Goal: Task Accomplishment & Management: Manage account settings

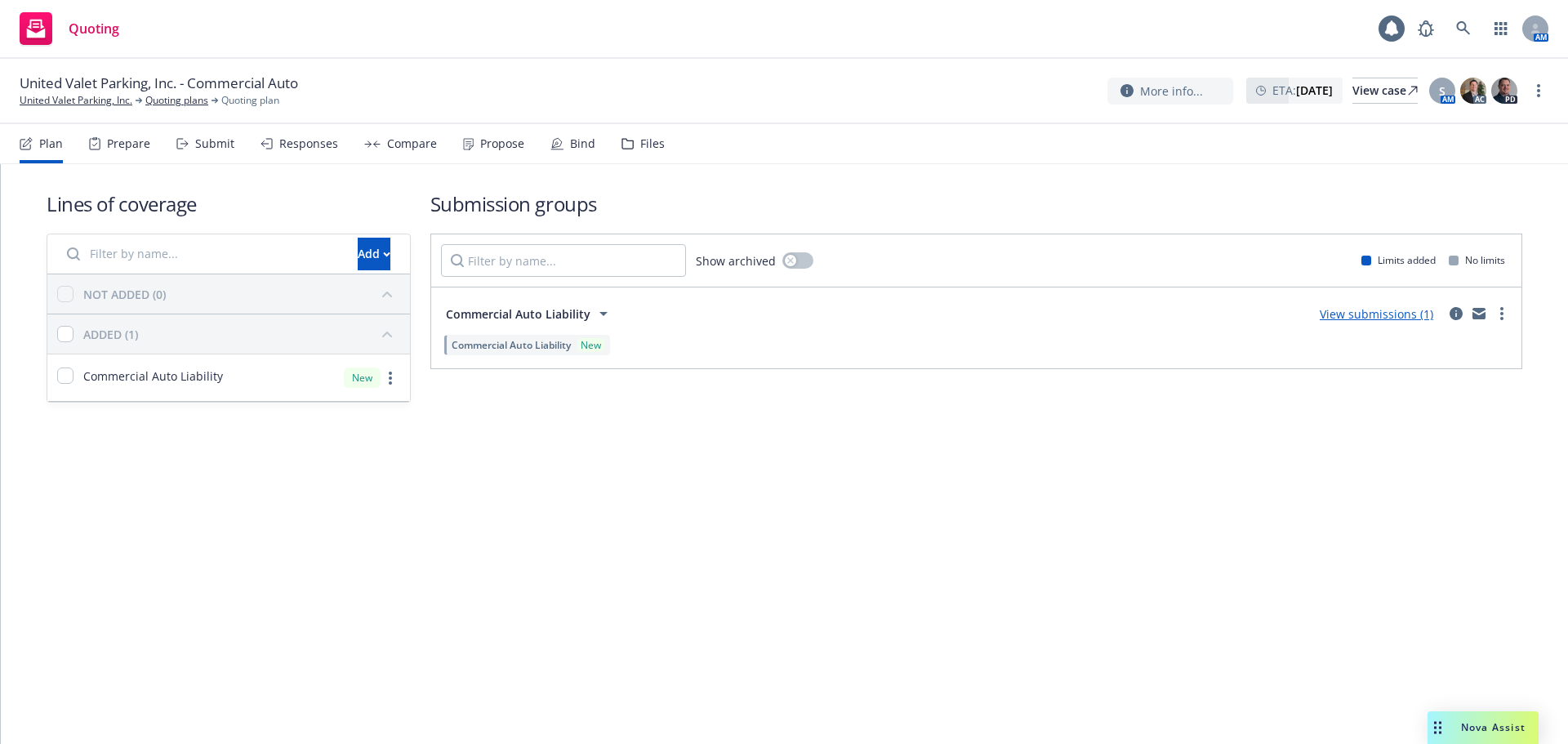
click at [500, 156] on div "Propose" at bounding box center [493, 143] width 61 height 39
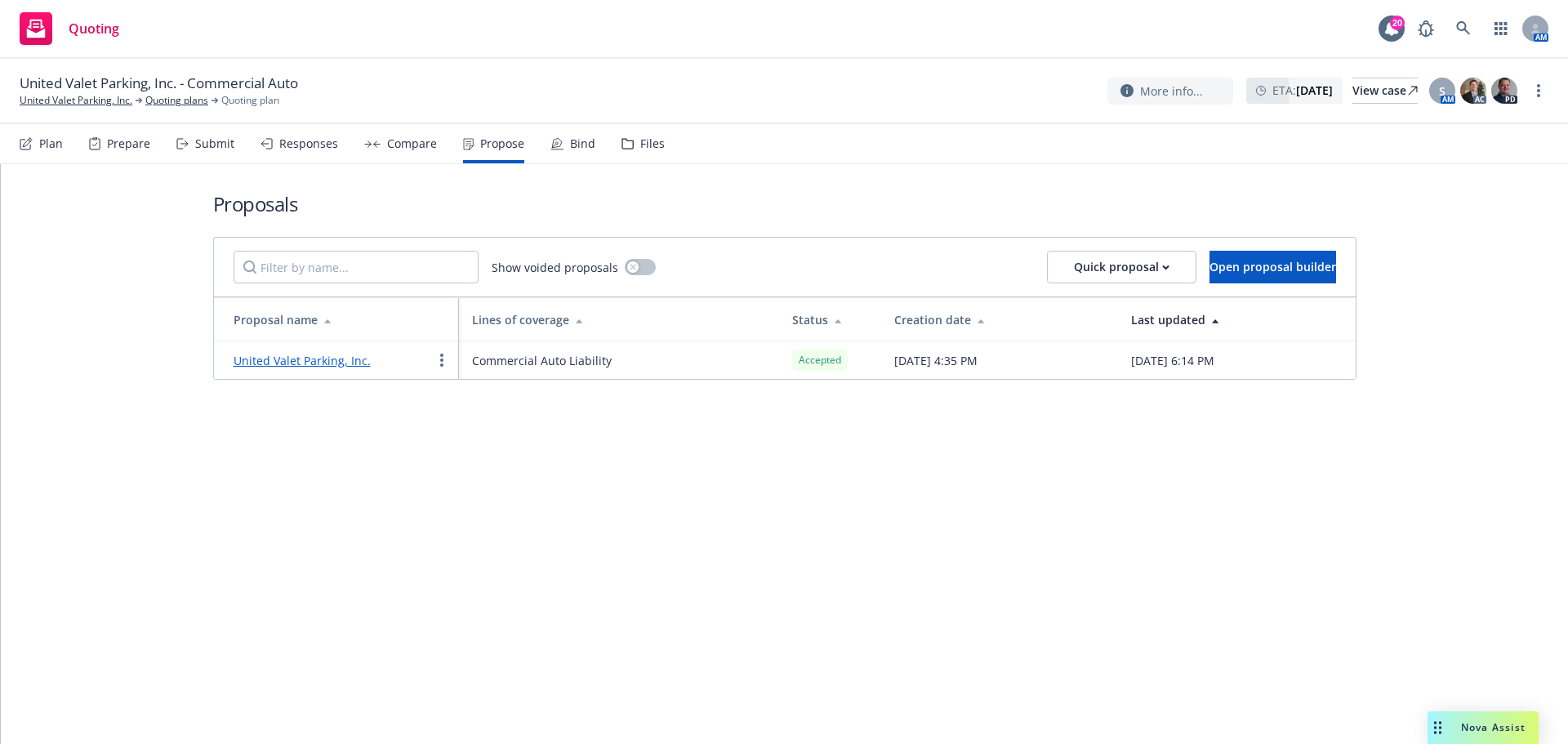
drag, startPoint x: 328, startPoint y: 359, endPoint x: 337, endPoint y: 357, distance: 9.2
click at [328, 359] on link "United Valet Parking, Inc." at bounding box center [302, 361] width 137 height 16
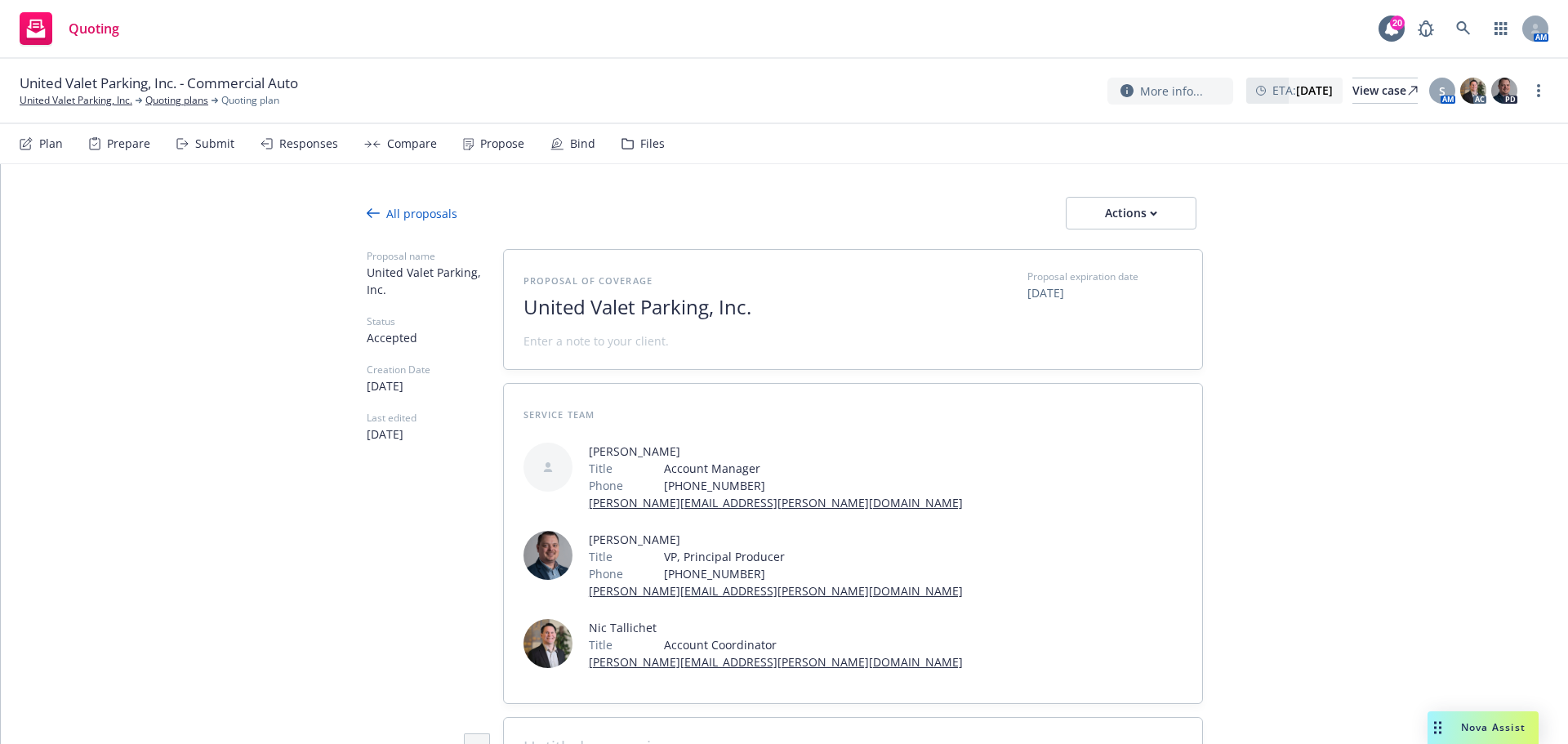
click at [575, 146] on div "Bind" at bounding box center [582, 143] width 25 height 13
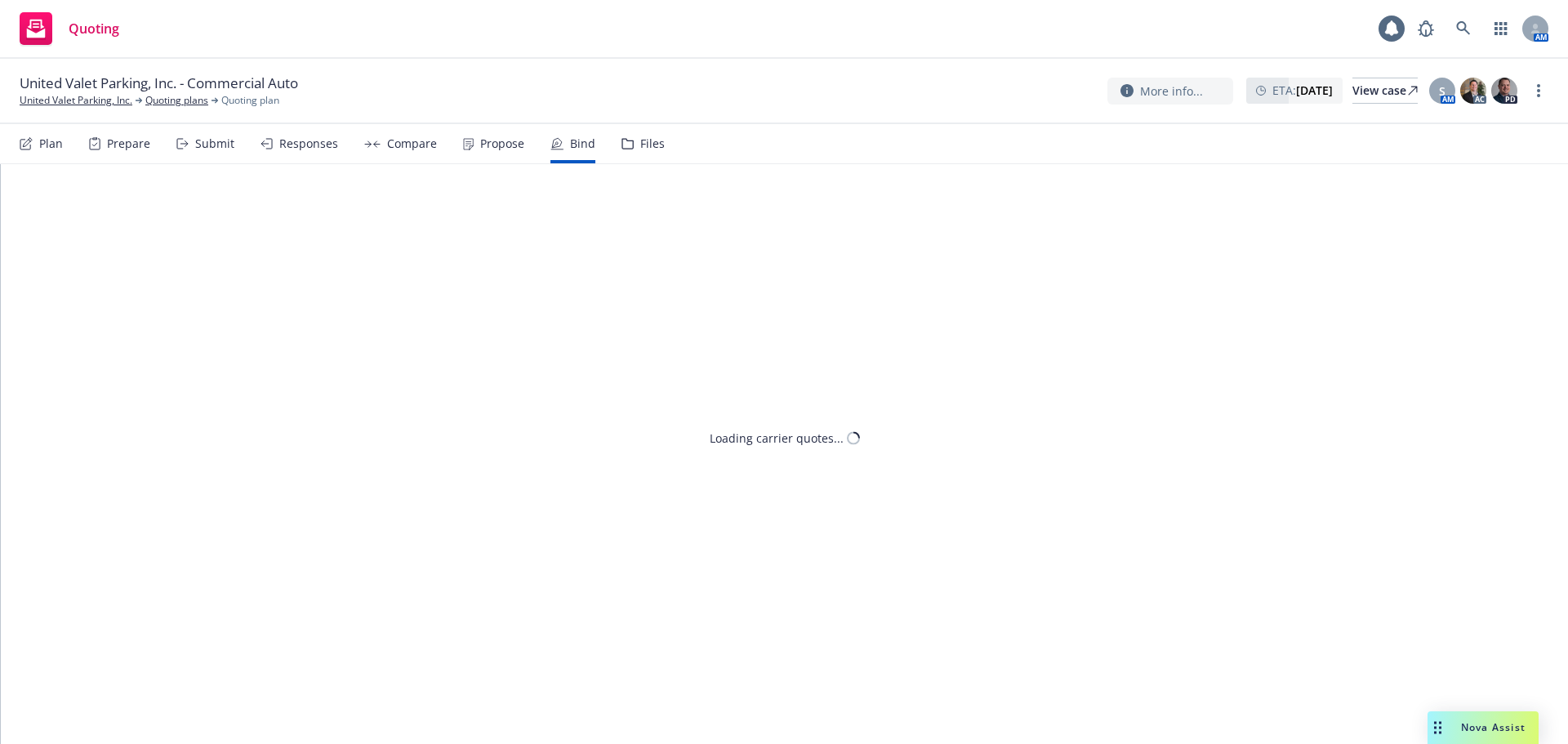
click at [470, 151] on div "Propose" at bounding box center [493, 143] width 61 height 39
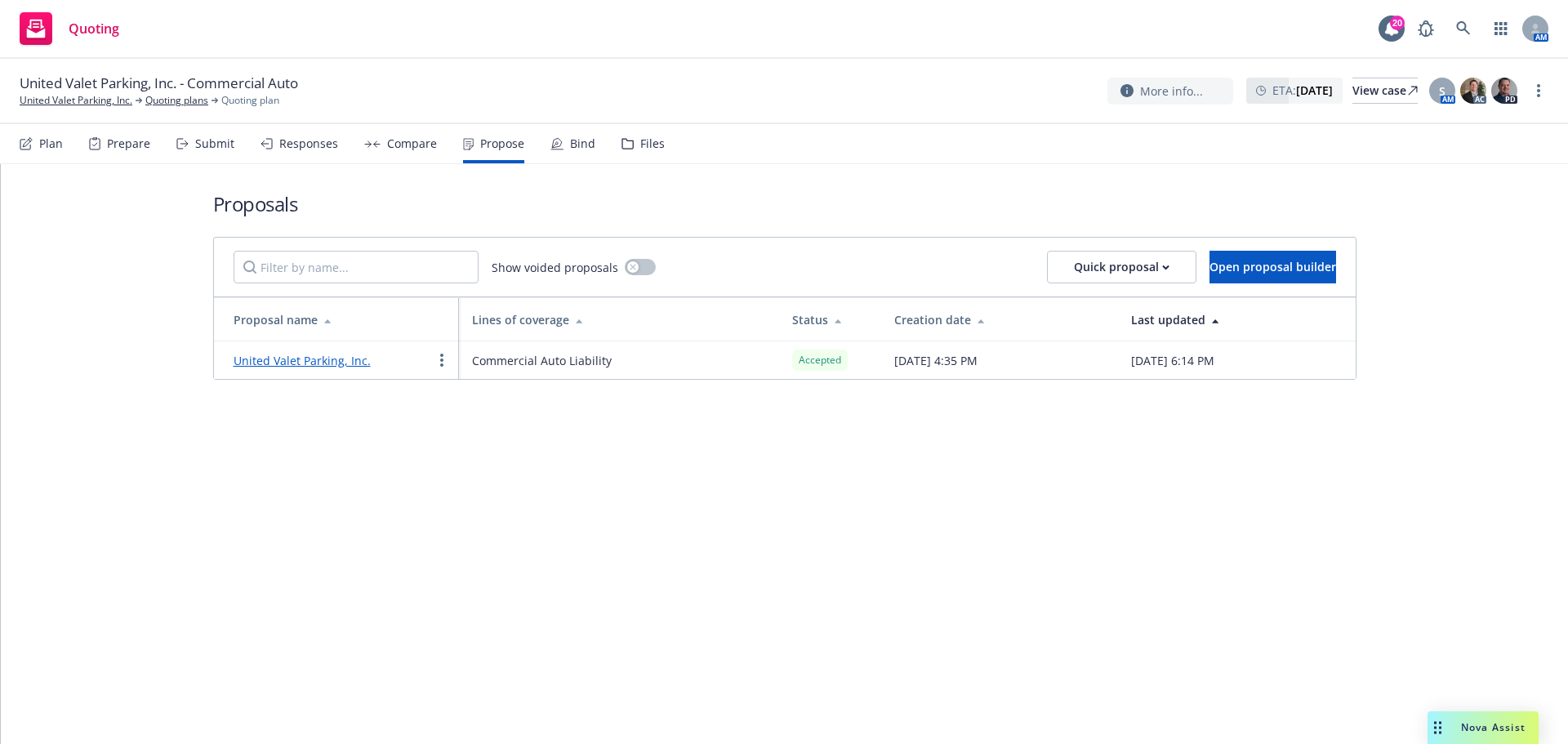
click at [570, 142] on div "Bind" at bounding box center [582, 143] width 25 height 13
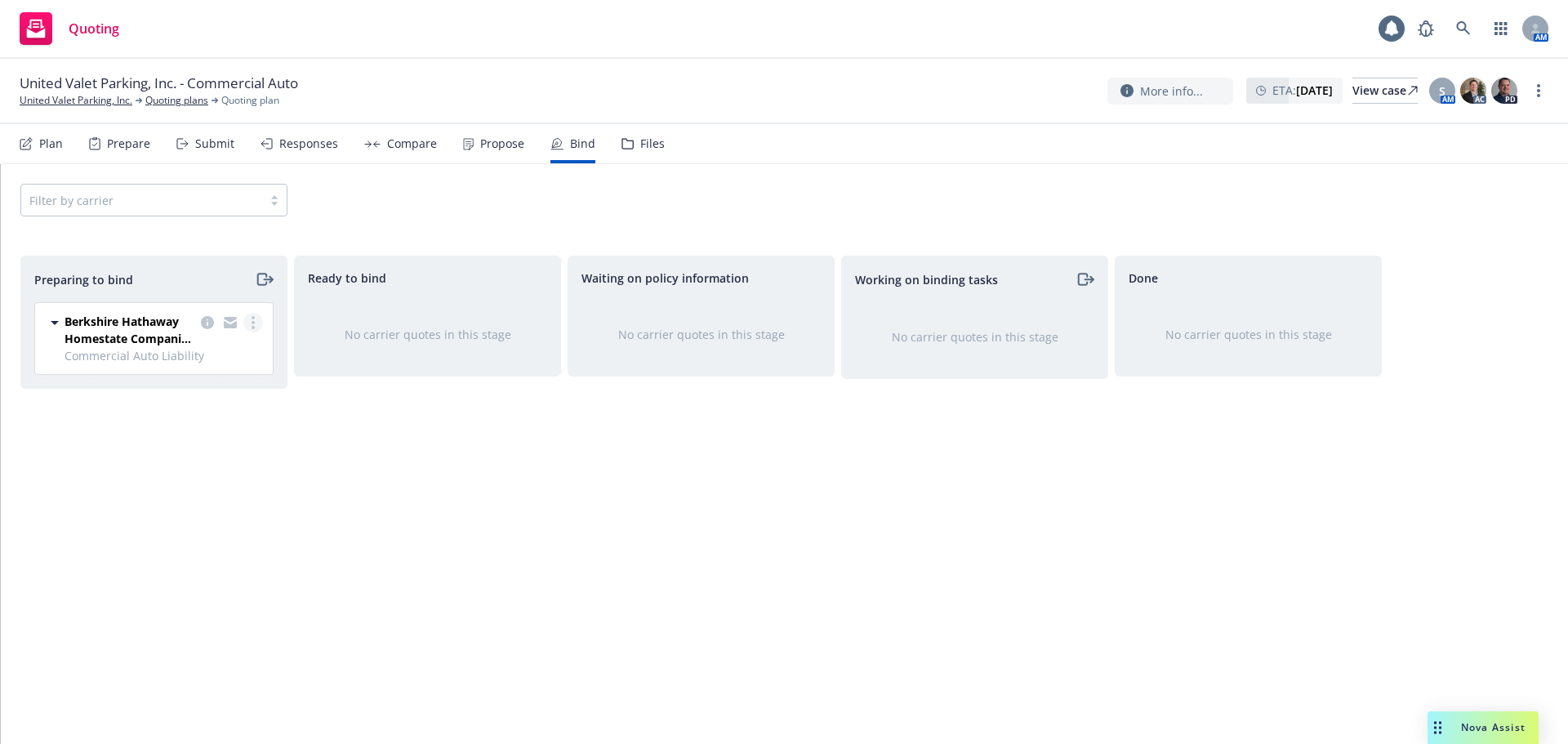
click at [251, 313] on link "more" at bounding box center [254, 323] width 20 height 20
click at [219, 380] on span "Log bind order" at bounding box center [162, 388] width 120 height 16
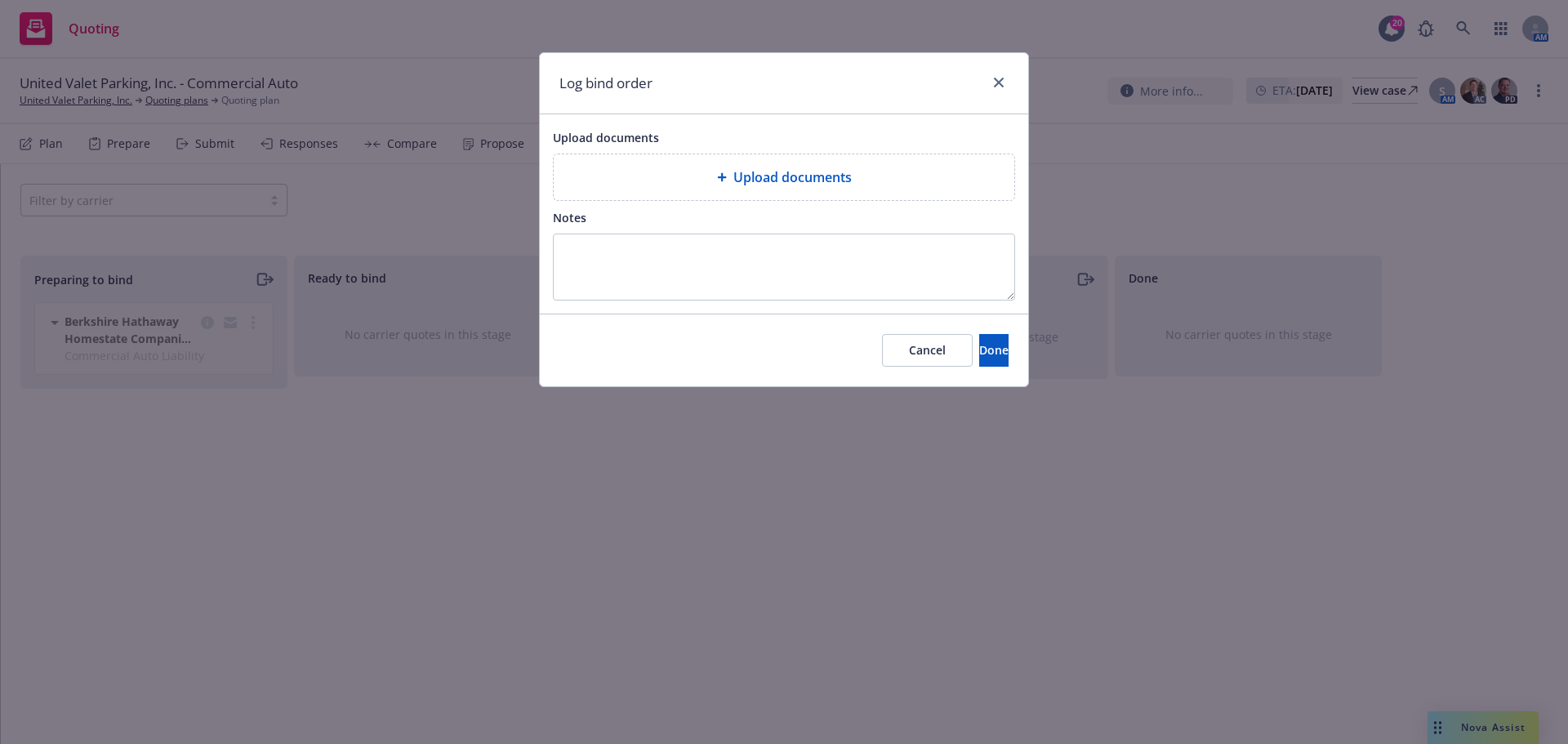
click at [993, 174] on div "Upload documents" at bounding box center [784, 178] width 434 height 20
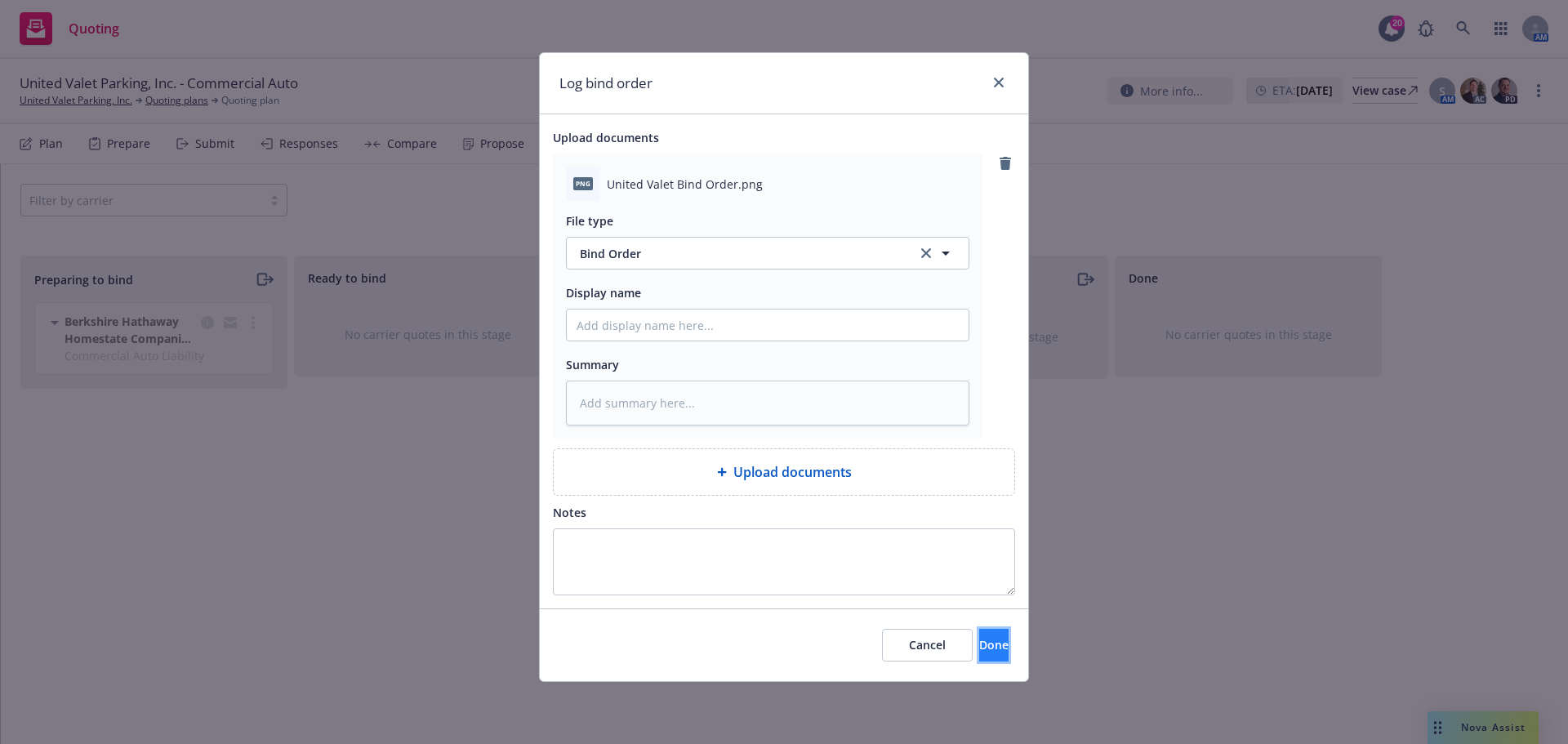
click at [980, 632] on button "Done" at bounding box center [993, 645] width 29 height 33
type textarea "x"
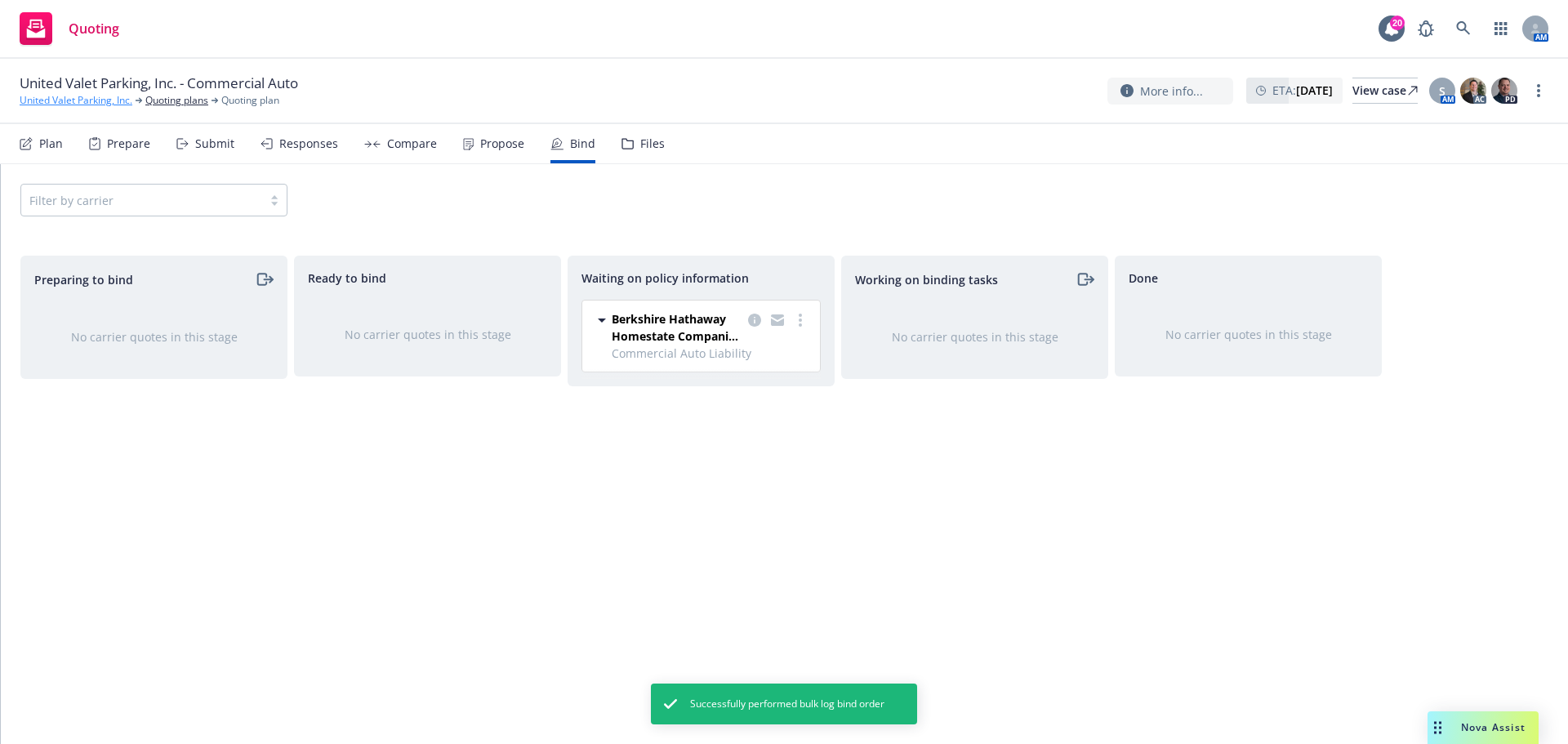
click at [76, 97] on link "United Valet Parking, Inc." at bounding box center [76, 100] width 113 height 15
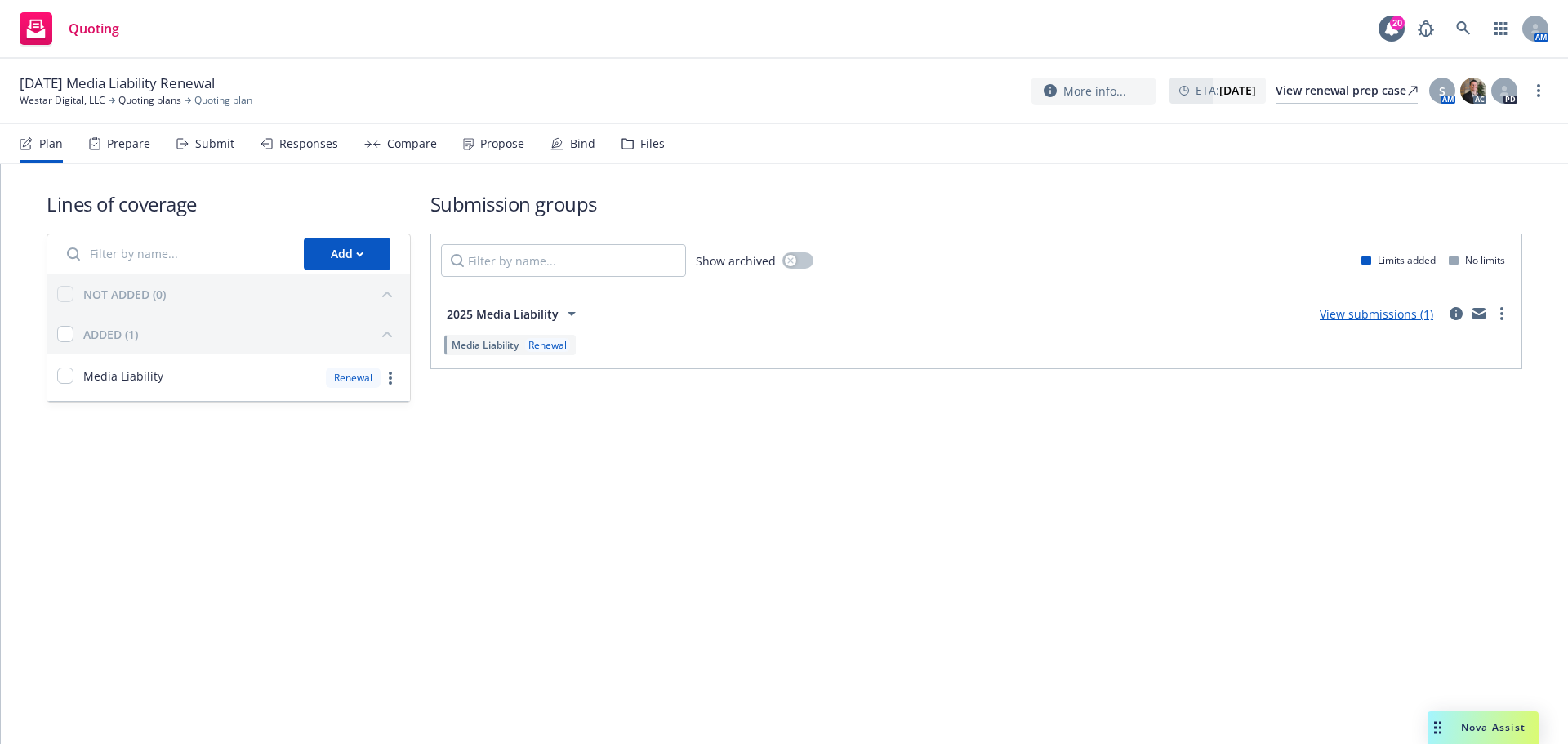
click at [590, 148] on div "Plan Prepare Submit Responses Compare Propose Bind Files" at bounding box center [343, 143] width 645 height 39
click at [570, 147] on div "Bind" at bounding box center [582, 143] width 25 height 13
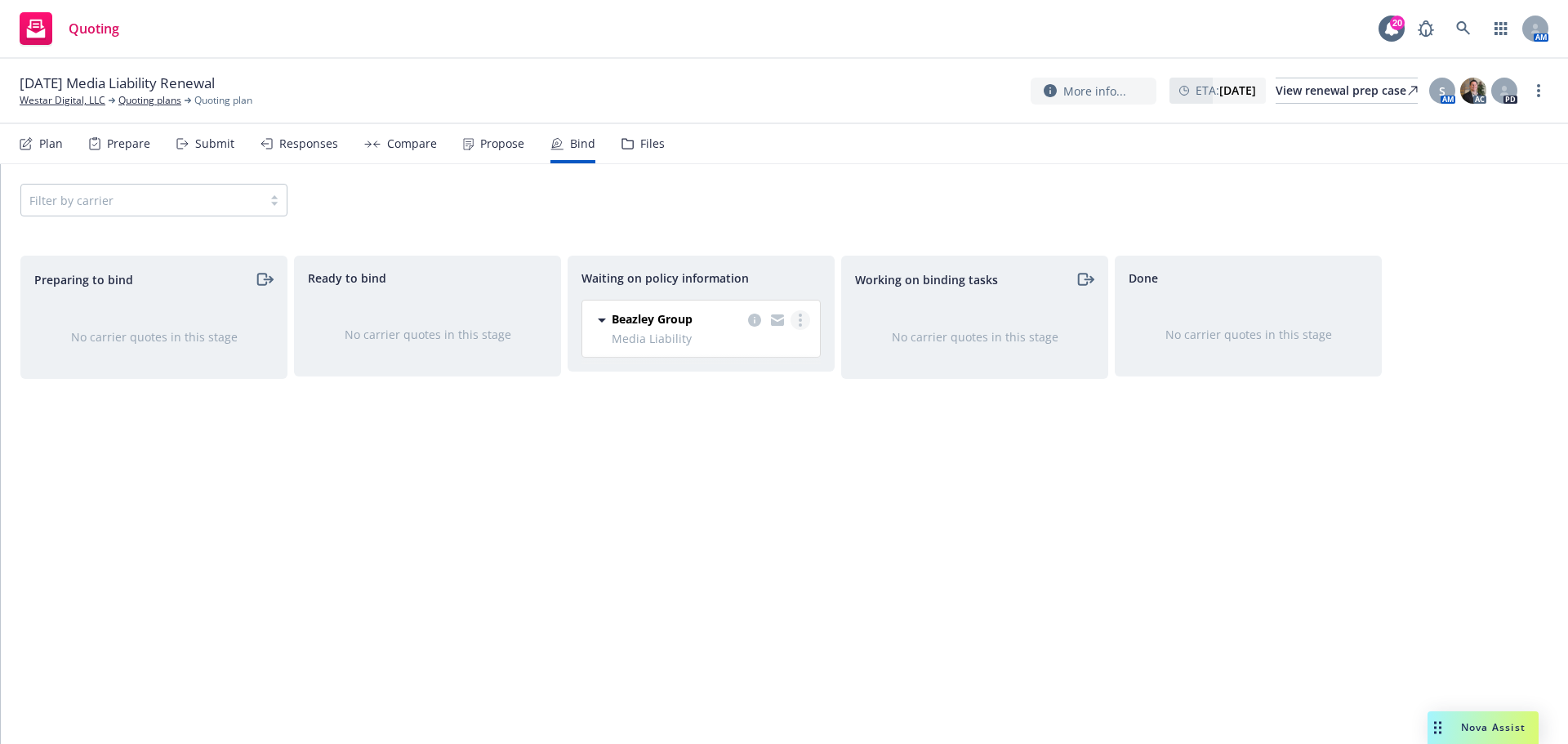
click at [800, 316] on circle "more" at bounding box center [800, 315] width 3 height 3
click at [757, 363] on link "Create policies" at bounding box center [735, 354] width 148 height 33
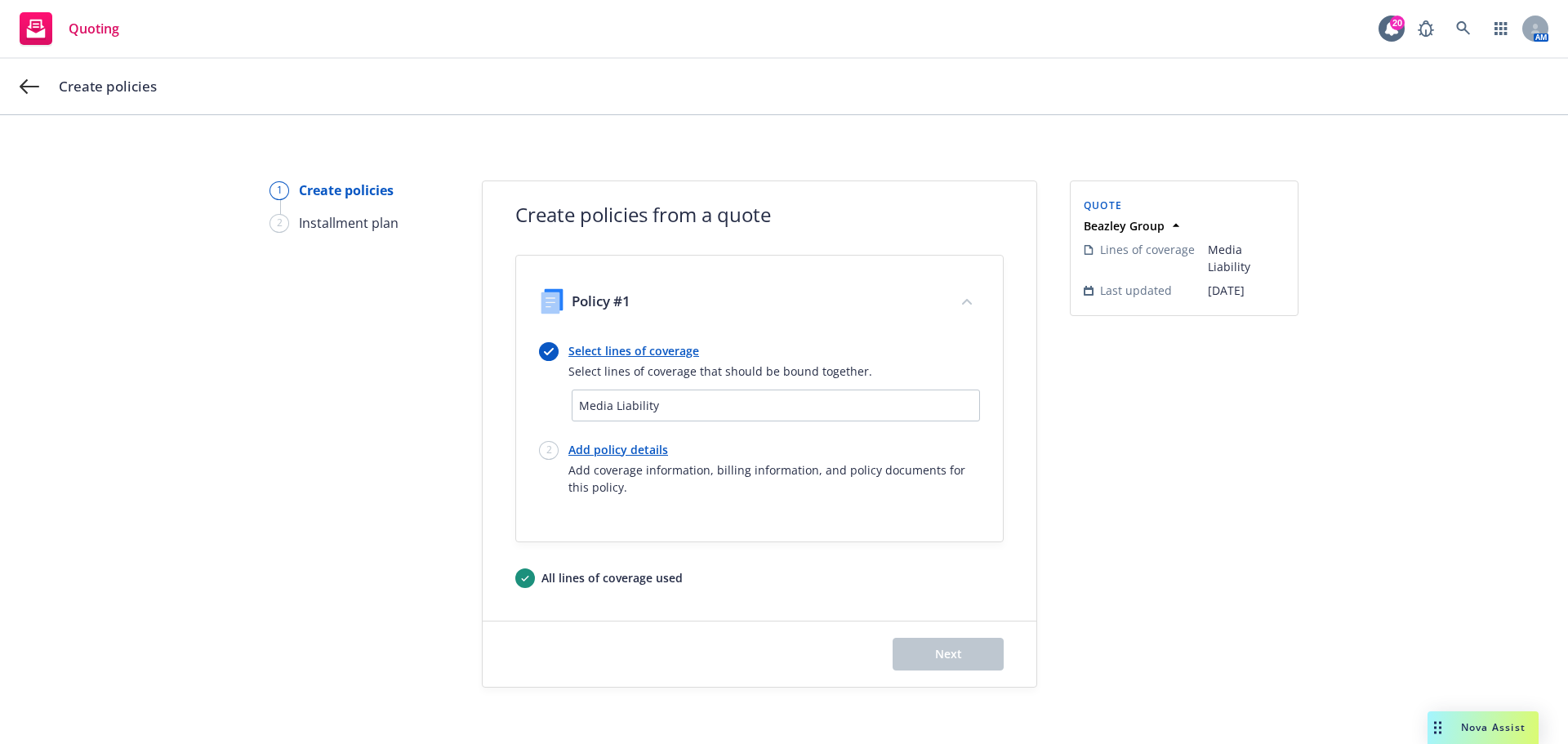
click at [613, 448] on link "Add policy details" at bounding box center [774, 449] width 411 height 17
select select "12"
select select "GA"
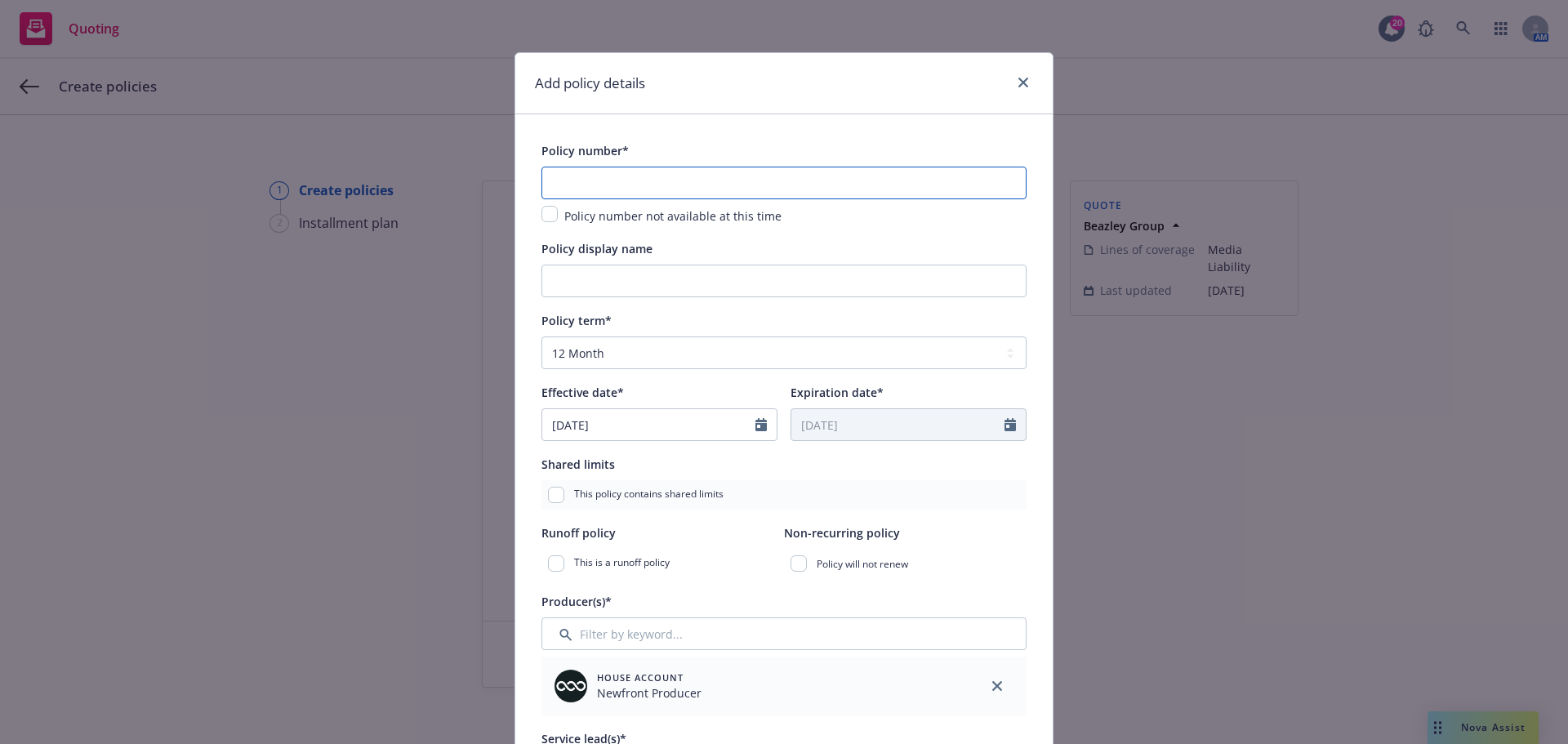
click at [586, 185] on input "text" at bounding box center [784, 183] width 485 height 33
paste input "W30A7C250501"
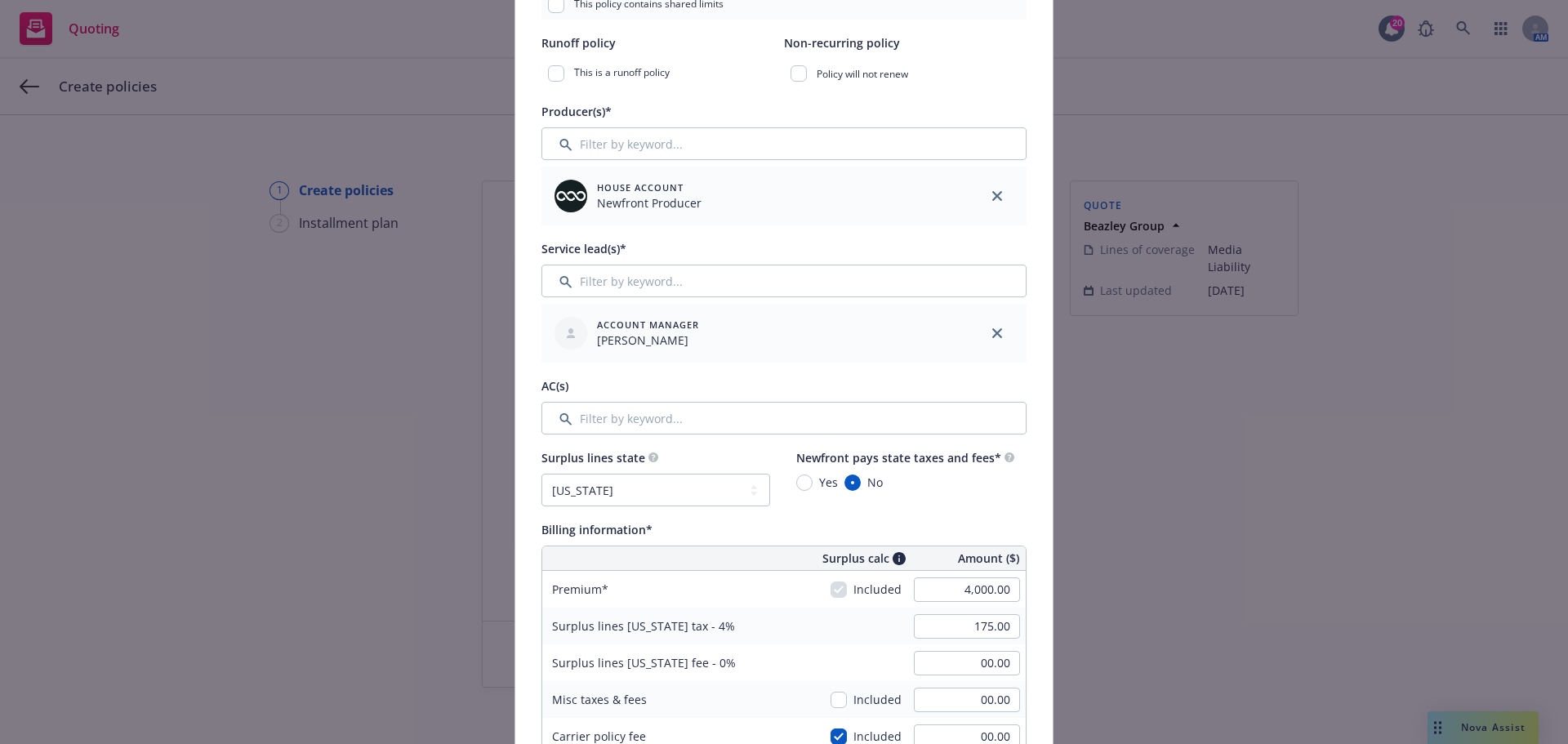
scroll to position [817, 0]
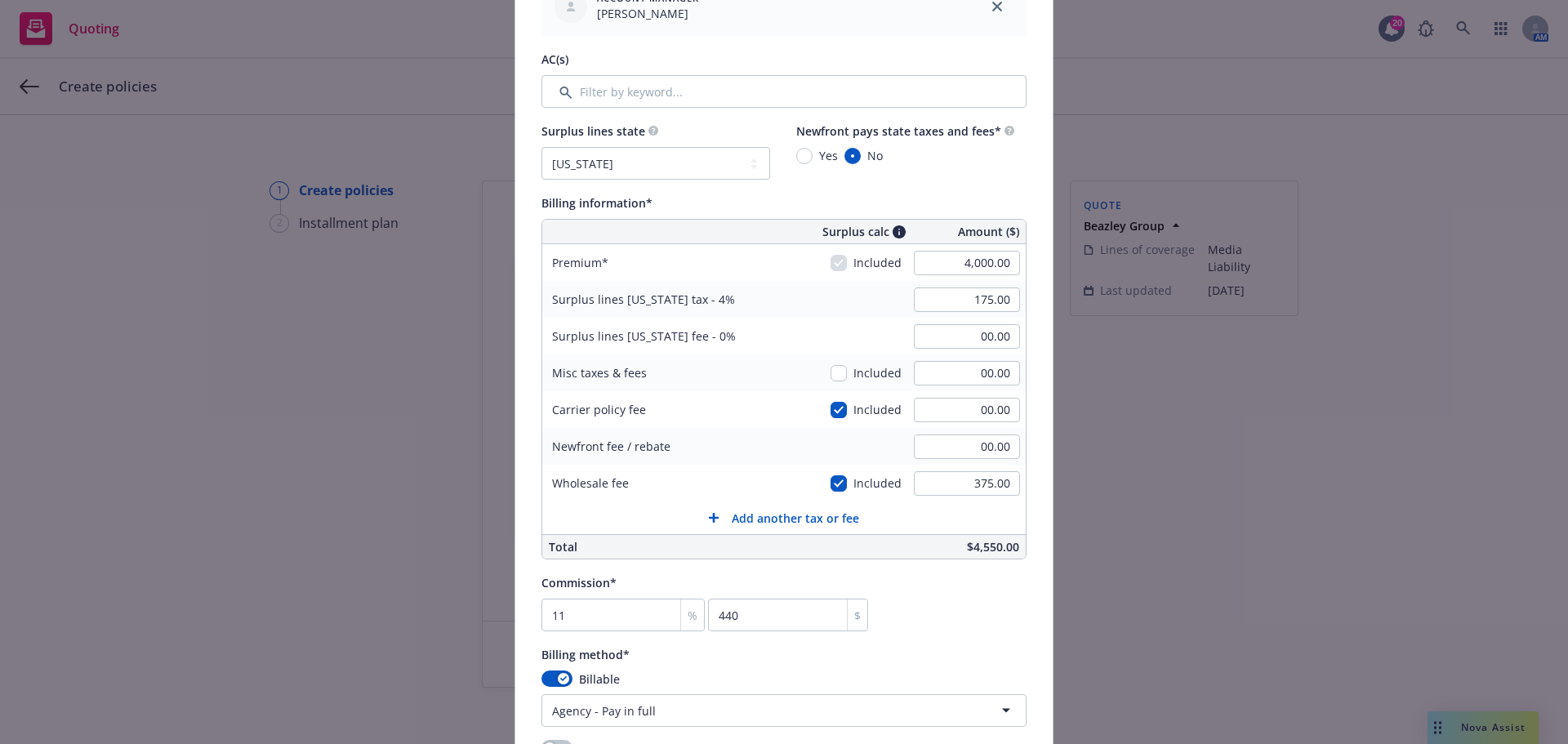
type input "W30A7C250501"
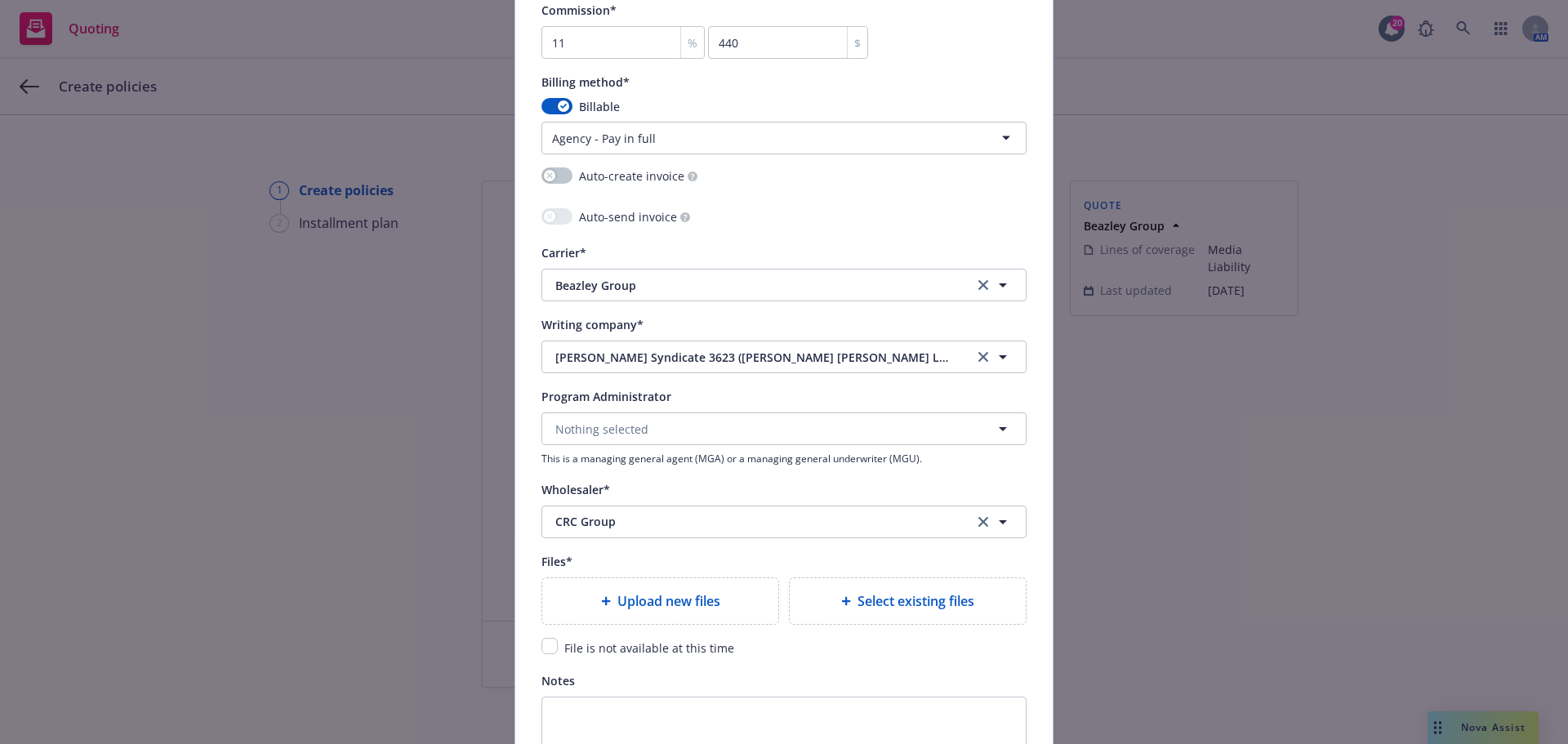
scroll to position [1415, 0]
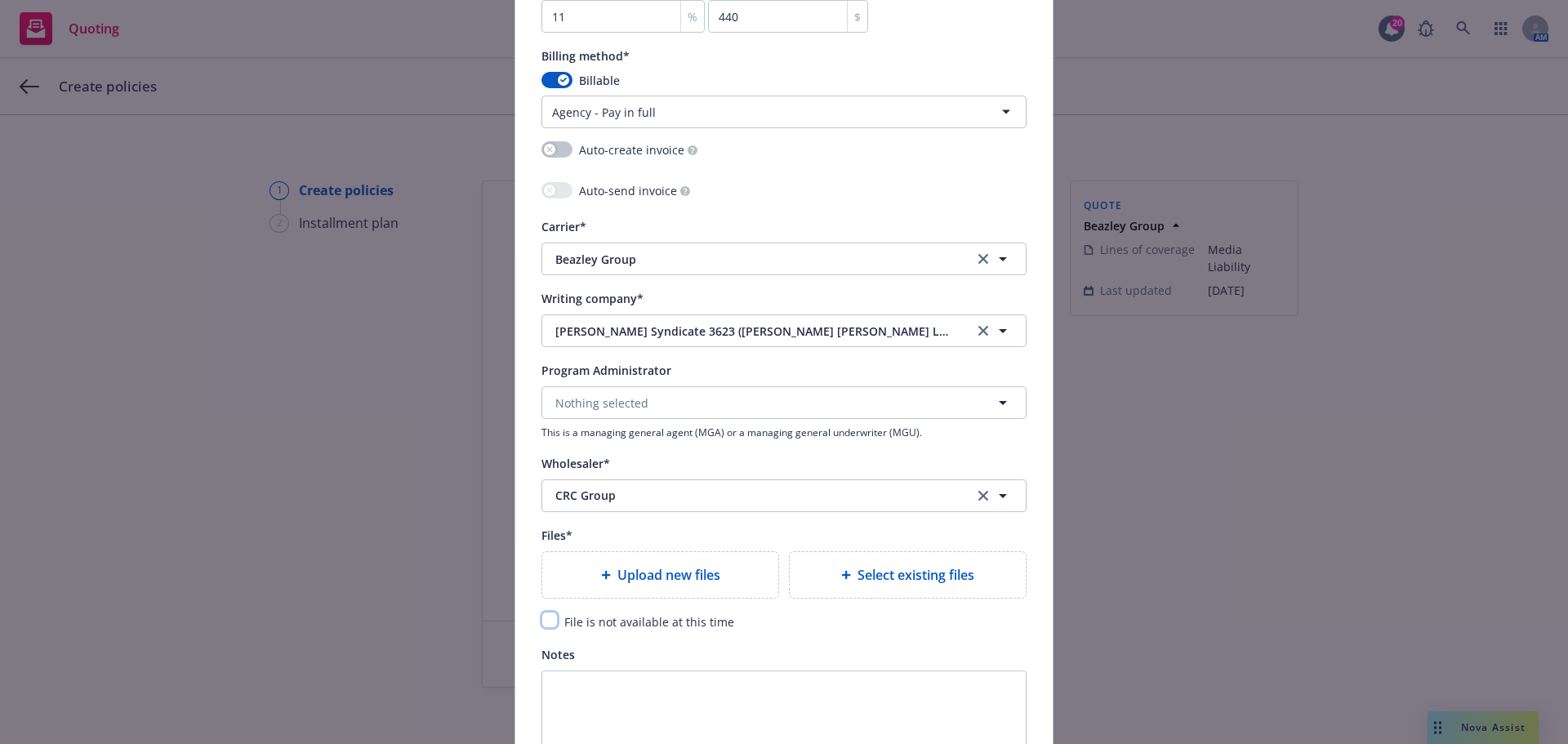
click at [542, 618] on input "checkbox" at bounding box center [549, 619] width 16 height 16
checkbox input "true"
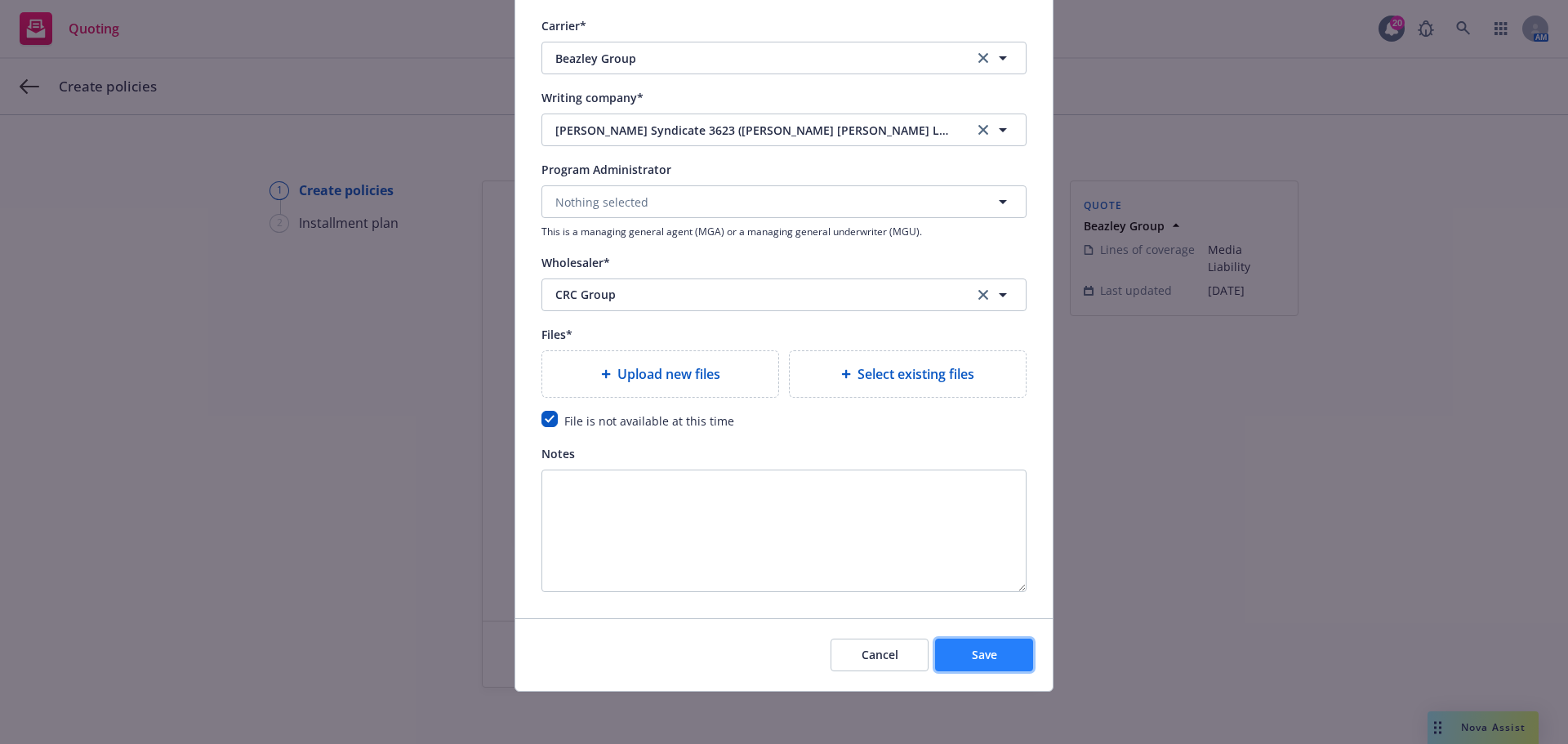
click at [972, 659] on span "Save" at bounding box center [984, 655] width 25 height 16
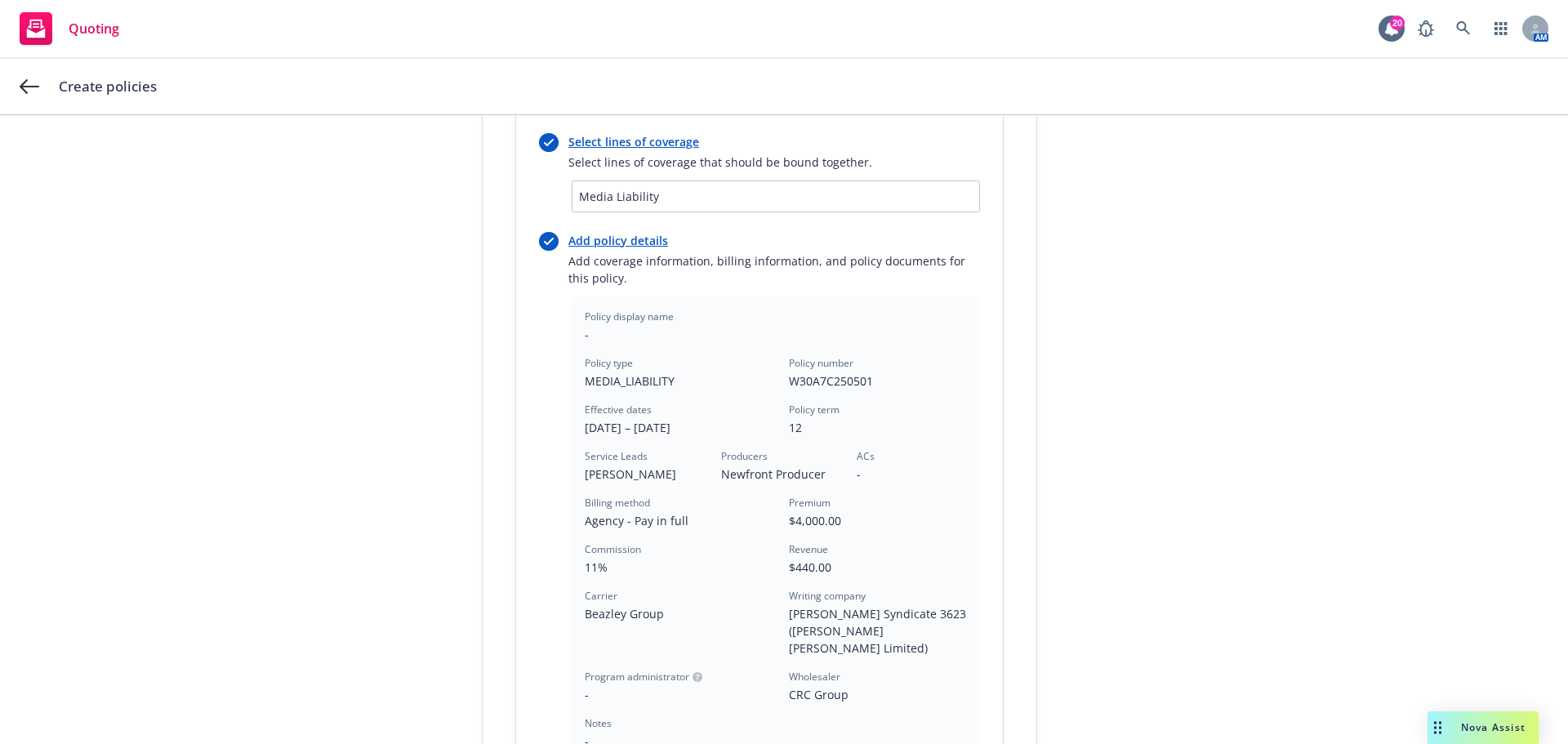
scroll to position [381, 0]
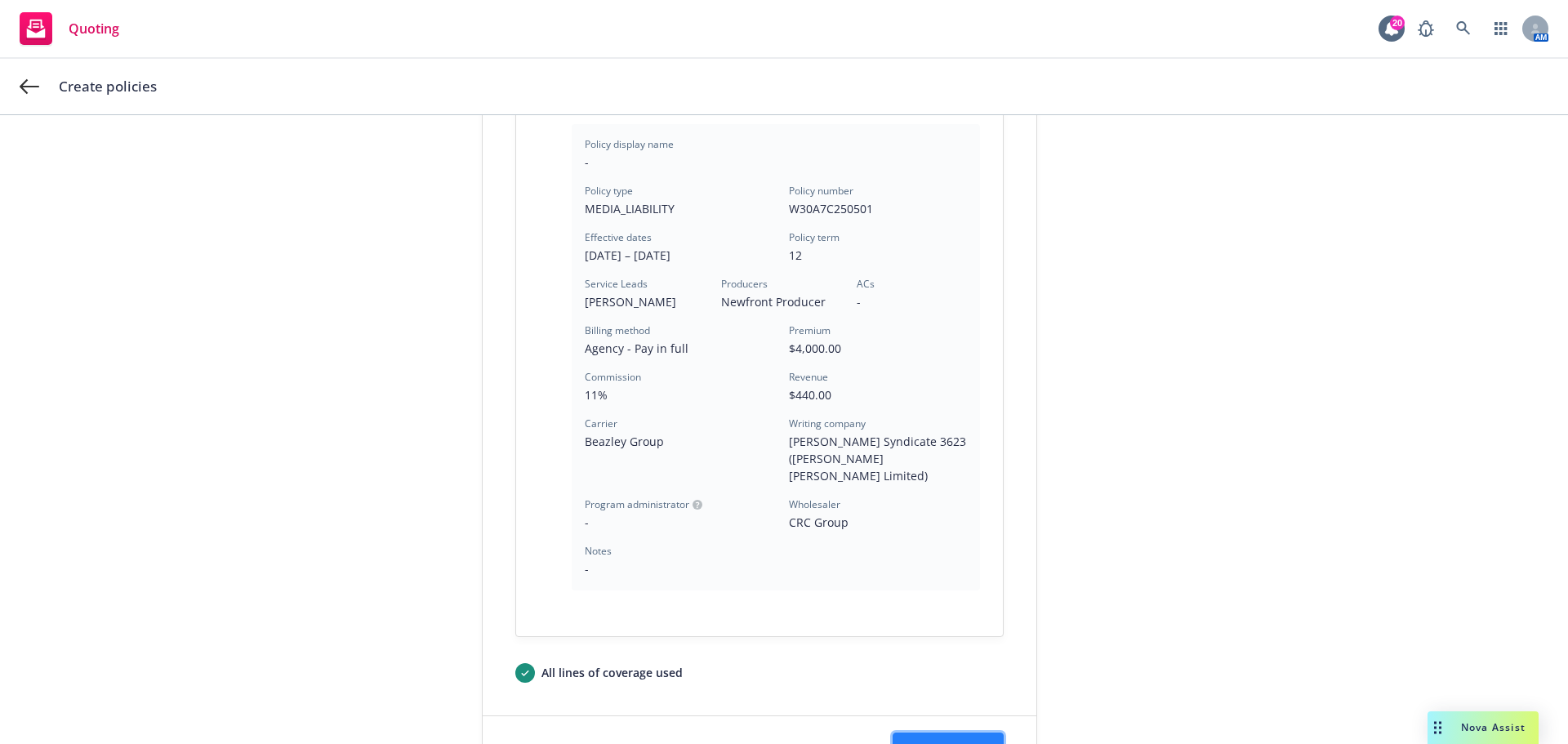
click at [953, 741] on span "Next" at bounding box center [948, 749] width 27 height 16
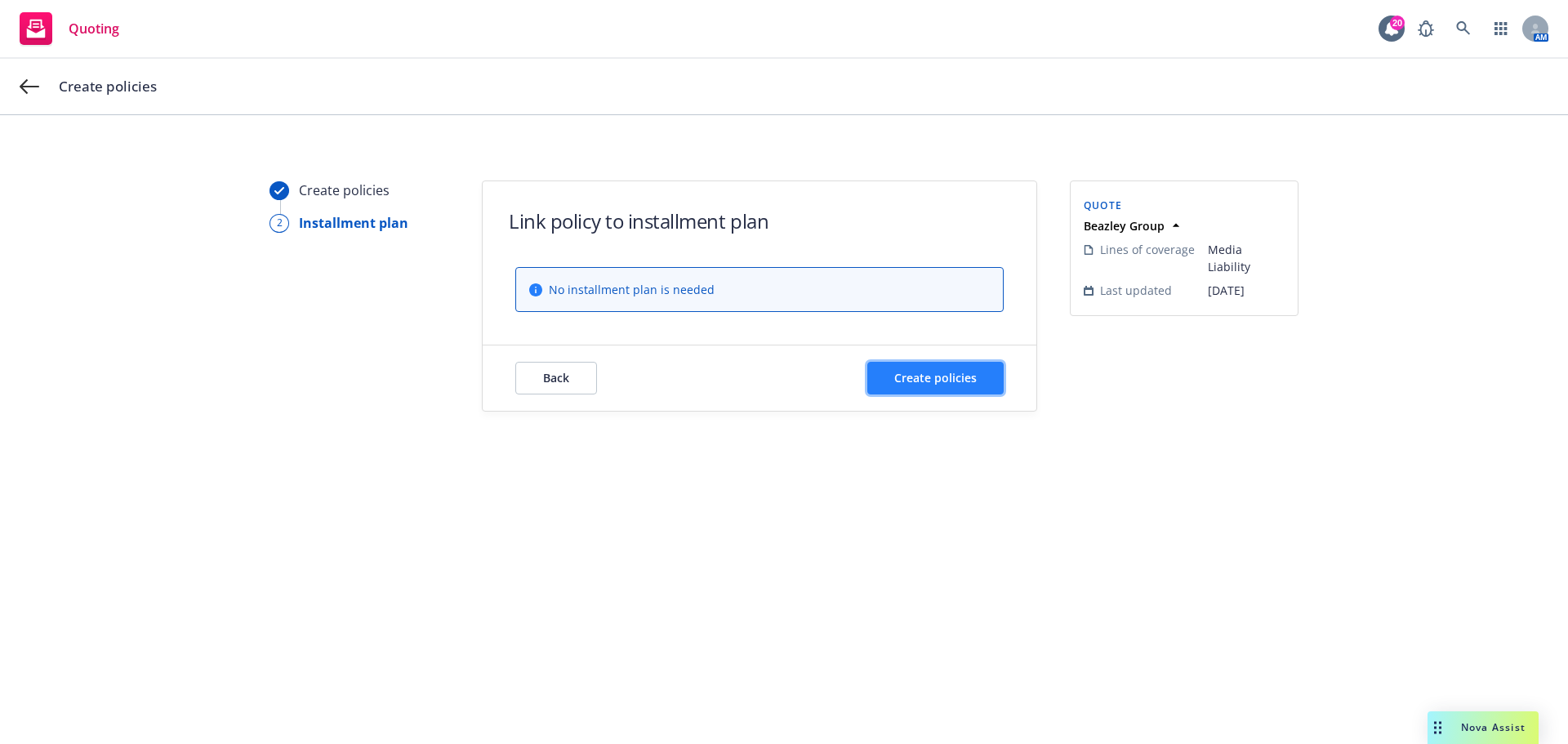
click at [979, 368] on button "Create policies" at bounding box center [935, 377] width 137 height 33
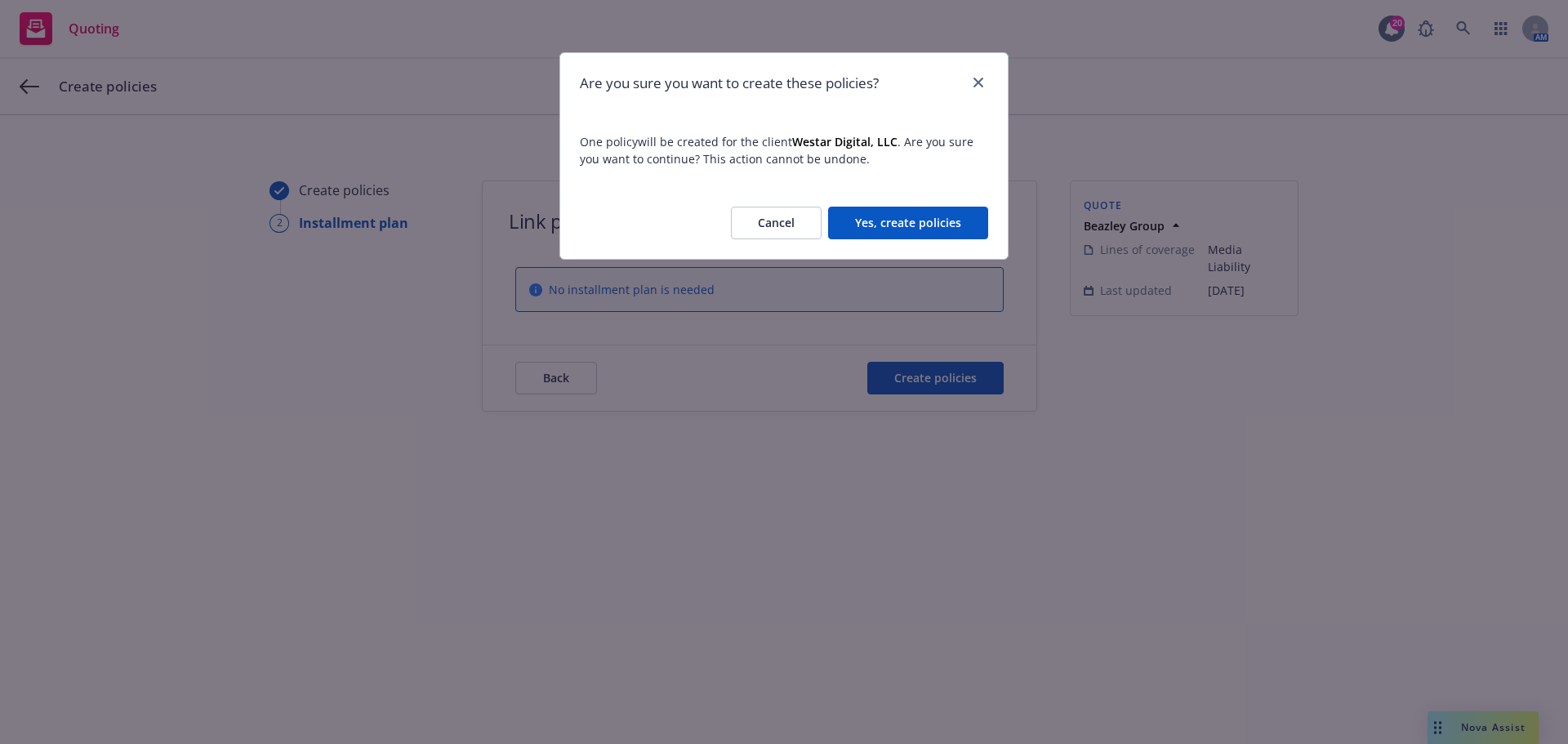
click at [955, 222] on button "Yes, create policies" at bounding box center [908, 223] width 160 height 33
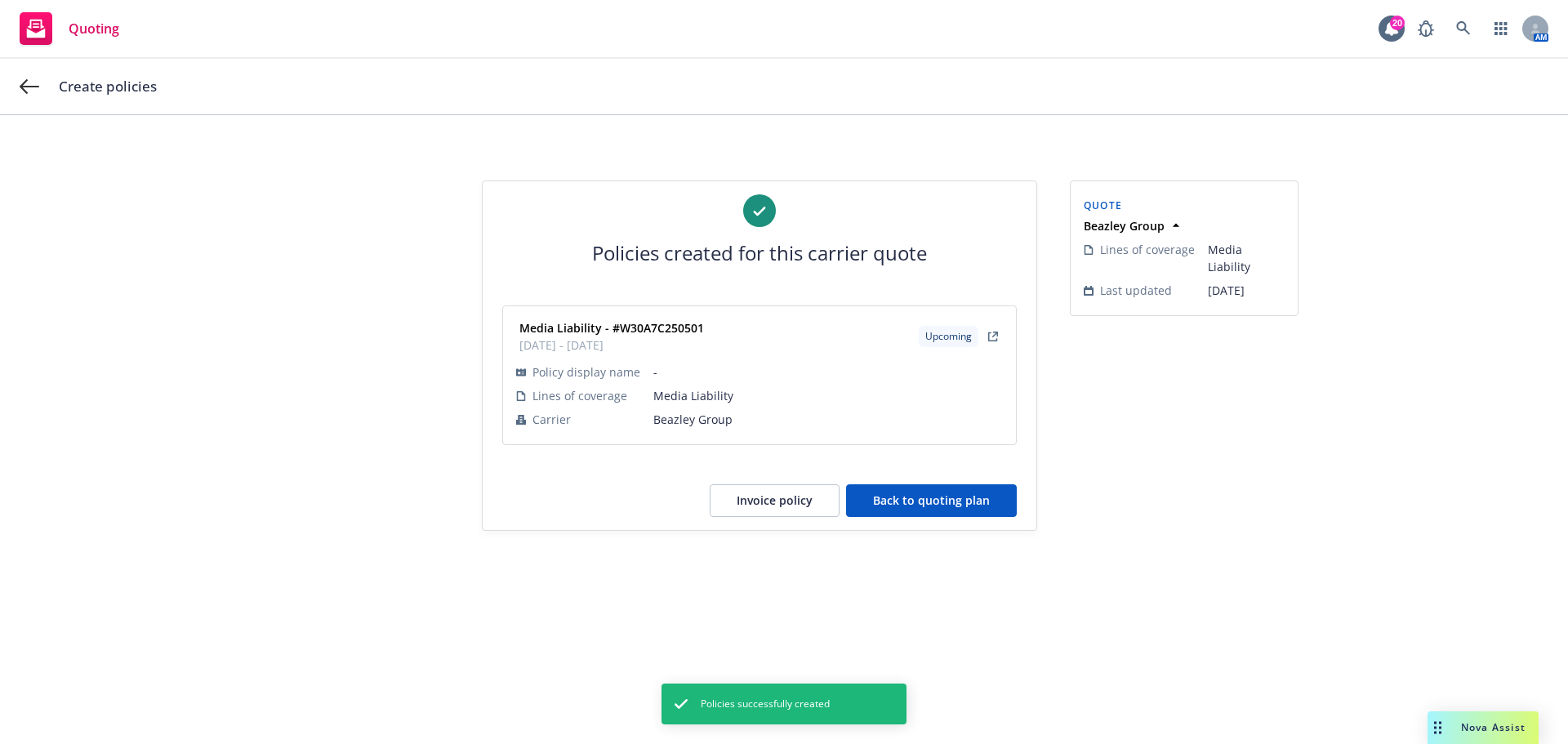
click at [979, 486] on button "Back to quoting plan" at bounding box center [931, 500] width 171 height 33
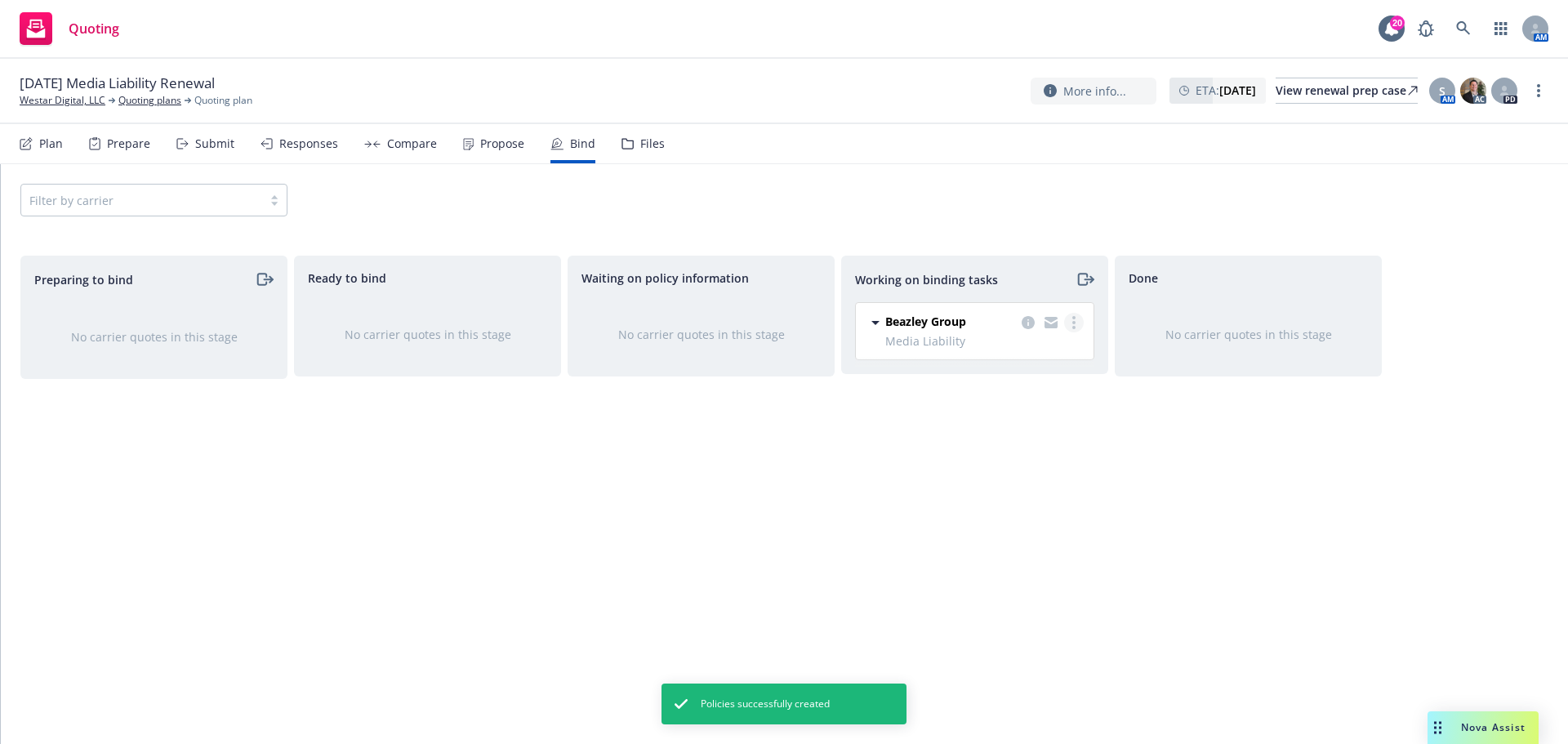
click at [1073, 325] on icon "more" at bounding box center [1074, 322] width 3 height 13
click at [1042, 375] on link "Move to done" at bounding box center [1009, 388] width 148 height 33
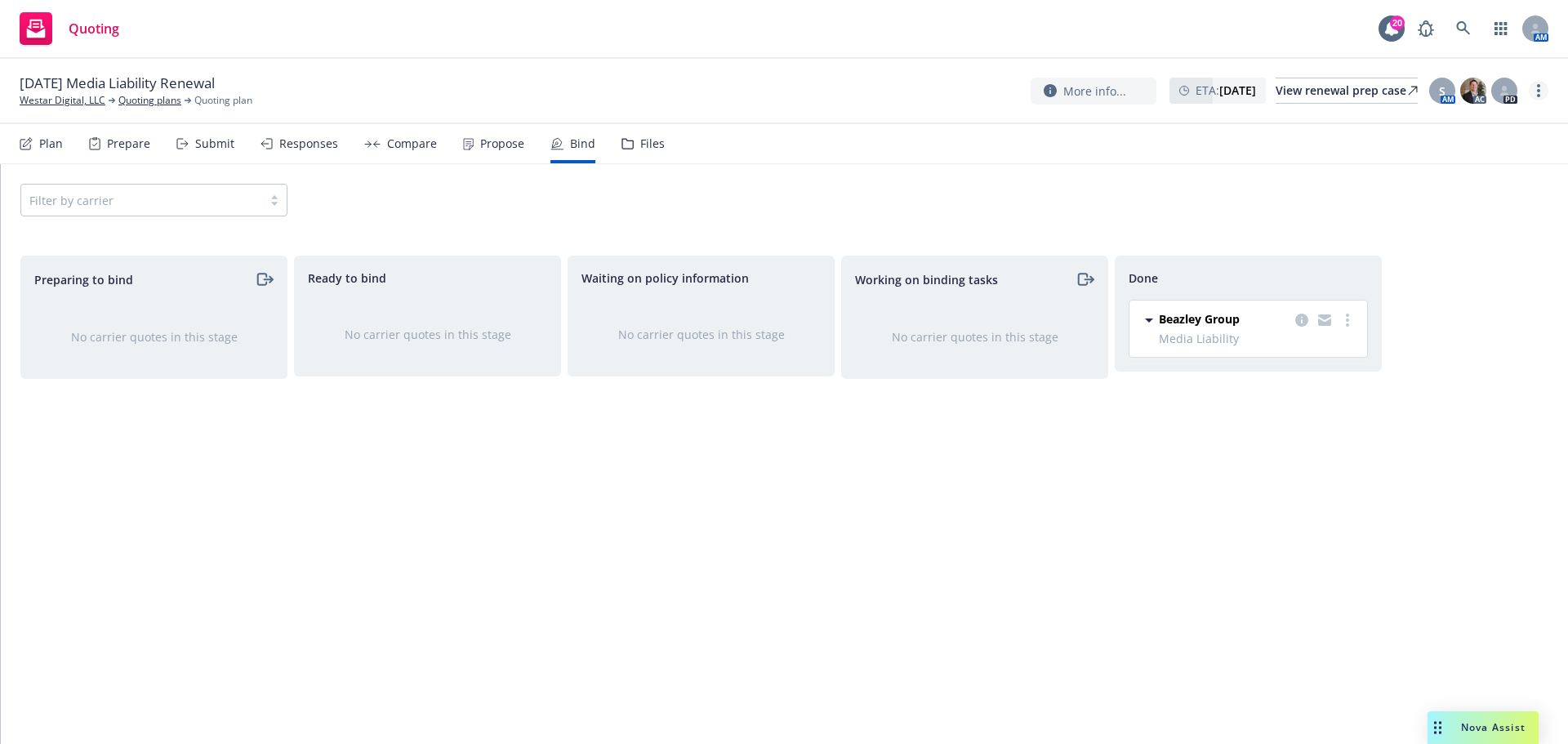
click at [1539, 96] on circle "more" at bounding box center [1538, 95] width 3 height 3
click at [1487, 119] on link "Copy logging email" at bounding box center [1456, 125] width 182 height 33
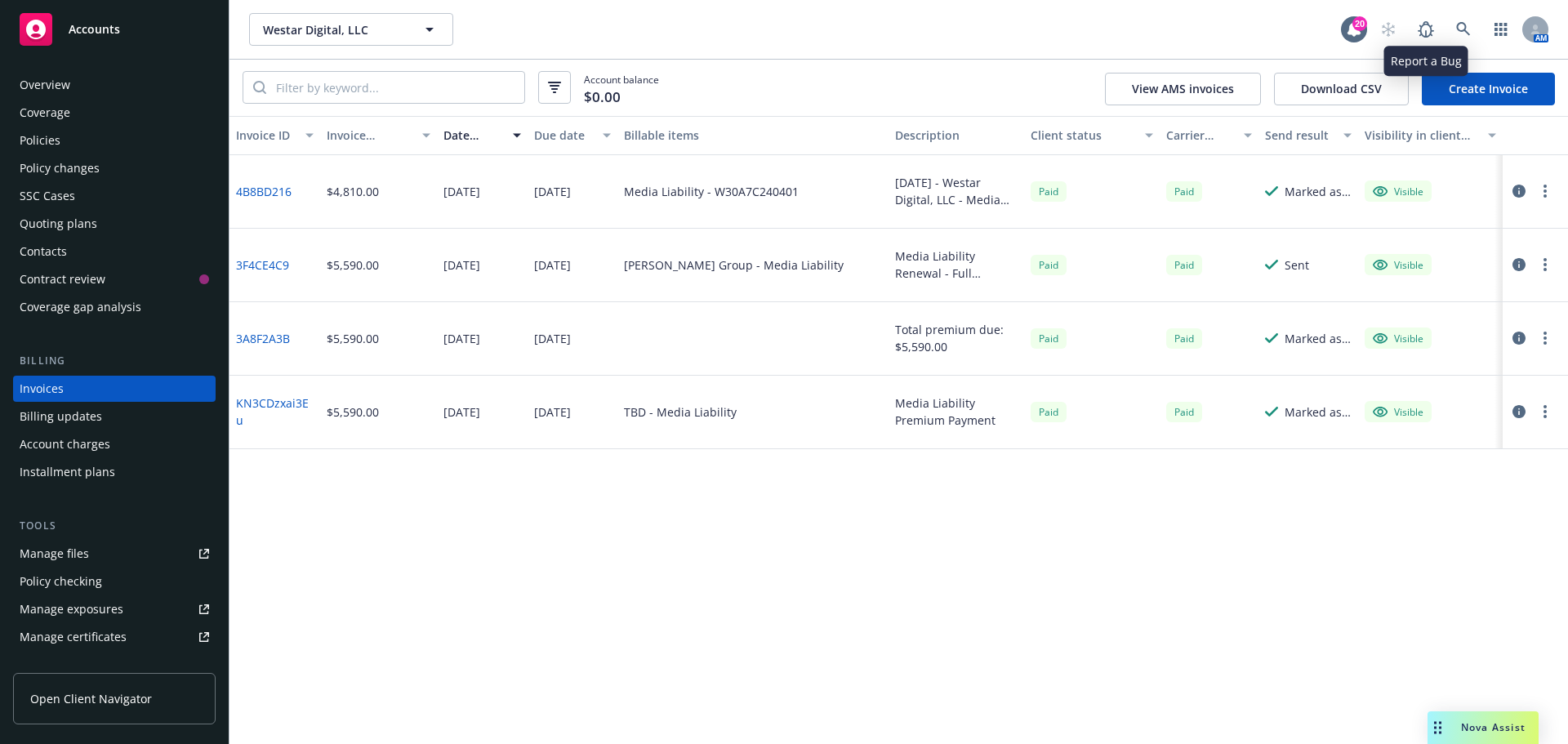
click at [1462, 76] on link "Create Invoice" at bounding box center [1488, 89] width 133 height 33
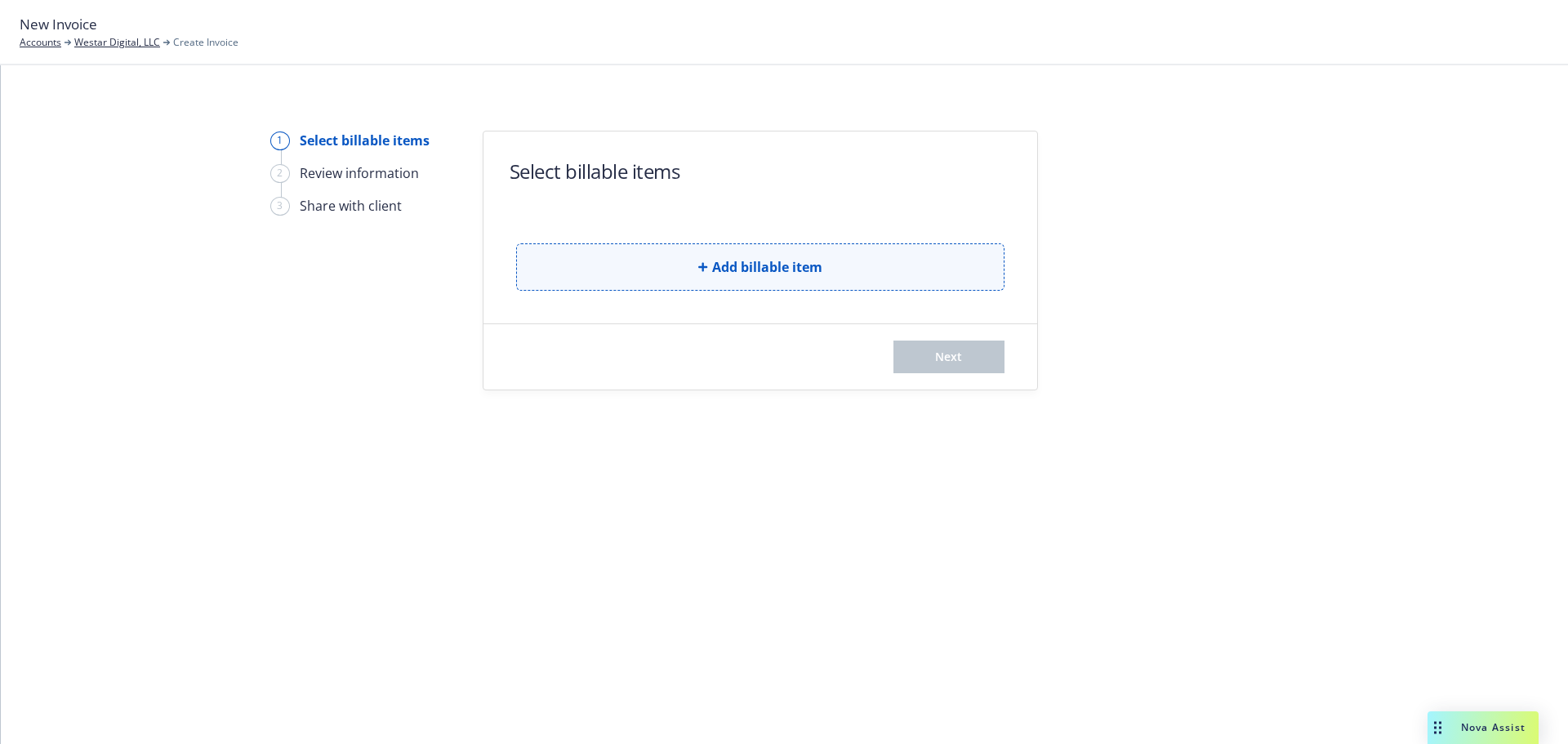
click at [886, 273] on button "Add billable item" at bounding box center [760, 267] width 488 height 47
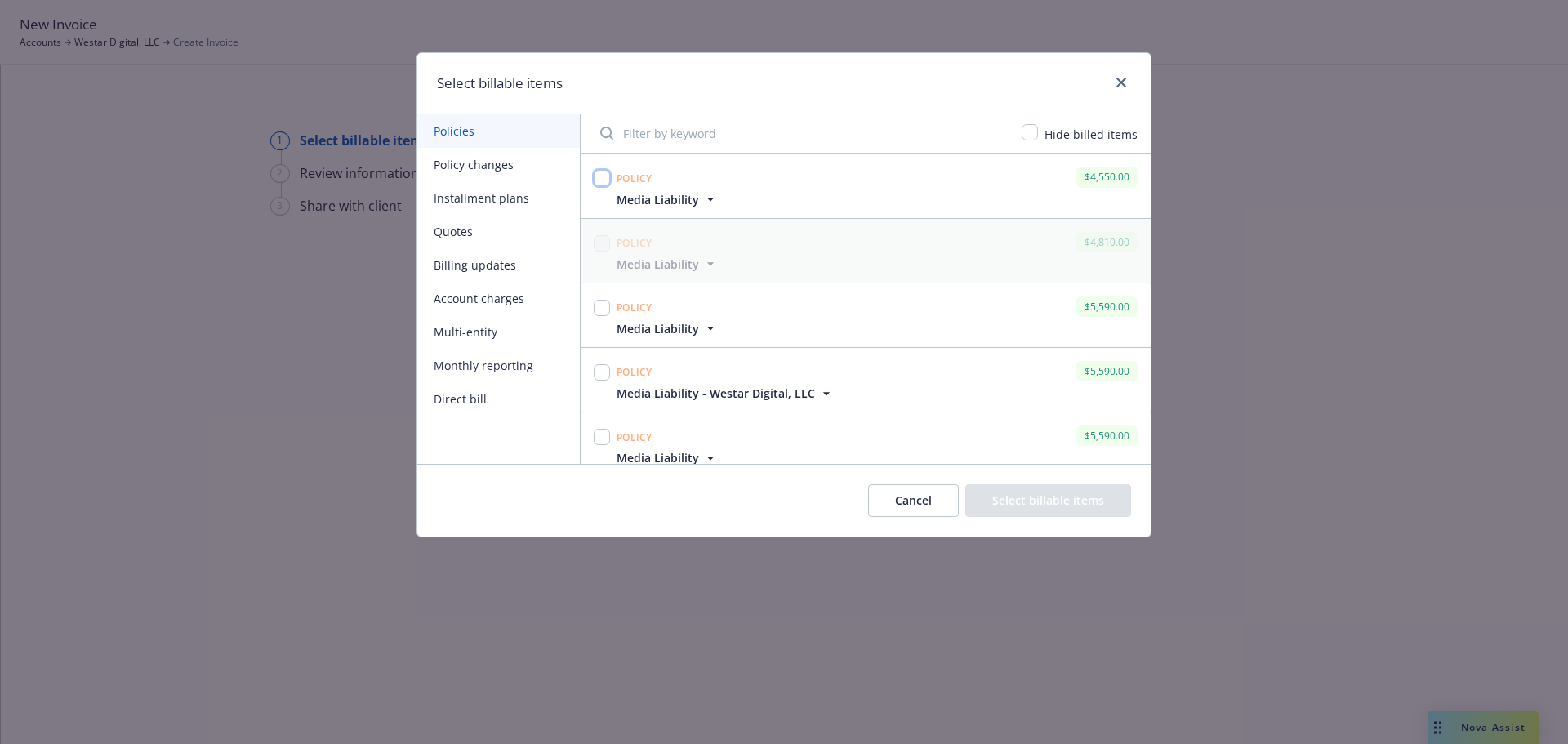
click at [602, 177] on input "checkbox" at bounding box center [601, 178] width 16 height 16
checkbox input "true"
click at [1098, 502] on button "Select billable items" at bounding box center [1049, 500] width 166 height 33
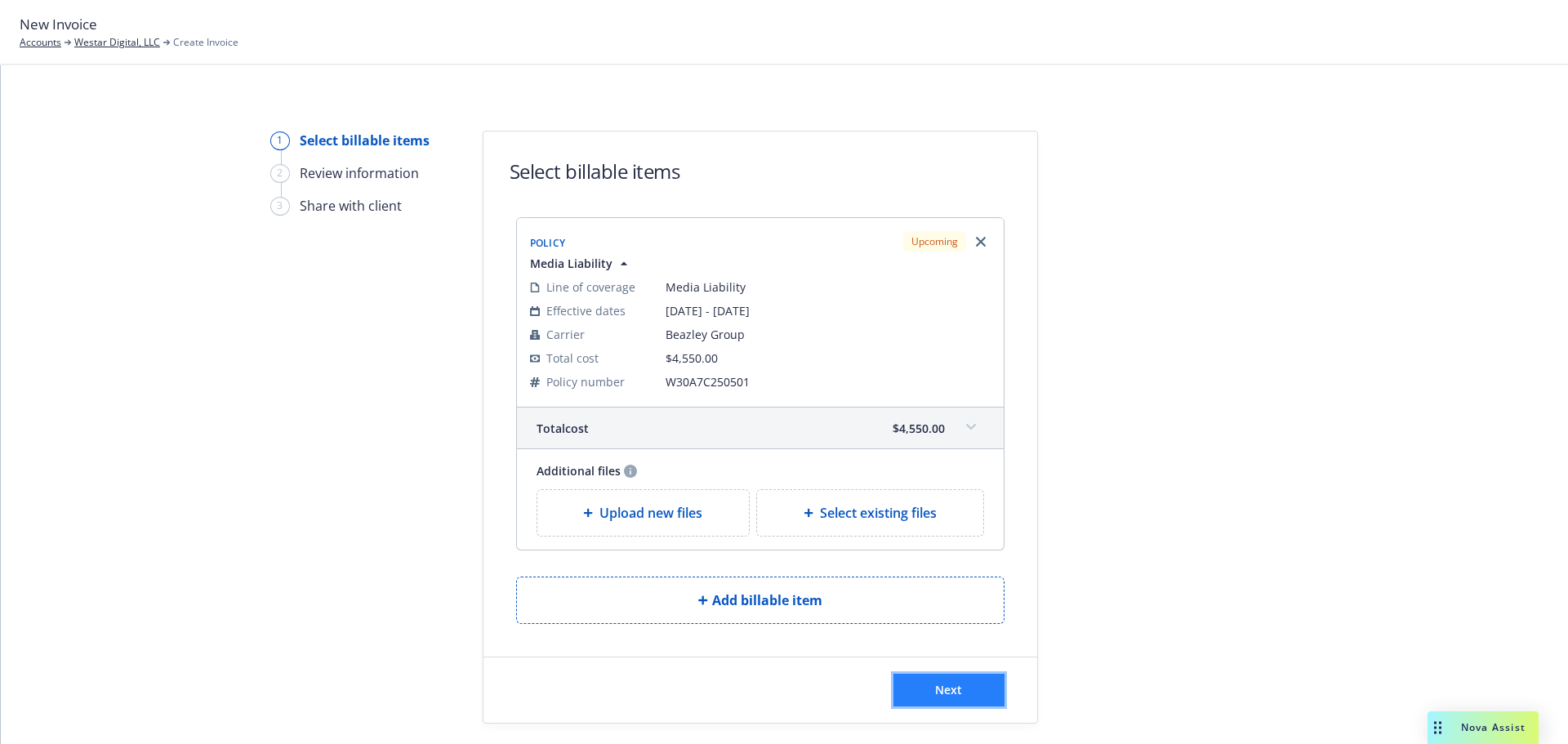
click at [963, 688] on button "Next" at bounding box center [949, 690] width 111 height 33
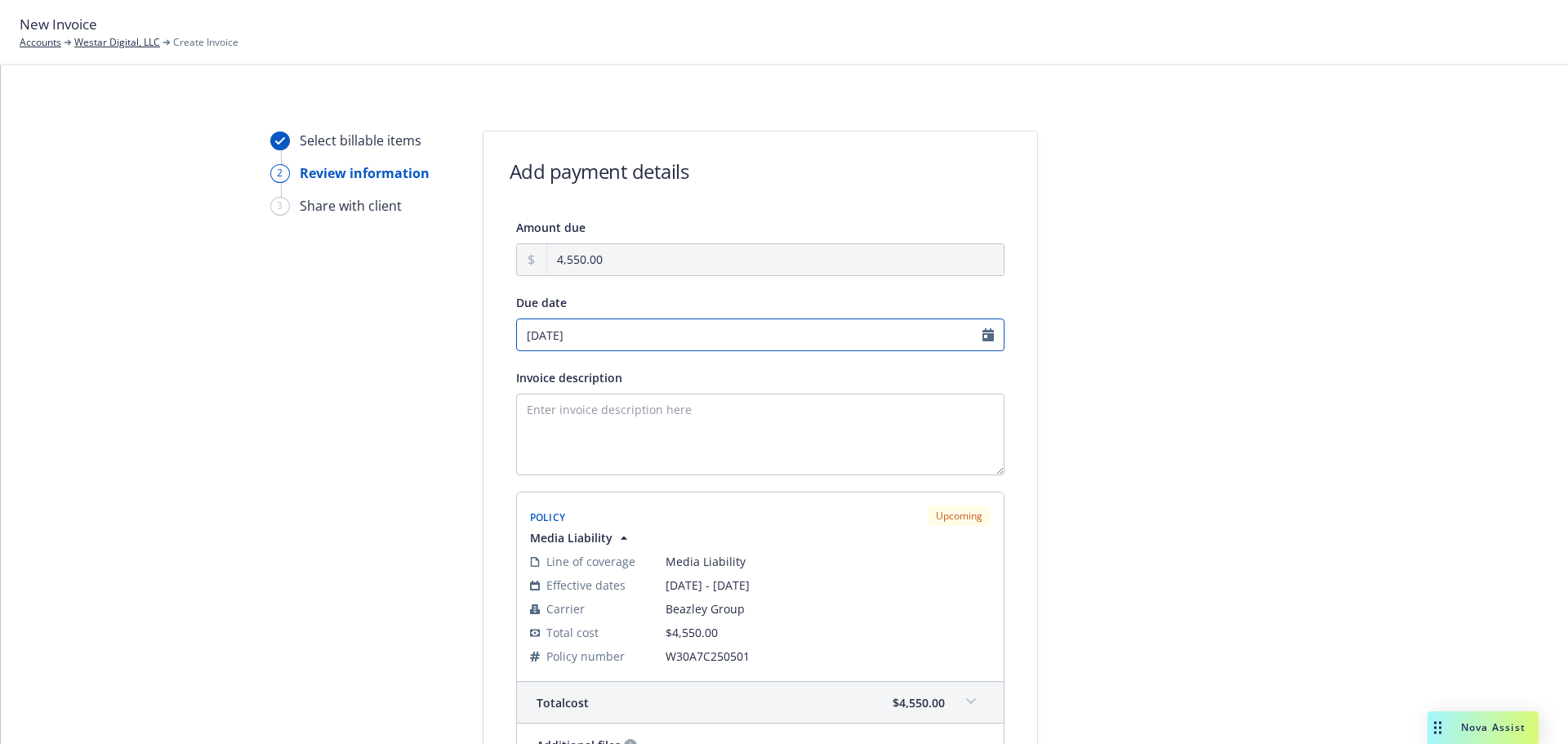
click at [944, 339] on input "10/21/2025" at bounding box center [760, 335] width 488 height 33
select select "October"
select select "2025"
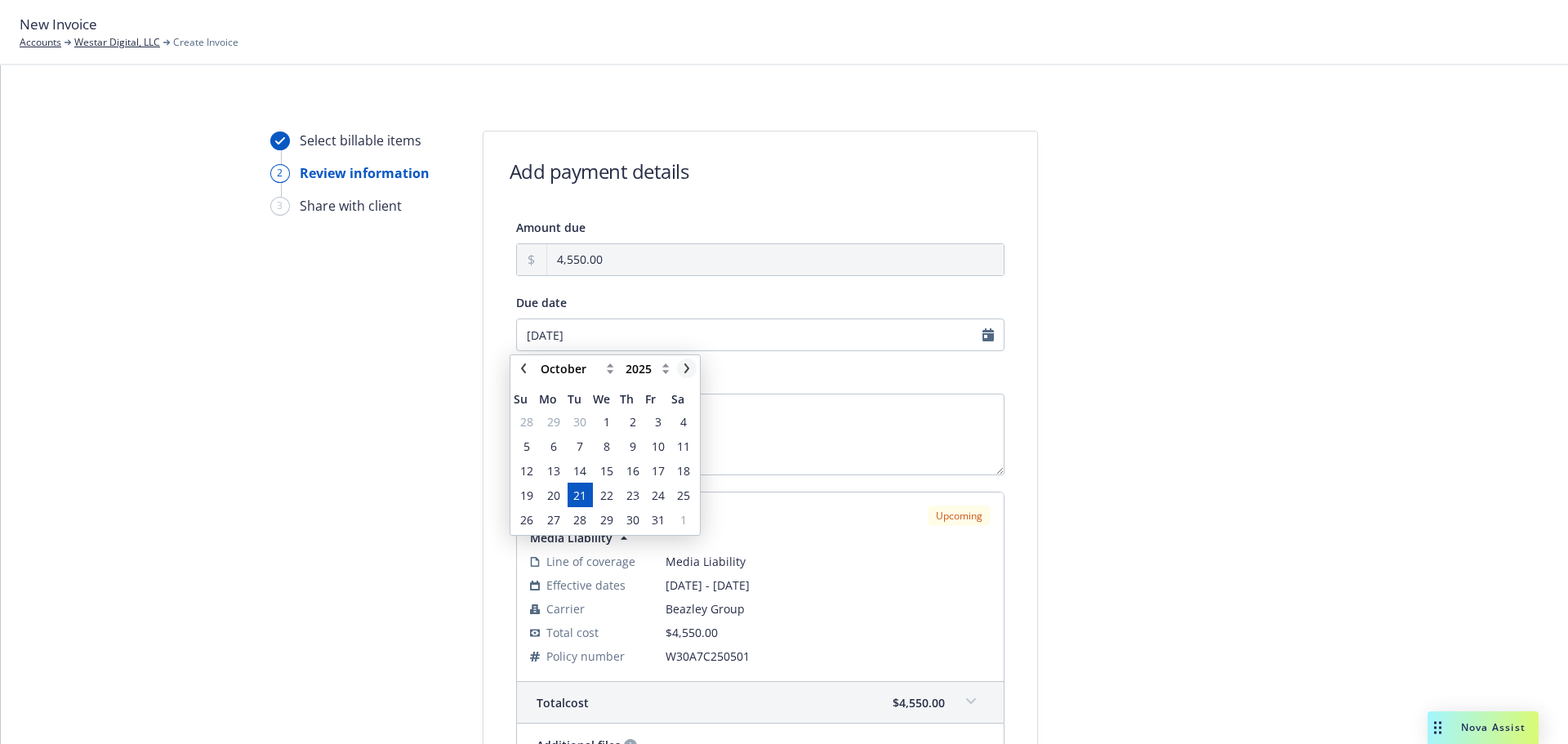
click at [689, 363] on link "chevronRight" at bounding box center [687, 369] width 20 height 20
select select "November"
click at [632, 459] on td "13" at bounding box center [632, 470] width 25 height 25
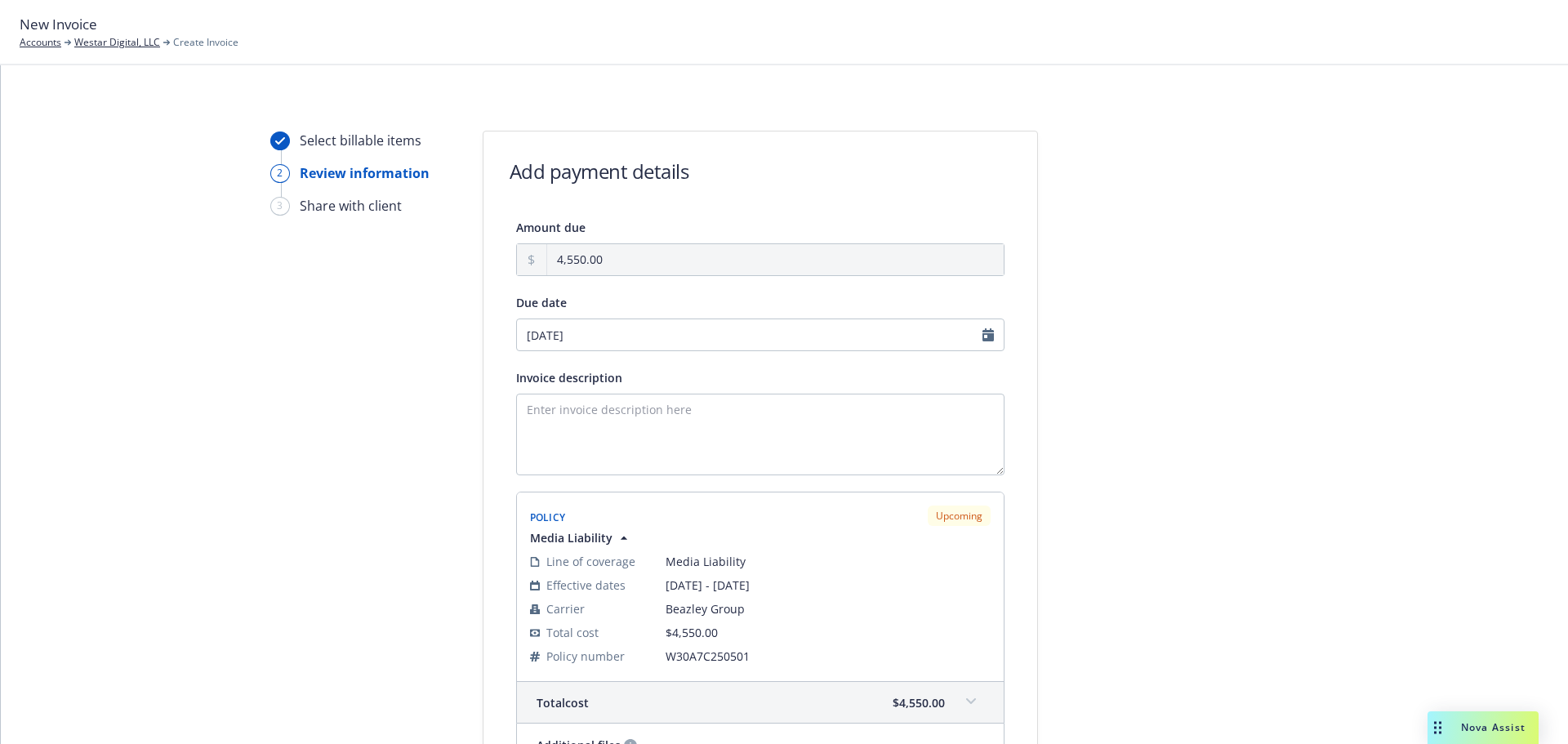
type input "[DATE]"
click at [619, 463] on textarea "Invoice description" at bounding box center [760, 434] width 488 height 82
paste textarea "W30A7C250501"
type textarea "W30A7C250501"
click at [642, 437] on textarea "Invoice description" at bounding box center [760, 434] width 488 height 82
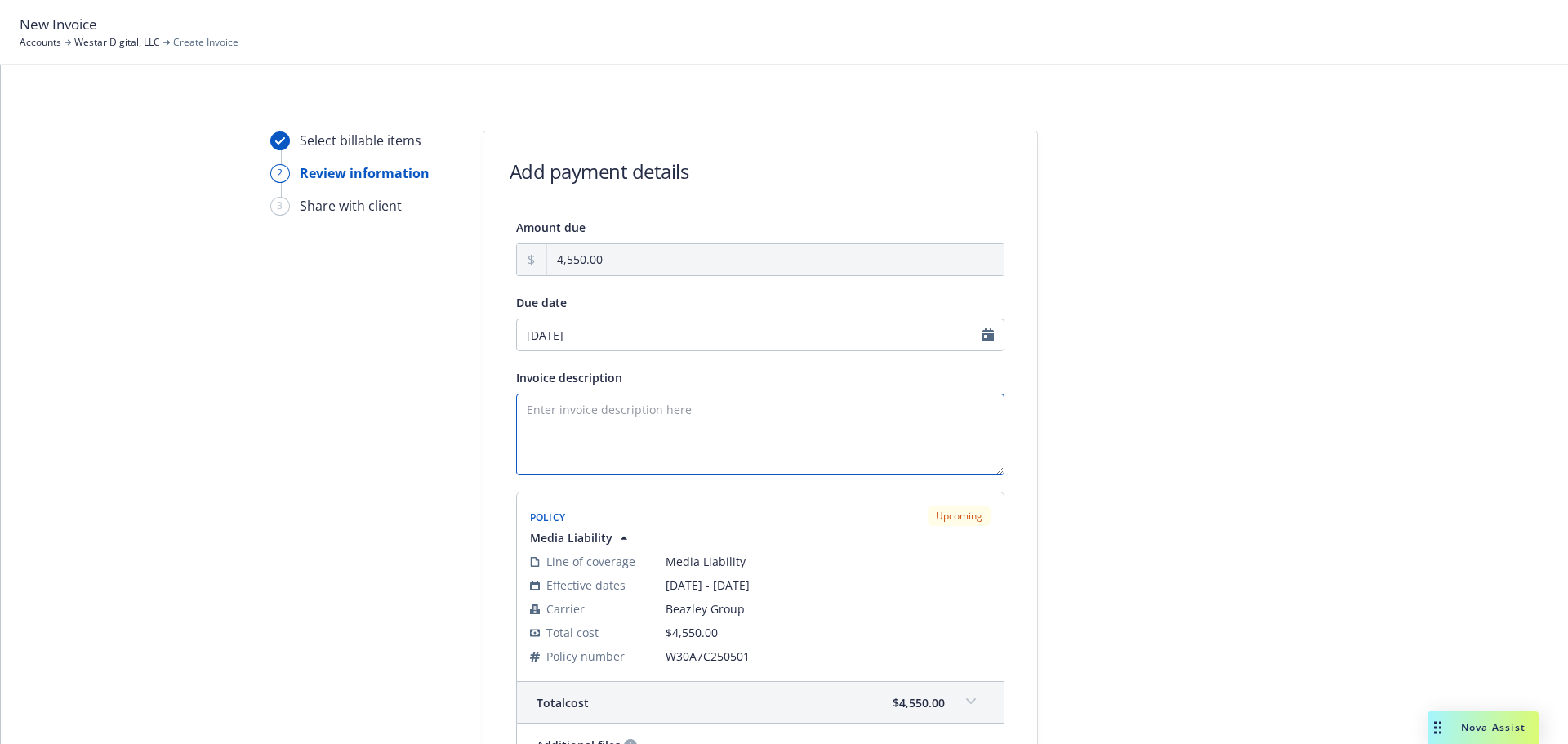
paste textarea "10/21/25 - Westar Digital, LLC - MEDIA_LIABILITY"
drag, startPoint x: 691, startPoint y: 405, endPoint x: 936, endPoint y: 425, distance: 245.8
click at [936, 425] on textarea "10/21/25 - Westar Digital, LLC - MEDIA_LIABILITY" at bounding box center [760, 434] width 488 height 82
drag, startPoint x: 881, startPoint y: 419, endPoint x: 490, endPoint y: 427, distance: 391.1
click at [490, 427] on div "Amount due 4,550.00 Due date 11/13/2025 Invoice description 10/21/25 - Westar D…" at bounding box center [760, 521] width 553 height 607
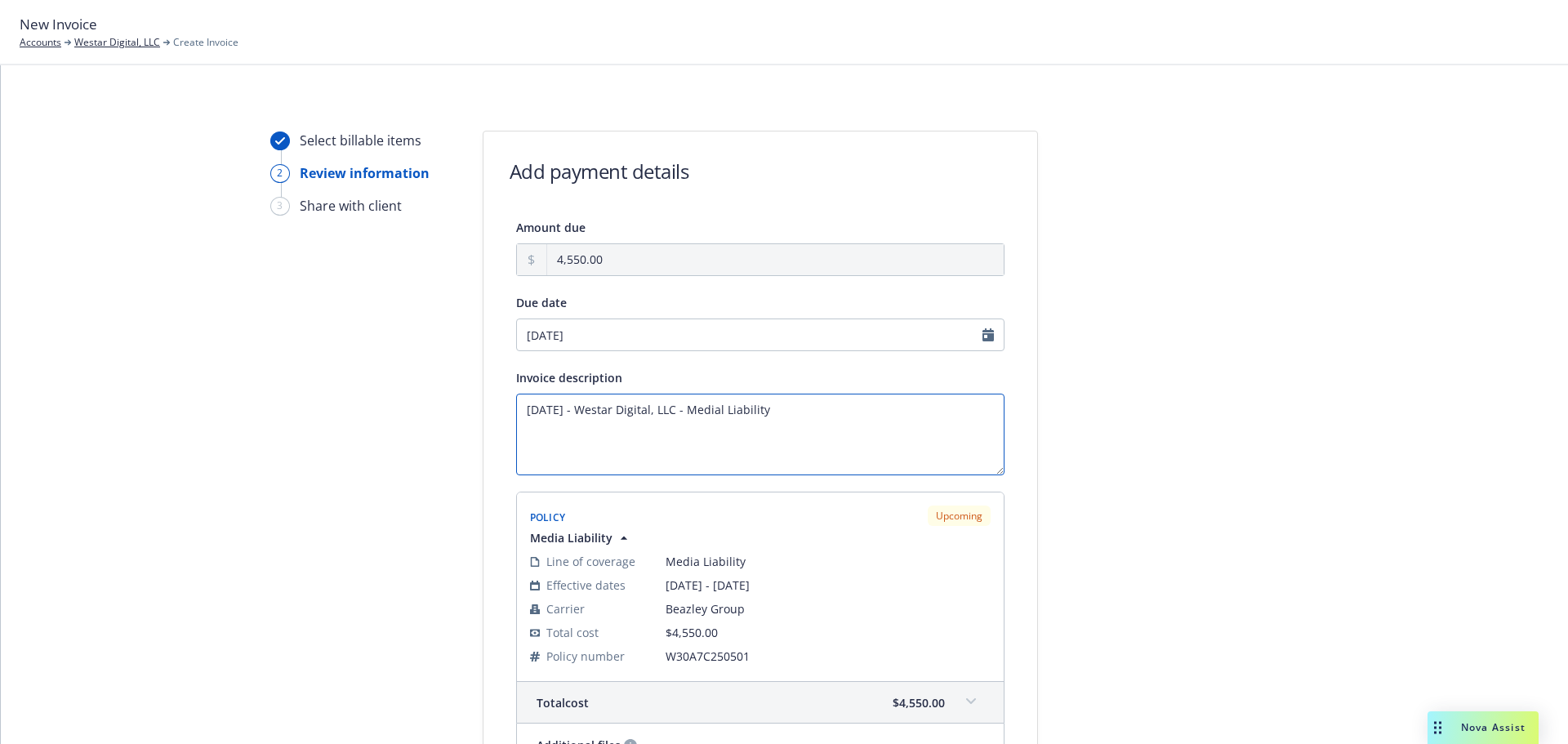
click at [853, 416] on textarea "10/21/25 - Westar Digital, LLC - Medial Liability" at bounding box center [760, 434] width 488 height 82
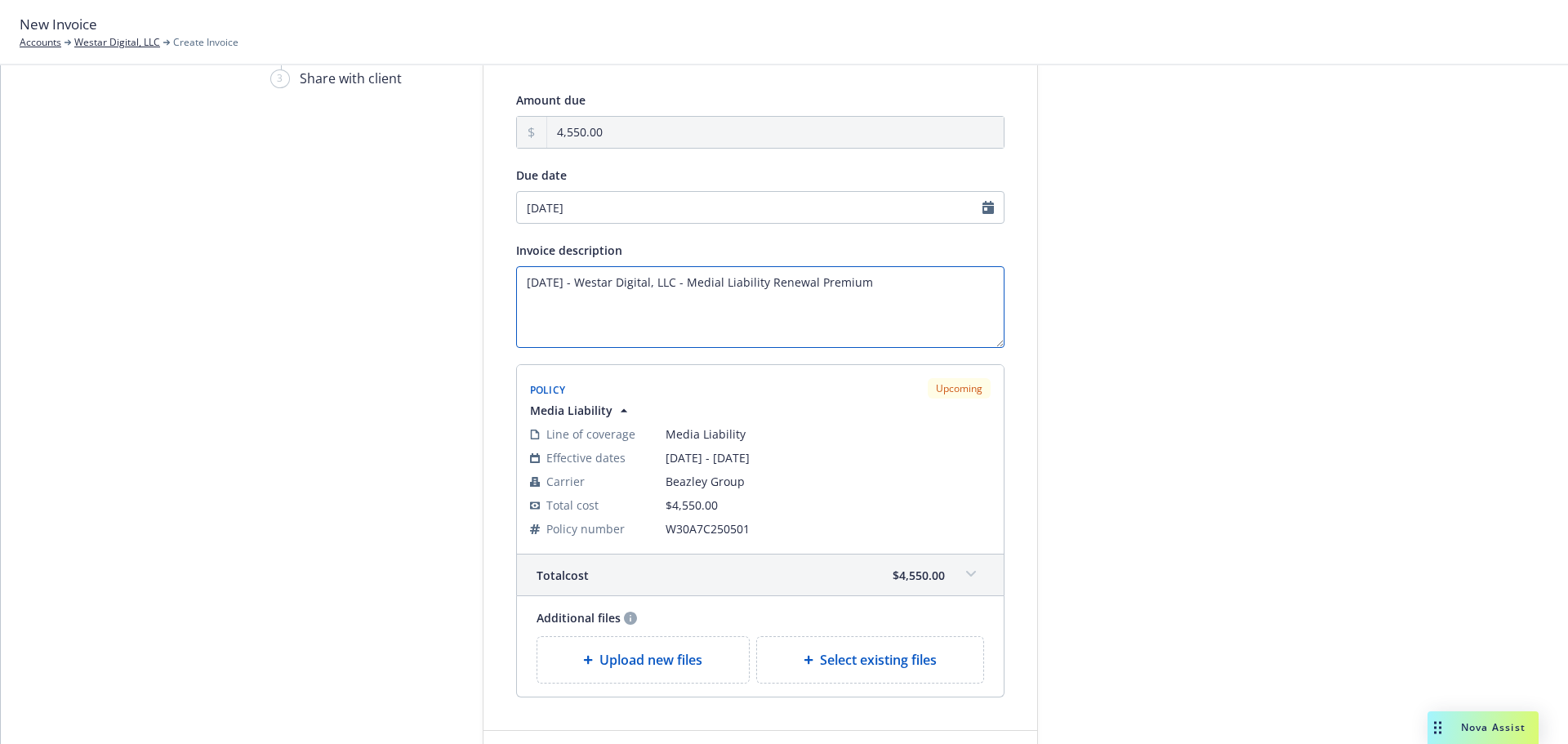
scroll to position [246, 0]
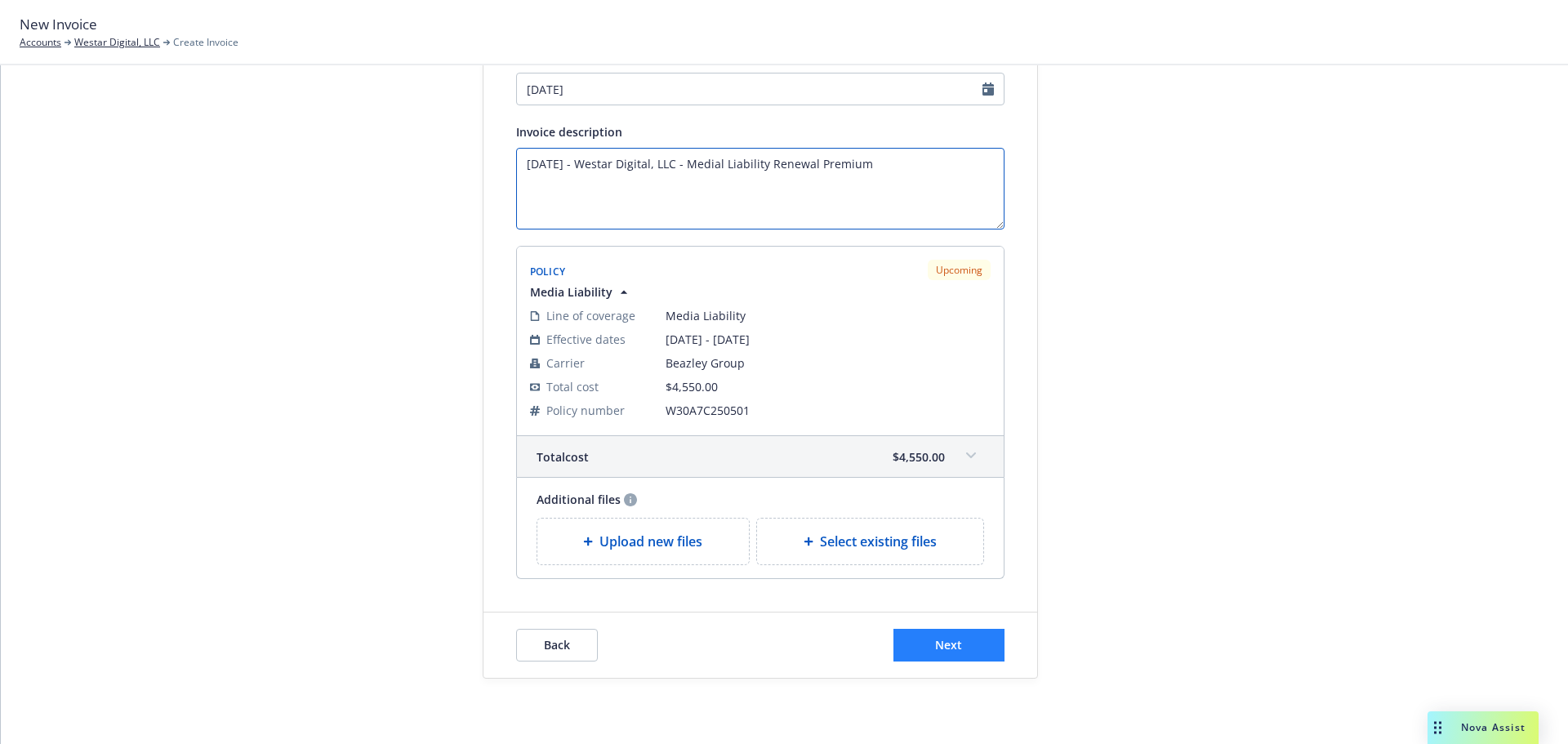
type textarea "[DATE] - Westar Digital, LLC - Medial Liability Renewal Premium"
click at [967, 634] on button "Next" at bounding box center [949, 645] width 111 height 33
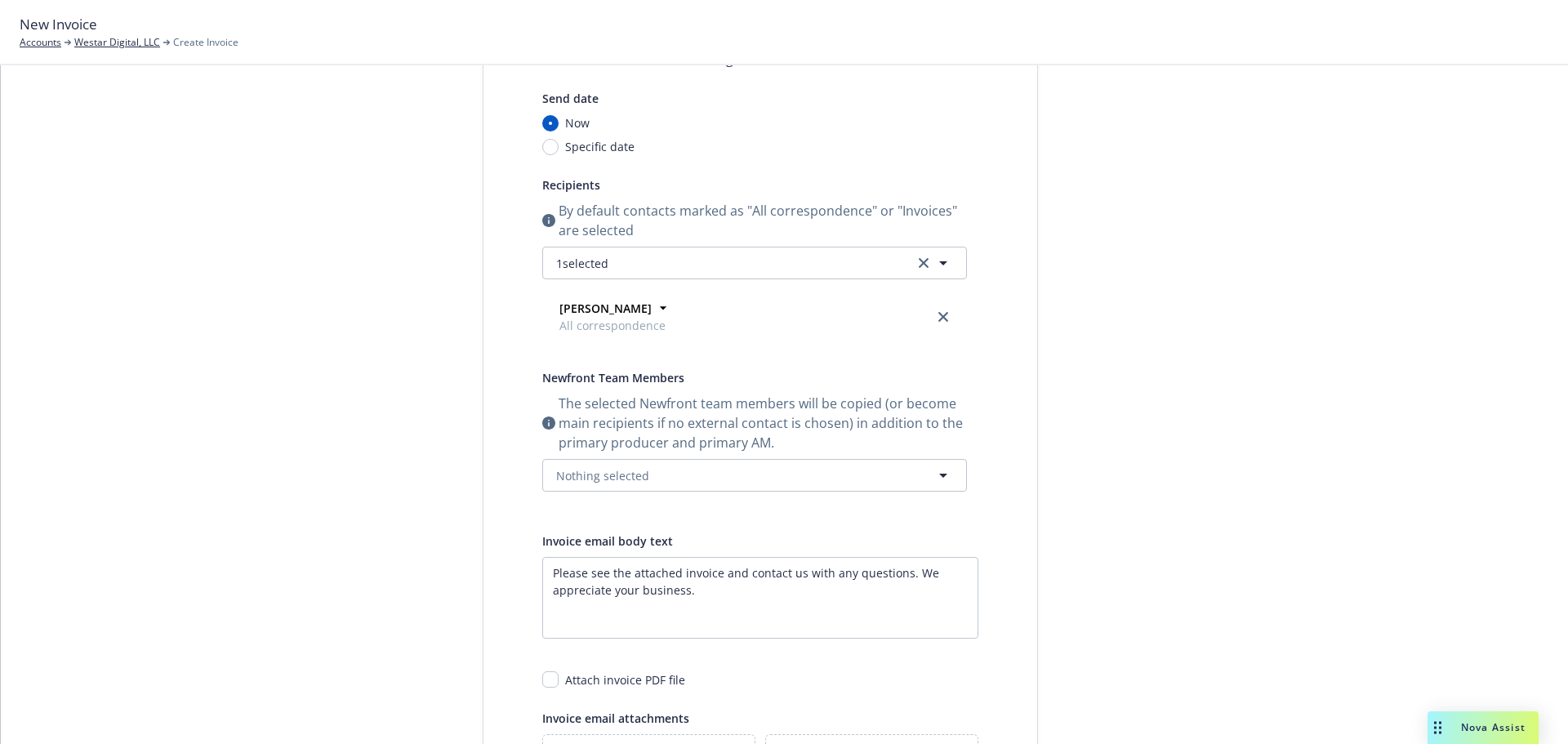
scroll to position [0, 0]
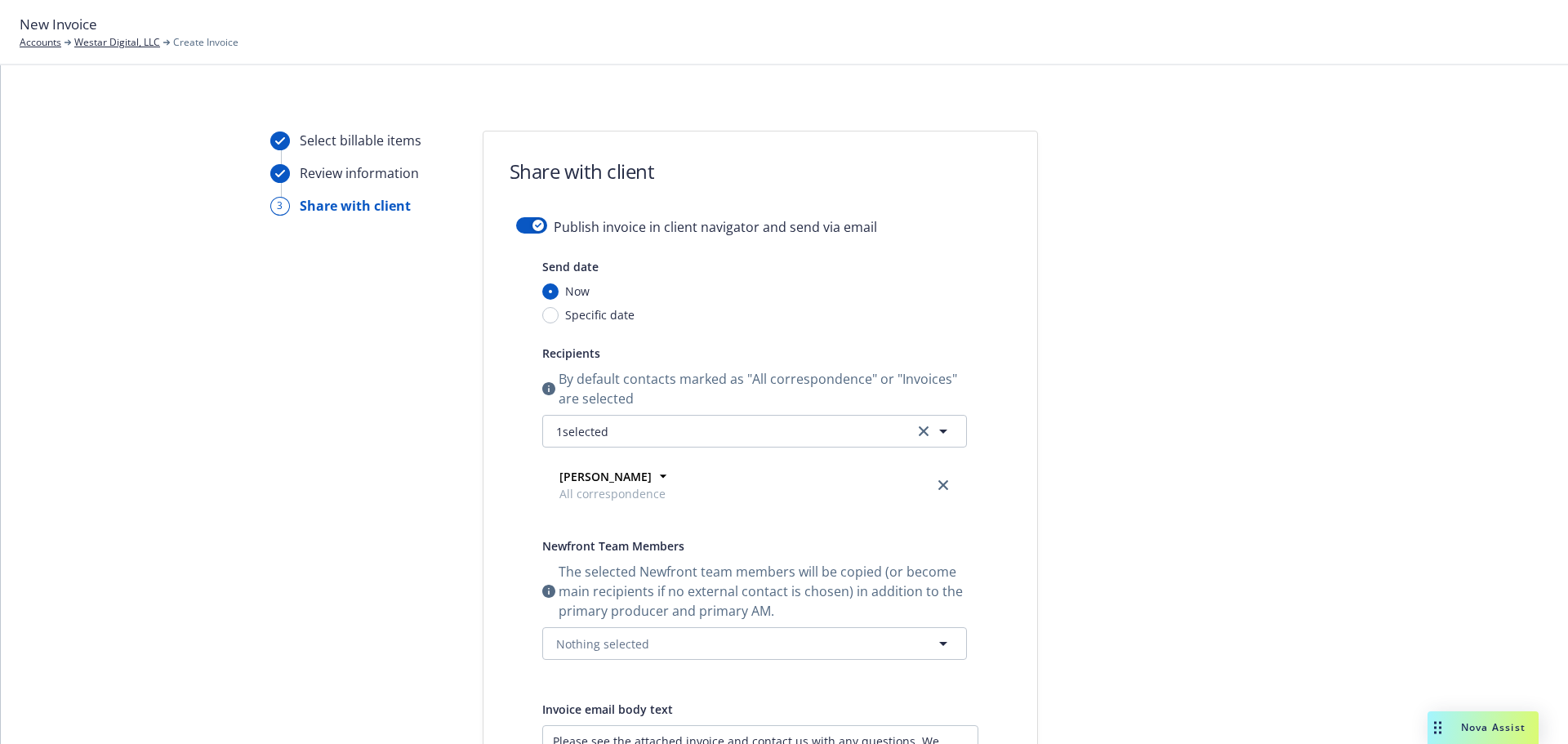
click at [518, 234] on div "Publish invoice in client navigator and send via email" at bounding box center [760, 237] width 488 height 39
click at [517, 227] on button "button" at bounding box center [531, 226] width 31 height 16
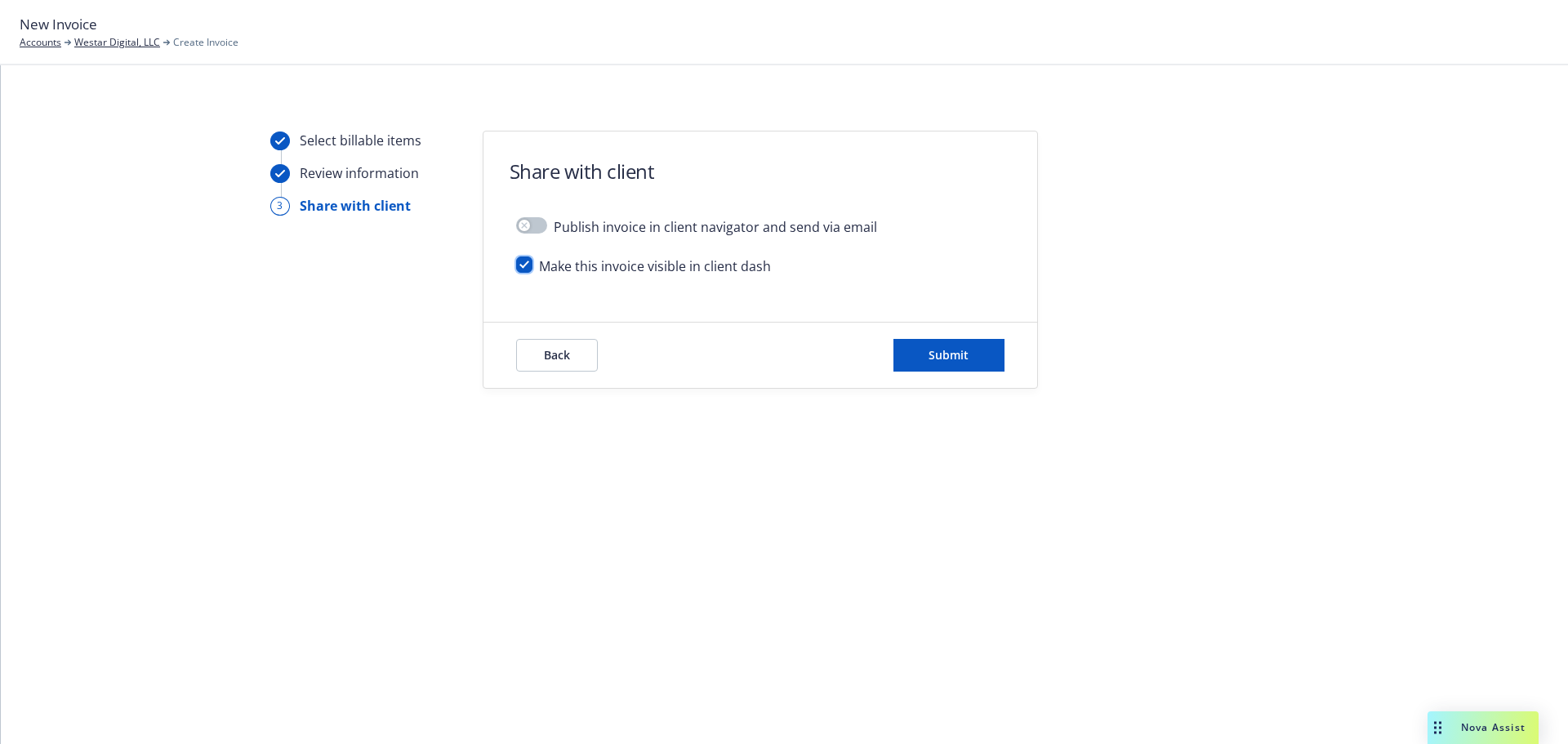
click at [525, 262] on input "checkbox" at bounding box center [524, 265] width 16 height 16
checkbox input "false"
click at [973, 351] on button "Submit" at bounding box center [949, 355] width 111 height 33
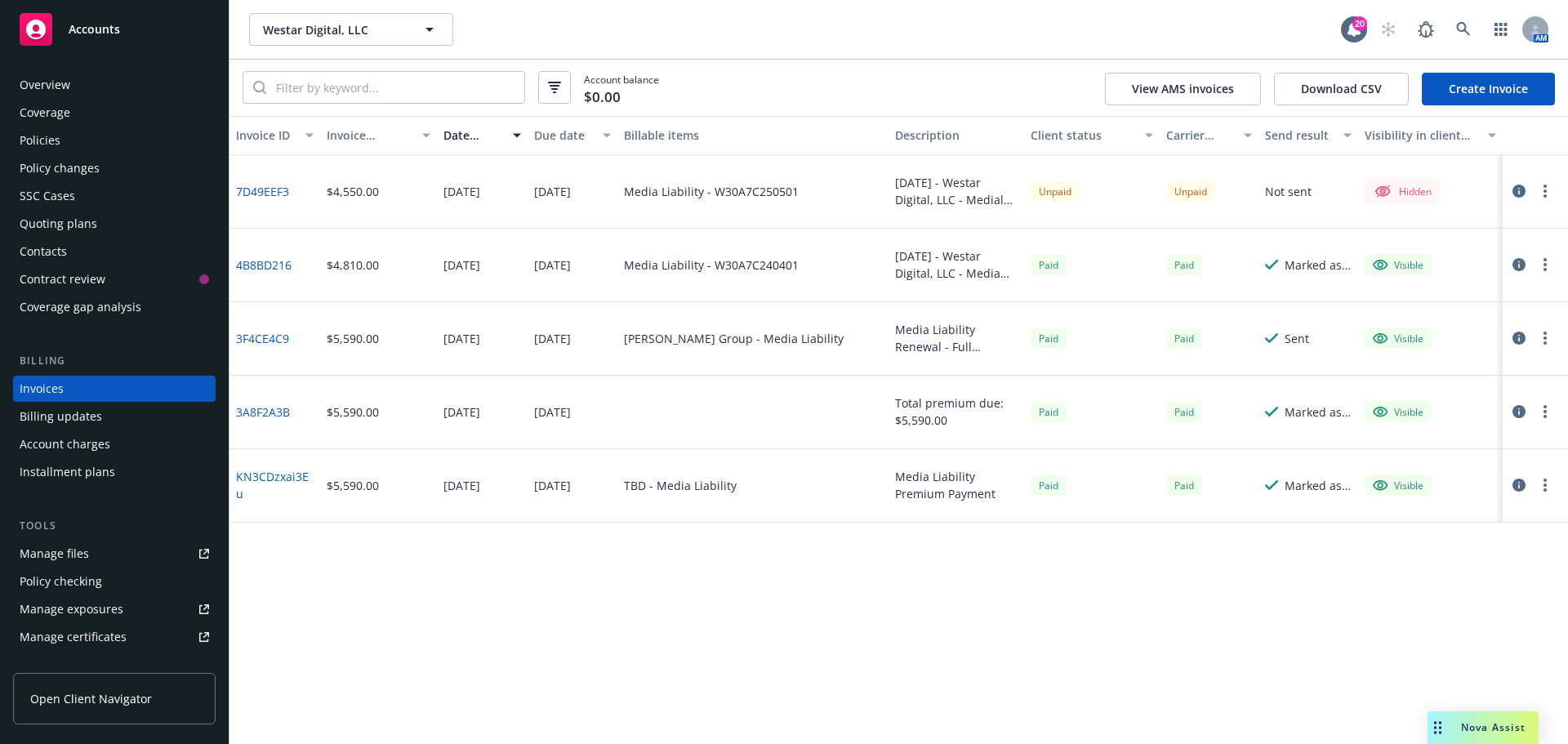
click at [1544, 197] on icon "button" at bounding box center [1545, 191] width 3 height 13
click at [1465, 317] on link "Make it visible in client dash" at bounding box center [1450, 323] width 209 height 33
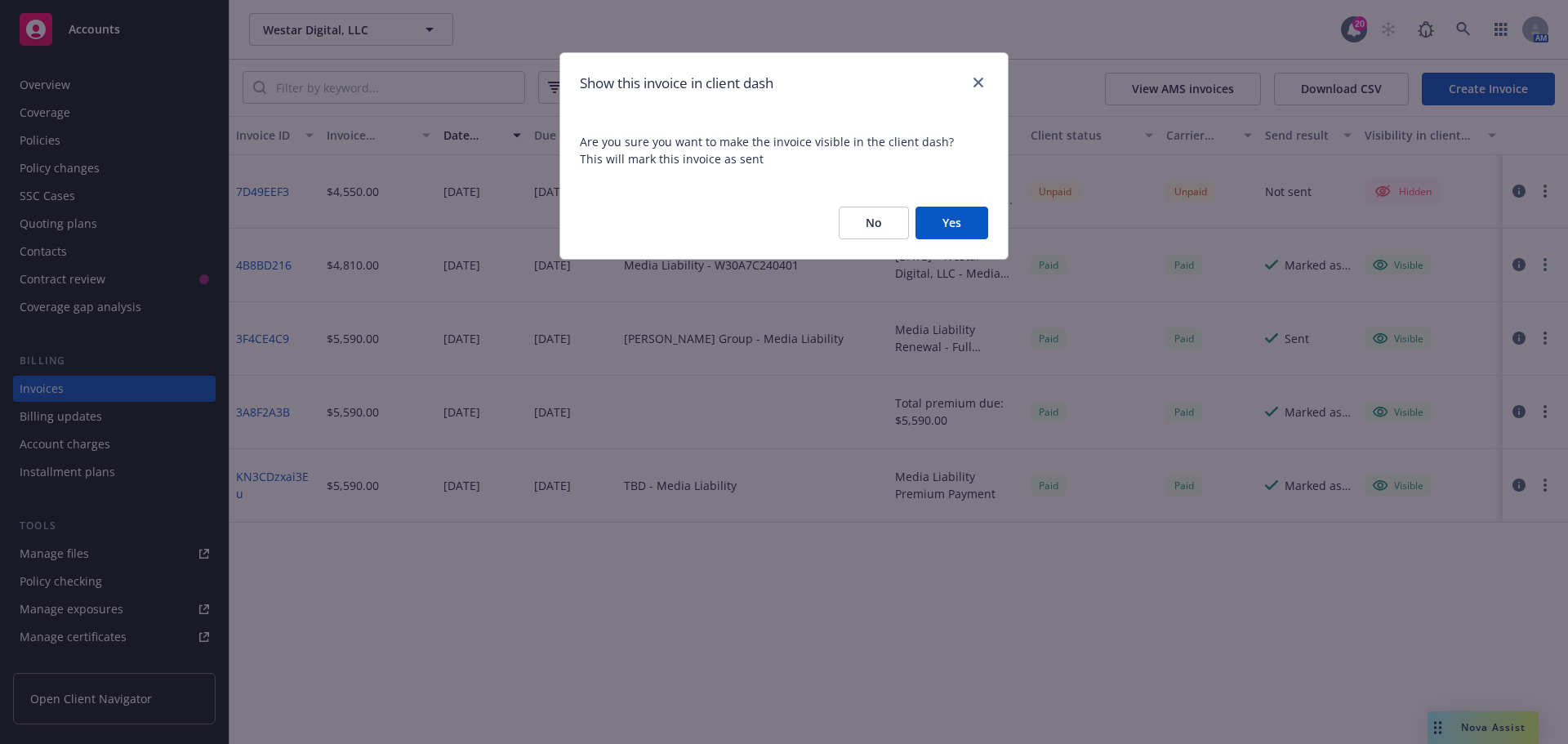
click at [960, 211] on button "Yes" at bounding box center [952, 223] width 73 height 33
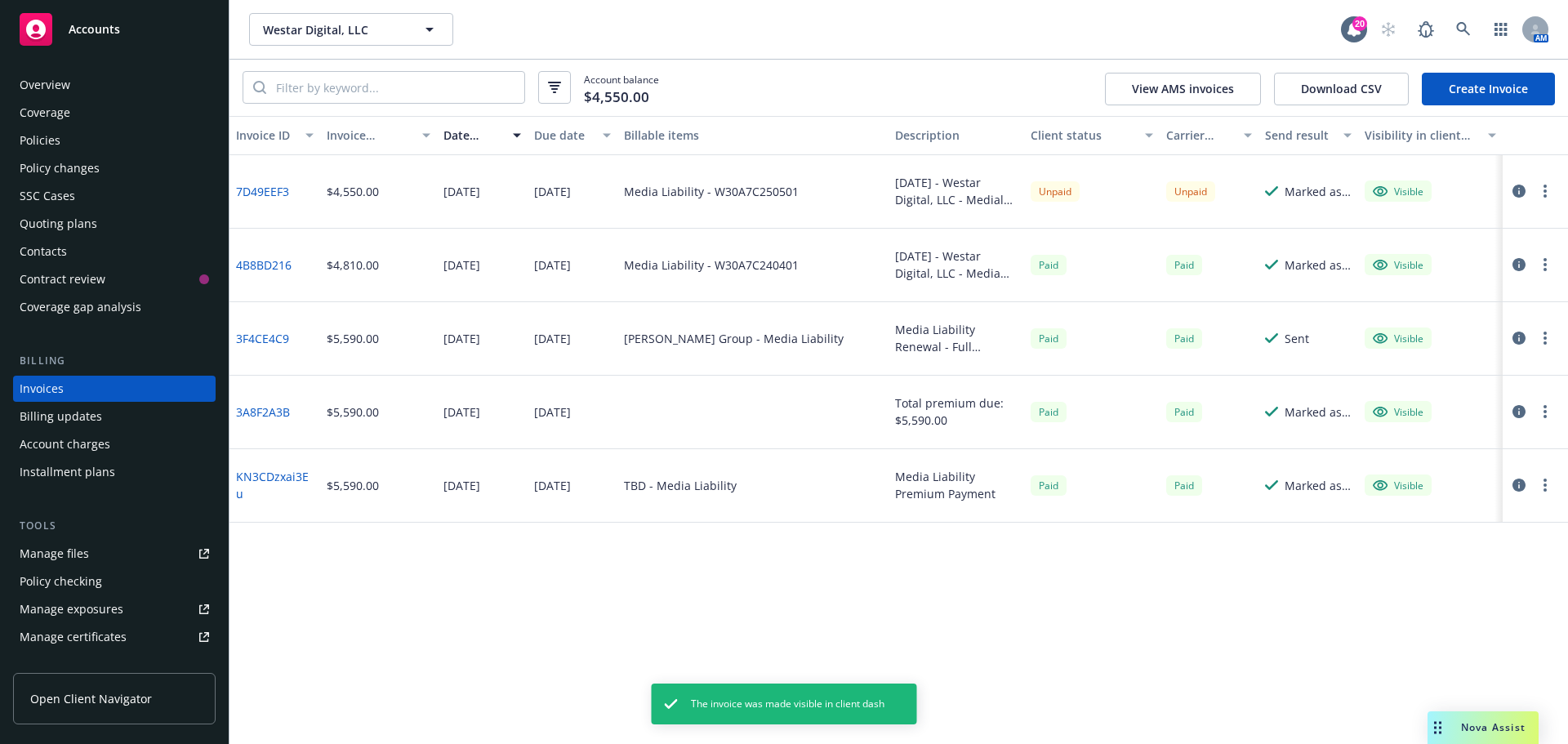
click at [1517, 190] on icon "button" at bounding box center [1518, 191] width 13 height 13
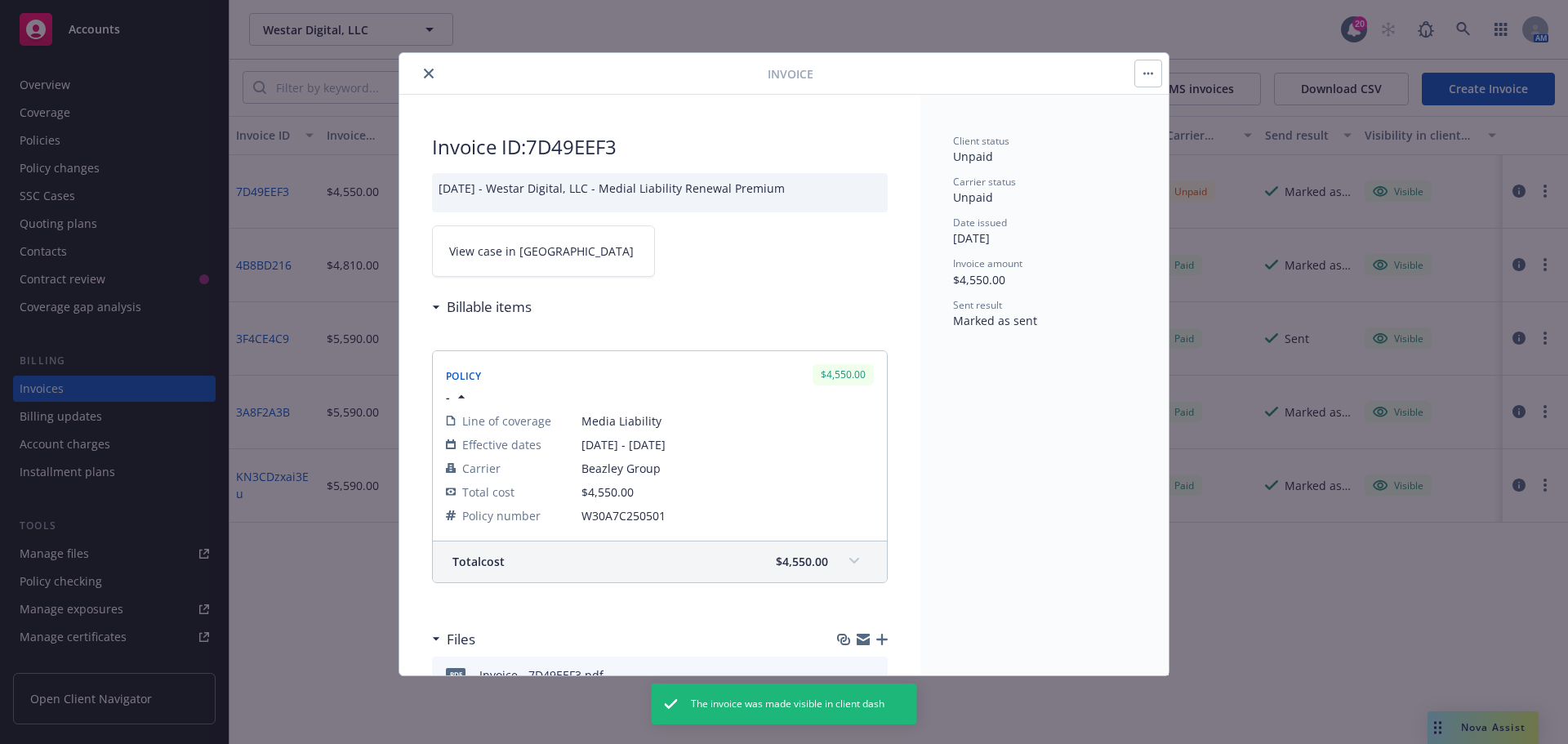
click at [486, 245] on span "View case in [GEOGRAPHIC_DATA]" at bounding box center [541, 251] width 185 height 17
drag, startPoint x: 434, startPoint y: 87, endPoint x: 427, endPoint y: 78, distance: 11.4
click at [432, 84] on div "Invoice" at bounding box center [784, 74] width 769 height 42
click at [427, 78] on icon "close" at bounding box center [428, 74] width 10 height 10
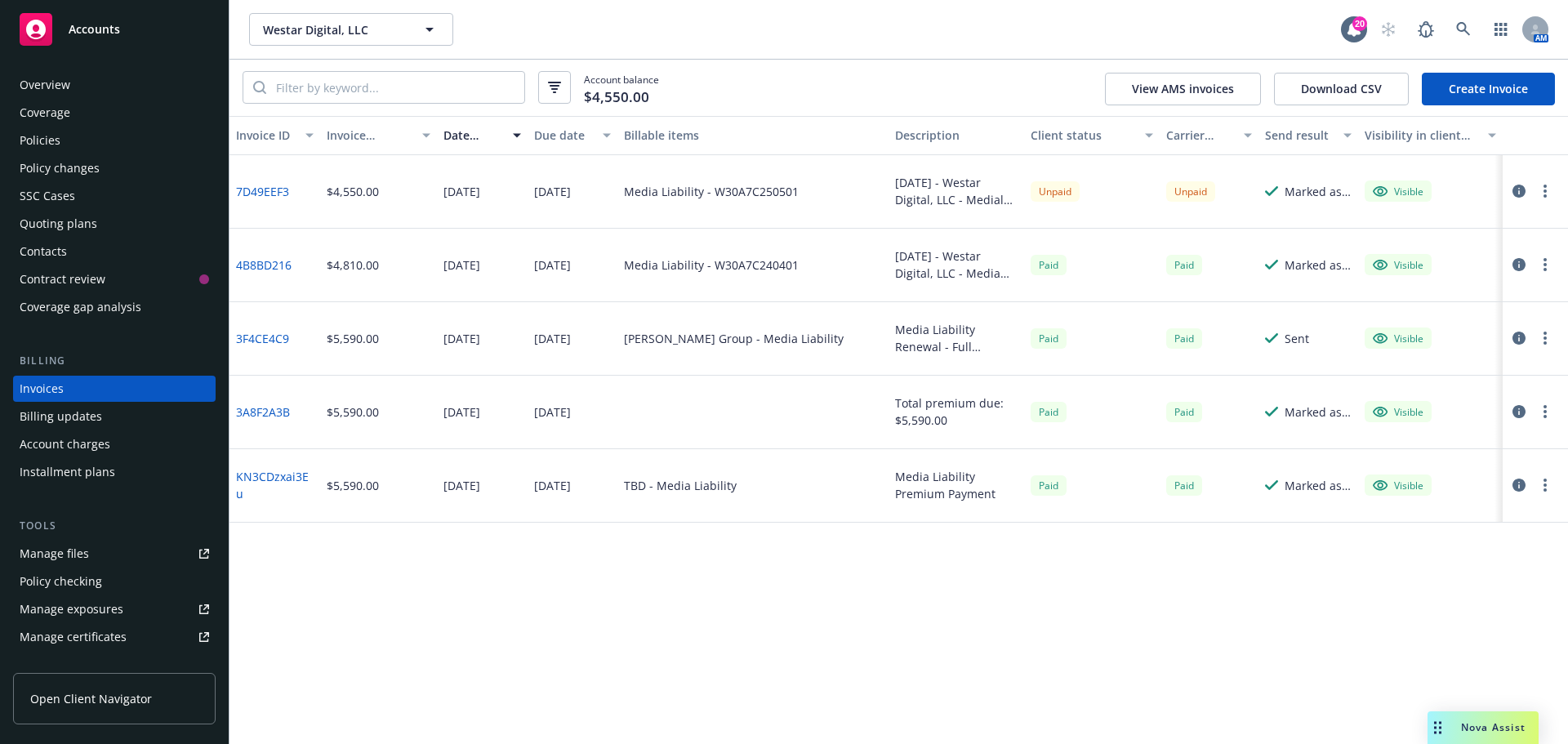
click at [1545, 196] on circle "button" at bounding box center [1545, 196] width 3 height 3
click at [1459, 295] on link "Copy invoice URL" at bounding box center [1450, 290] width 209 height 33
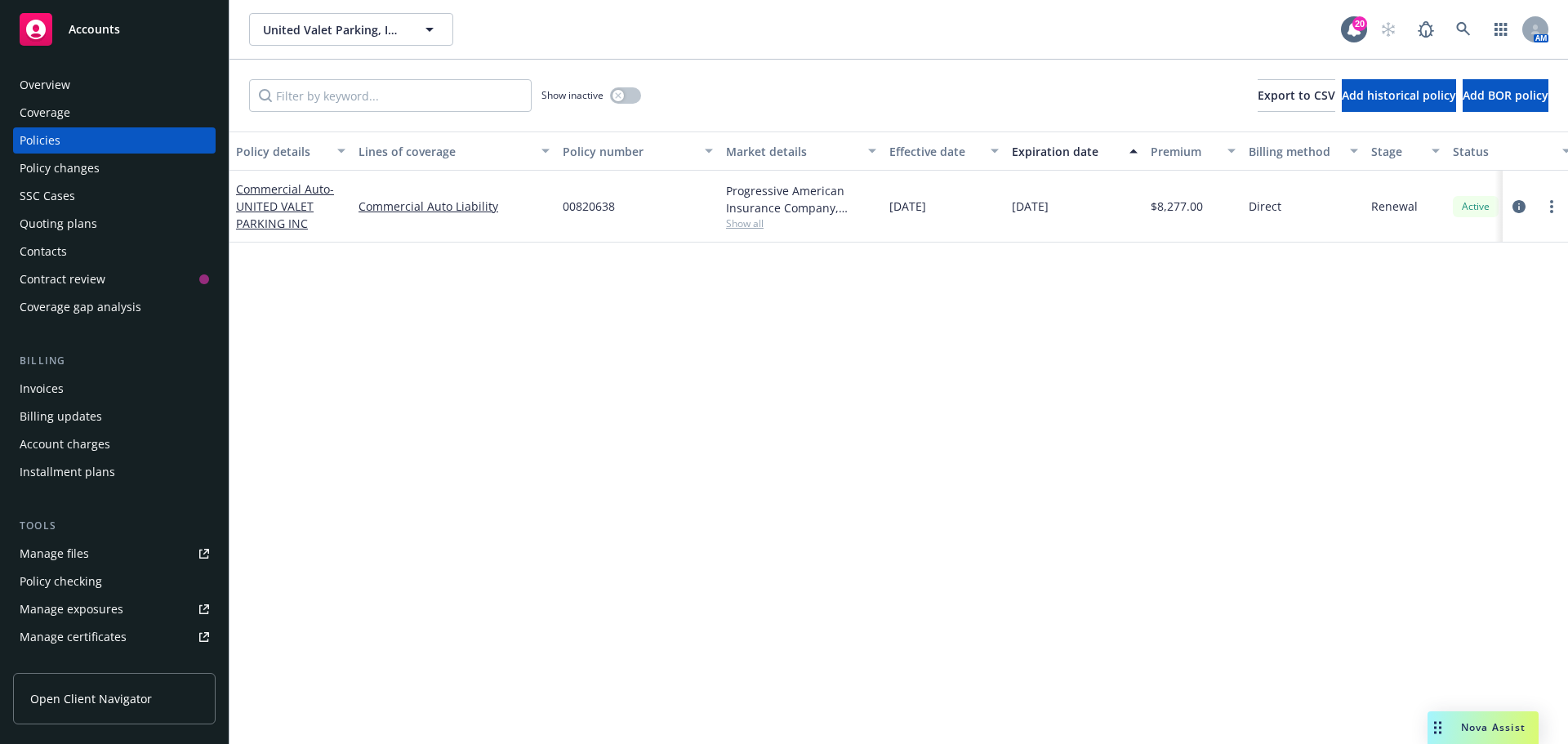
click at [74, 83] on div "Overview" at bounding box center [115, 85] width 190 height 26
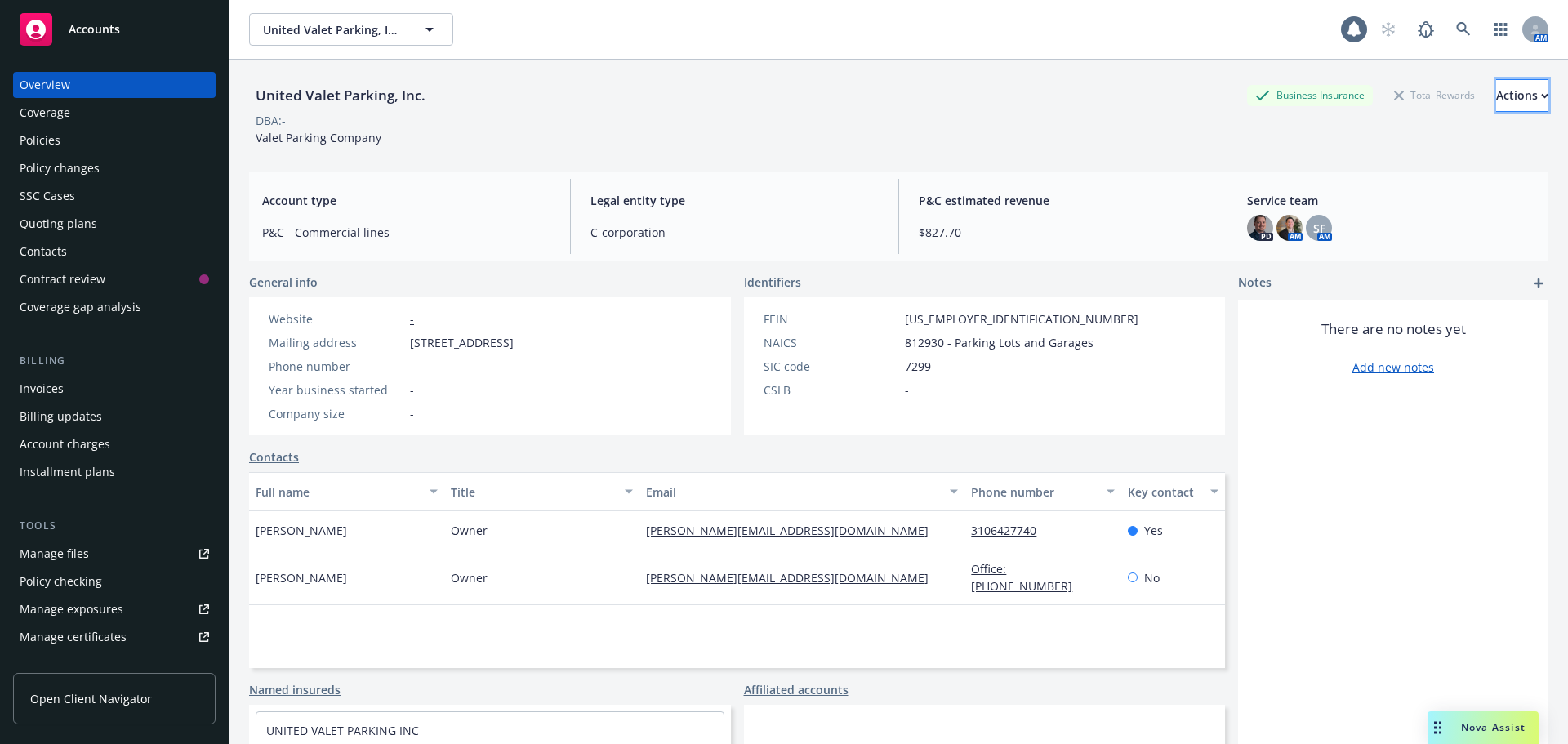
click at [1502, 92] on div "Actions" at bounding box center [1522, 95] width 52 height 31
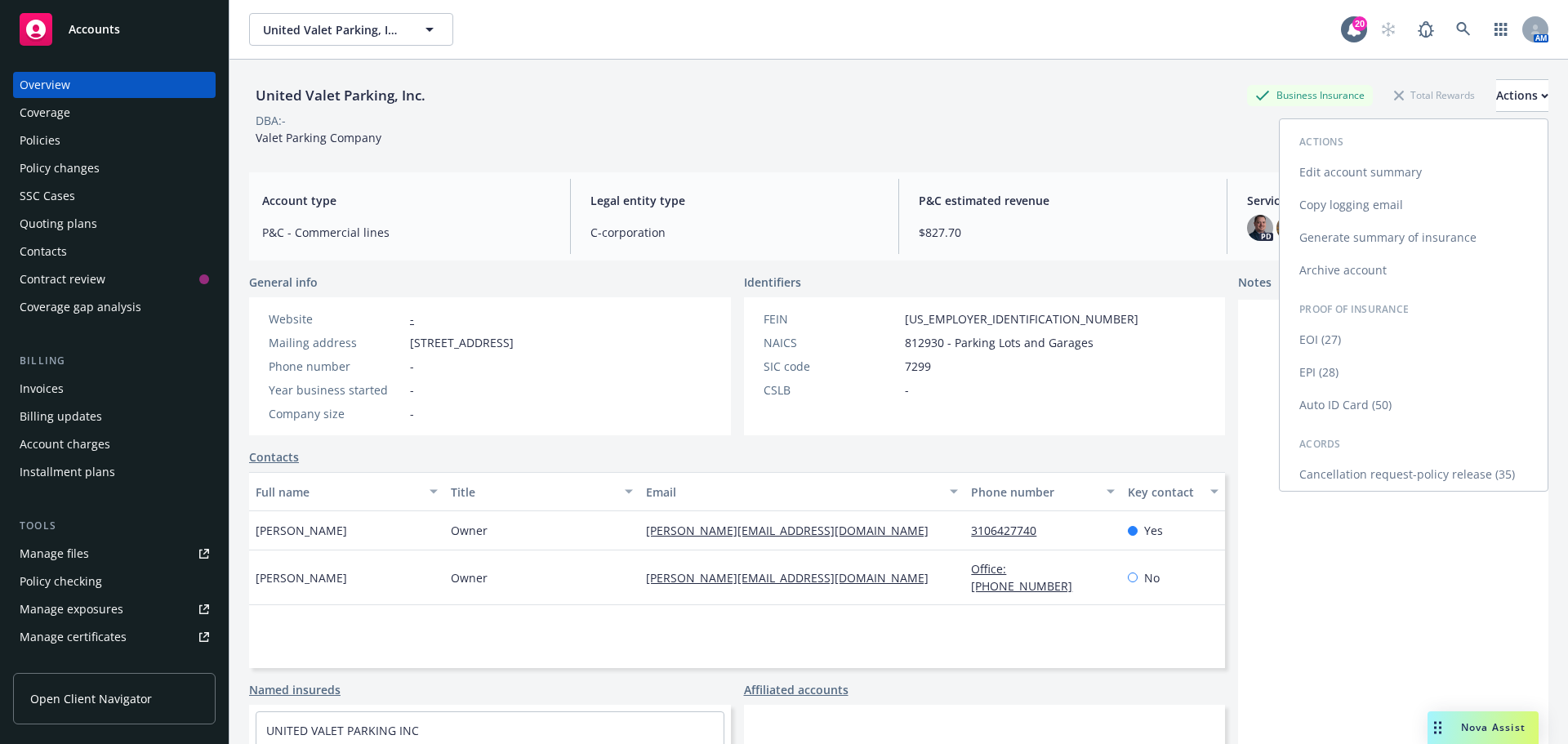
click at [1416, 454] on div "Actions Edit account summary Copy logging email Generate summary of insurance A…" at bounding box center [1413, 311] width 268 height 359
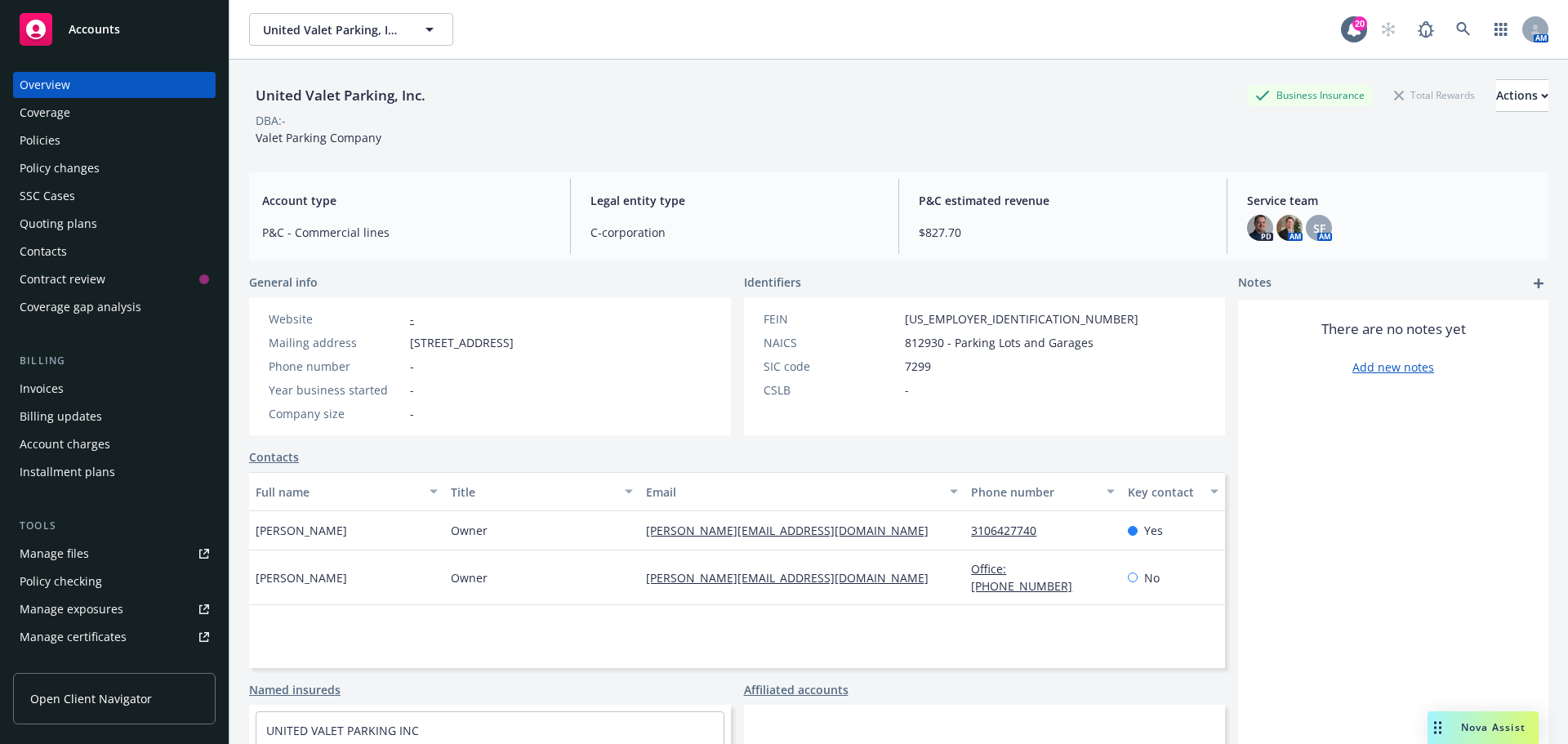
click at [1418, 458] on link "Cancellation request-policy release (35)" at bounding box center [1413, 474] width 268 height 33
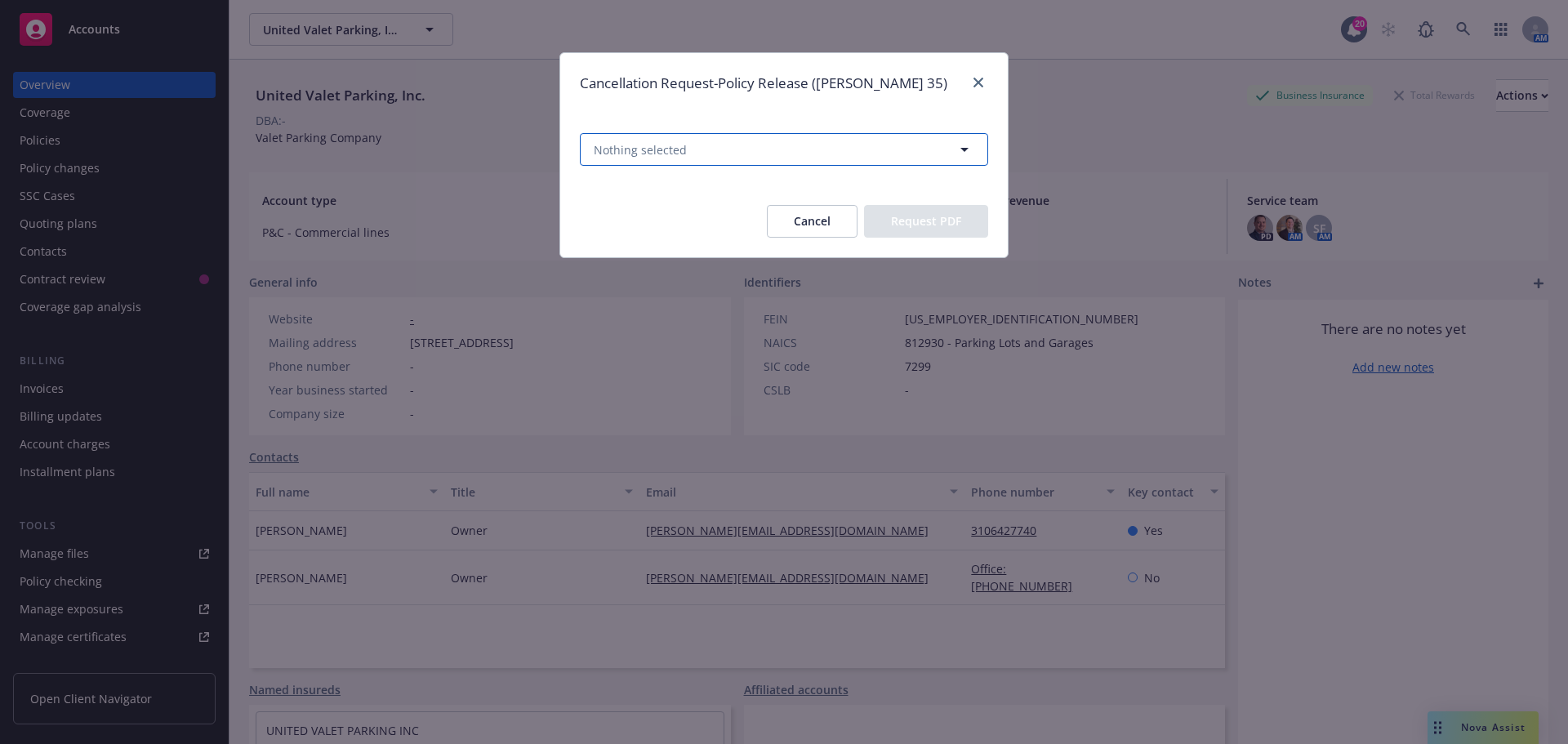
click at [848, 141] on button "Nothing selected" at bounding box center [784, 149] width 408 height 33
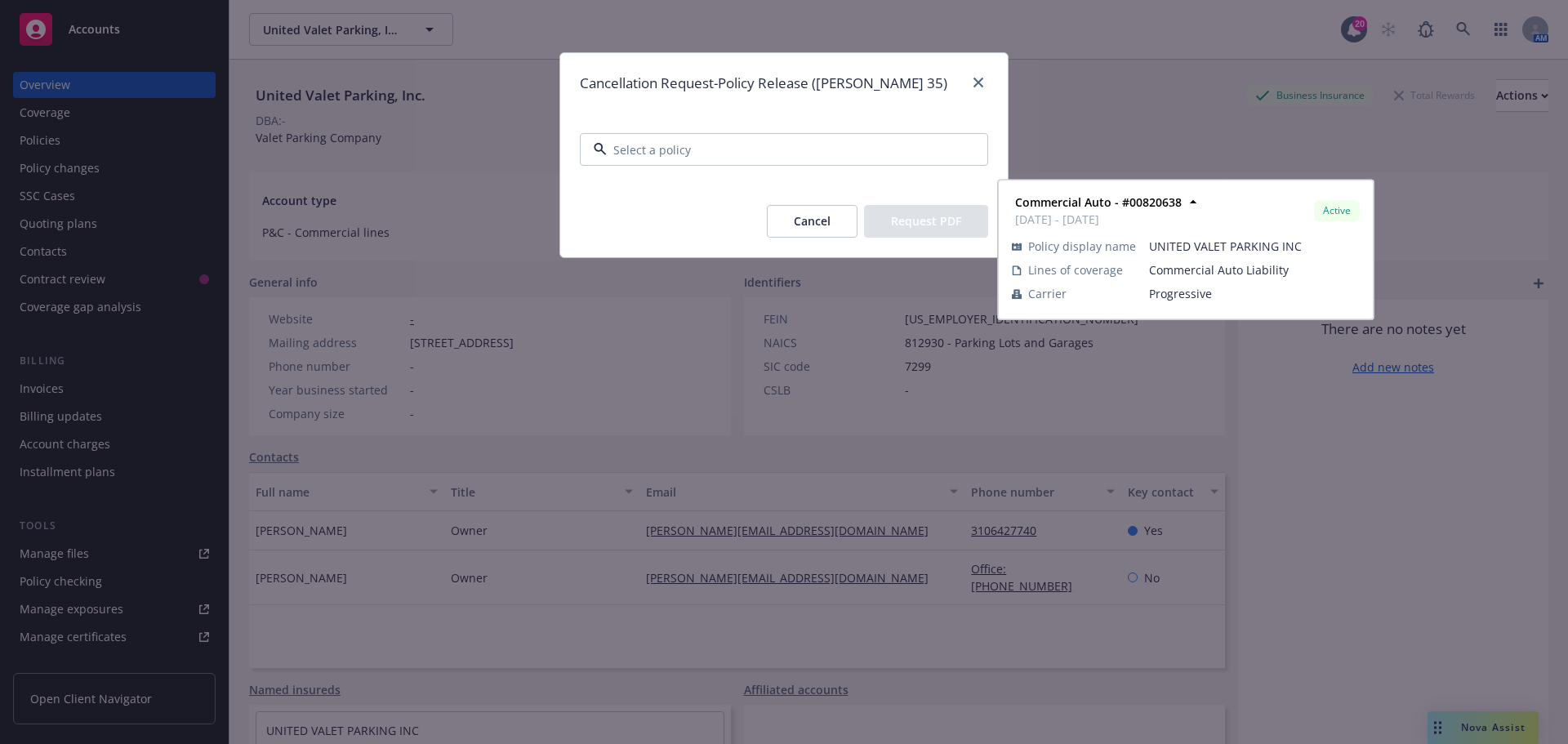
click at [815, 249] on div "Commercial Auto - #00820638 04/15/2025 - 10/15/2025 Active" at bounding box center [784, 257] width 386 height 41
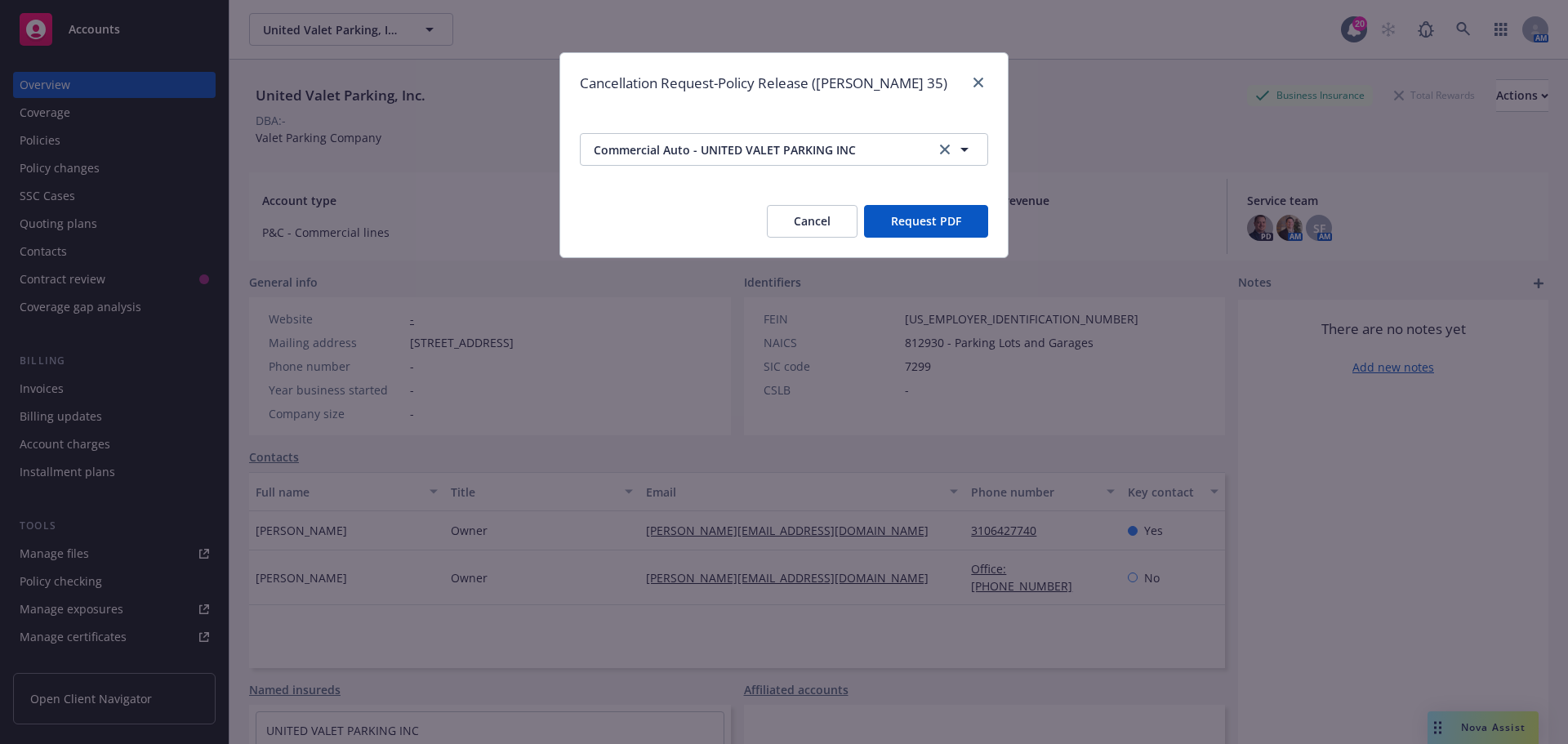
click at [930, 224] on button "Request PDF" at bounding box center [926, 221] width 124 height 33
click at [818, 218] on button "Cancel" at bounding box center [812, 221] width 91 height 33
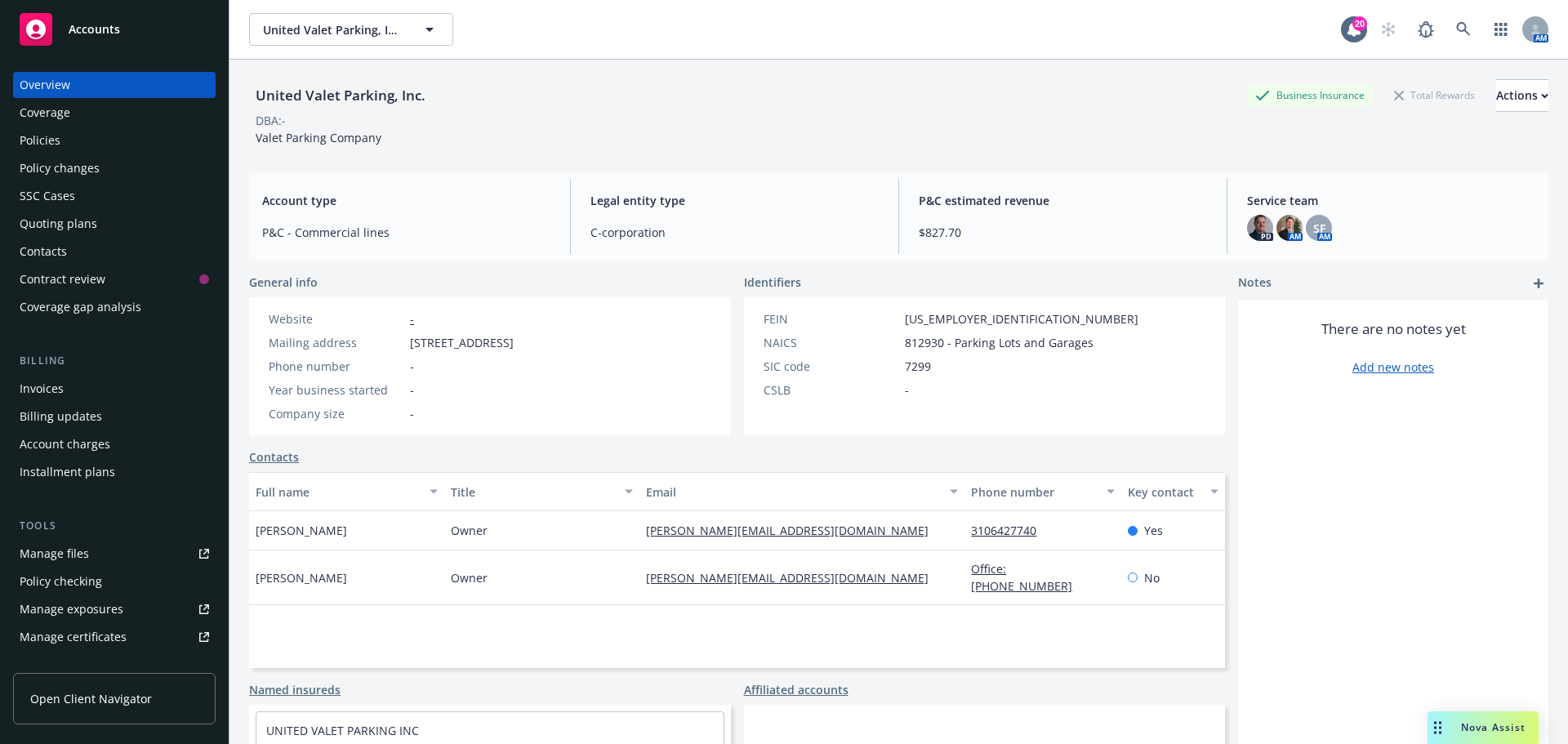
click at [121, 228] on div "Quoting plans" at bounding box center [115, 224] width 190 height 26
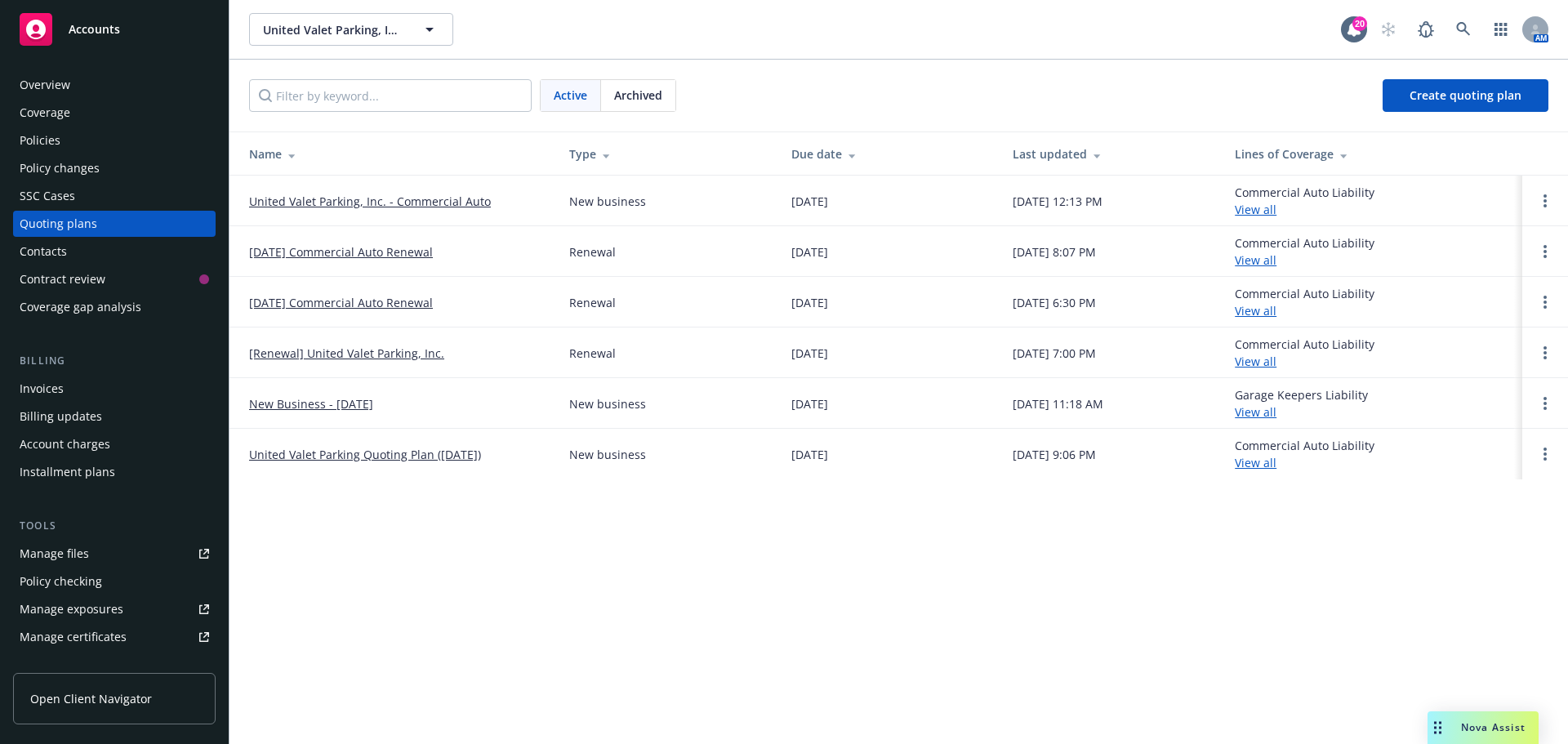
click at [417, 203] on link "United Valet Parking, Inc. - Commercial Auto" at bounding box center [370, 201] width 242 height 17
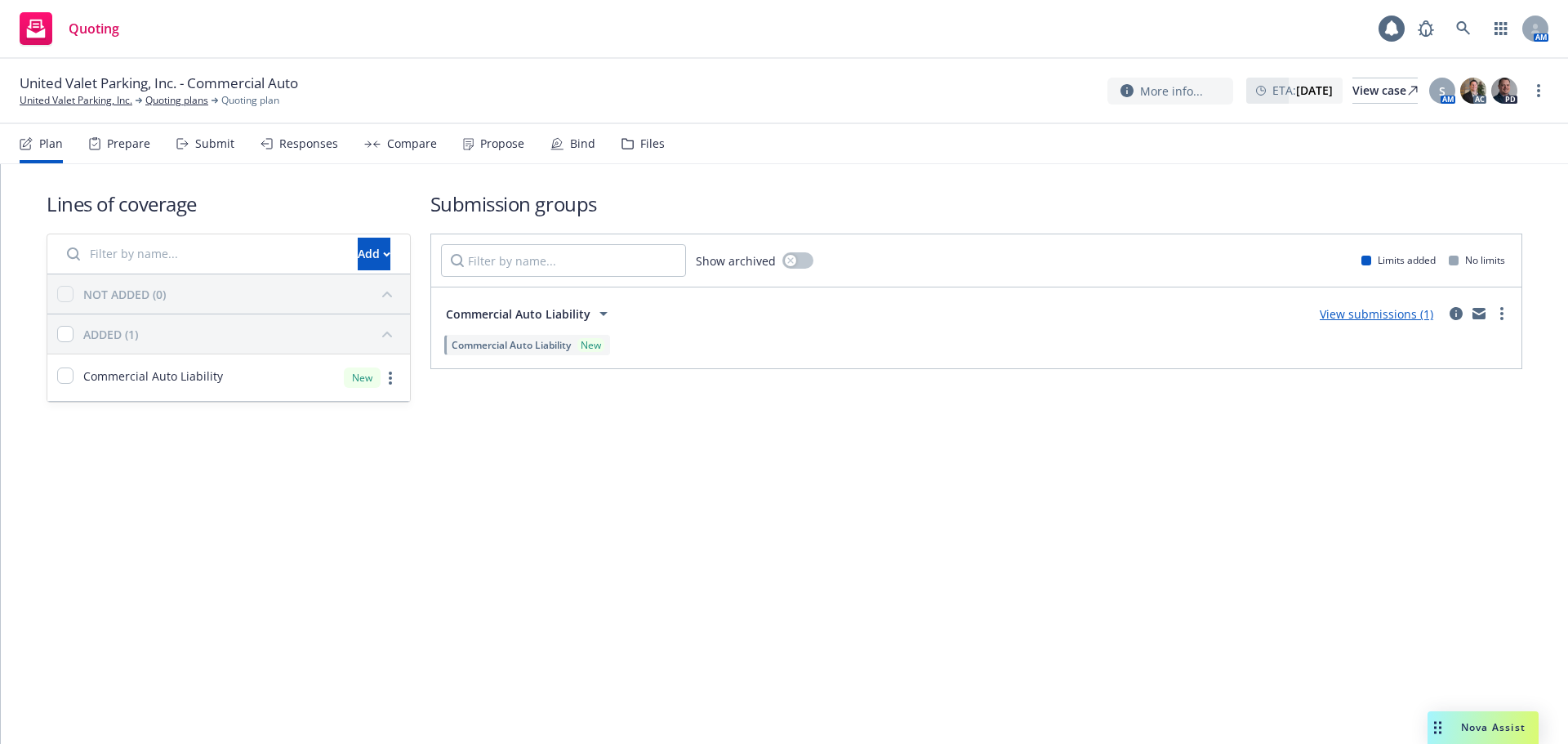
click at [500, 149] on div "Propose" at bounding box center [502, 143] width 44 height 13
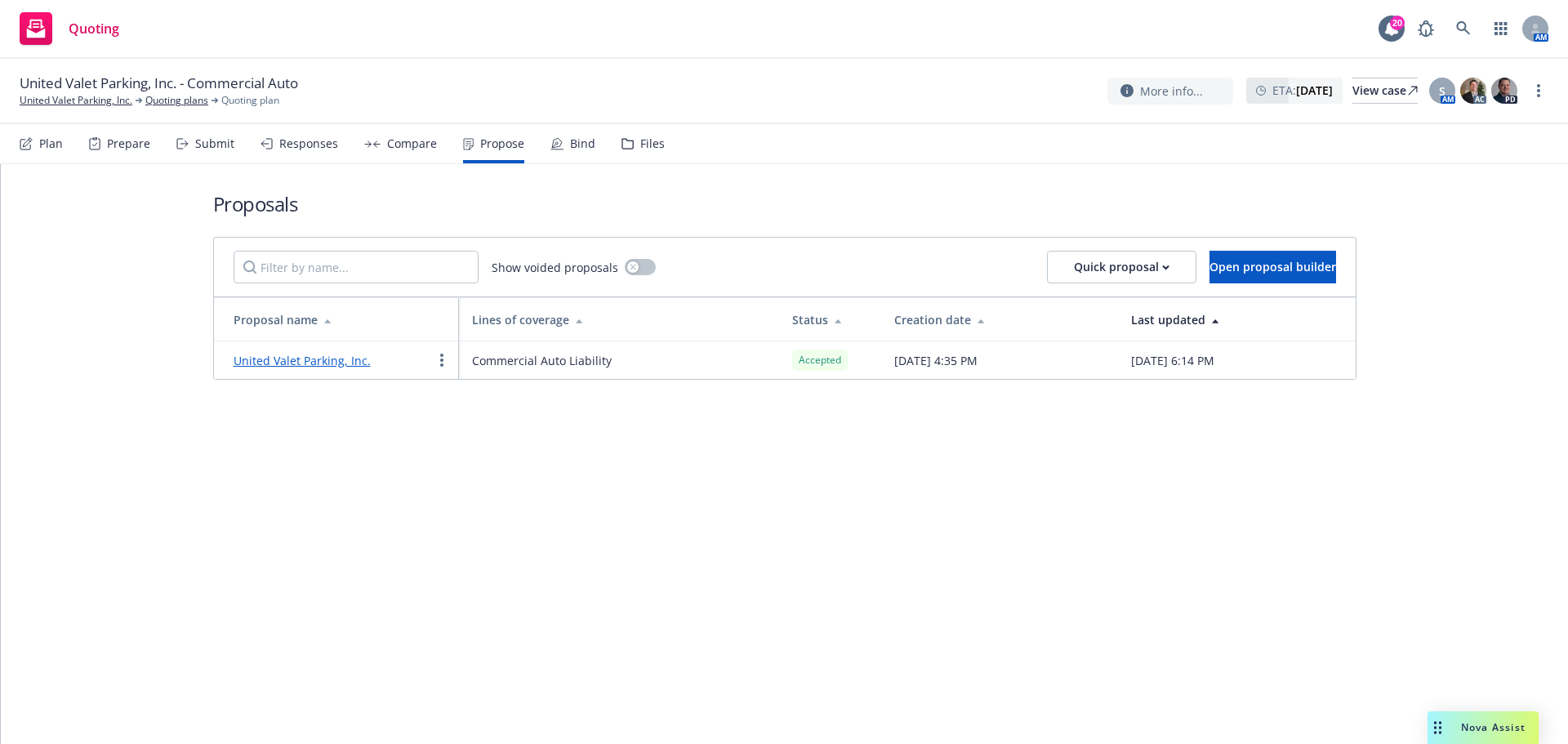
click at [582, 146] on div "Bind" at bounding box center [582, 143] width 25 height 13
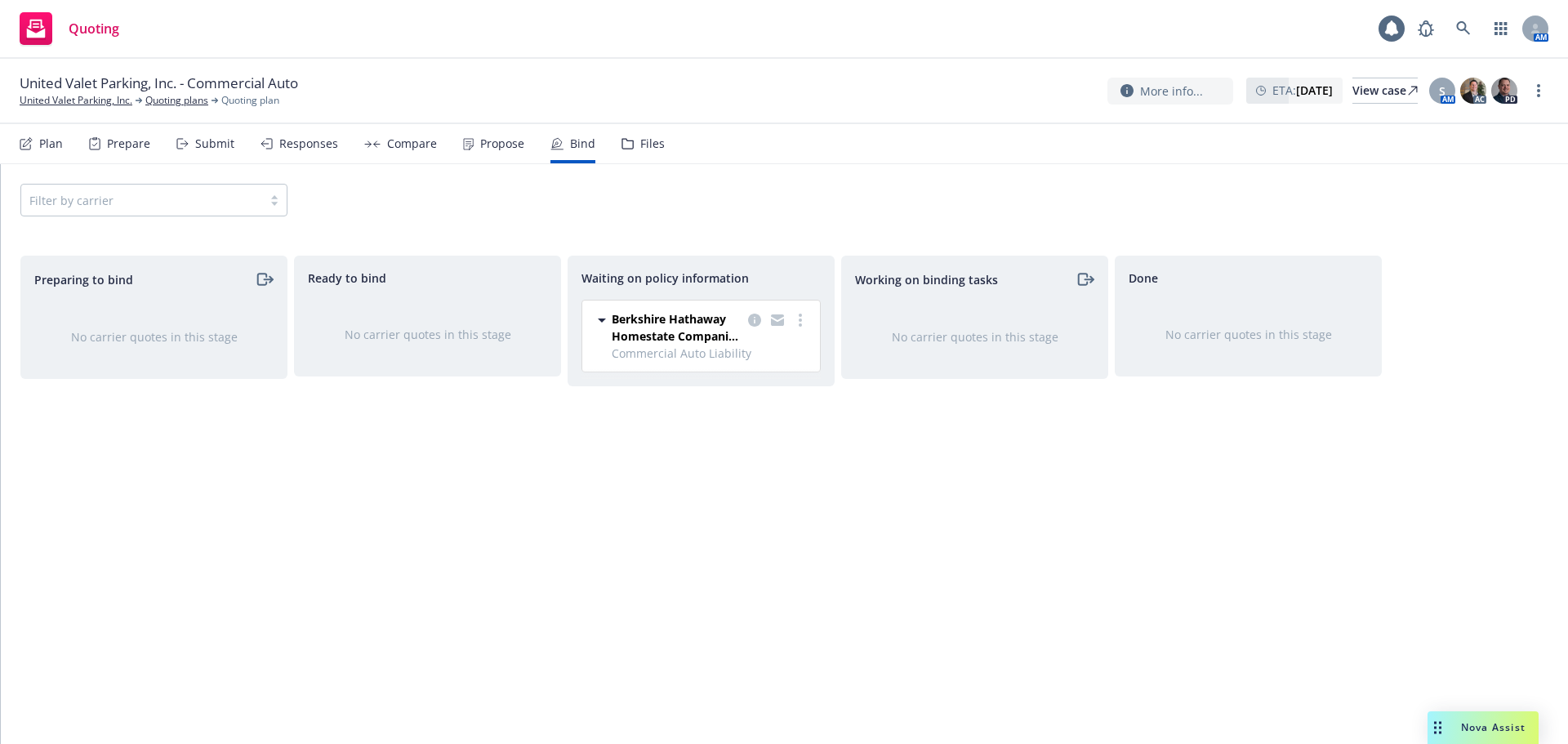
click at [514, 143] on div "Propose" at bounding box center [502, 143] width 44 height 13
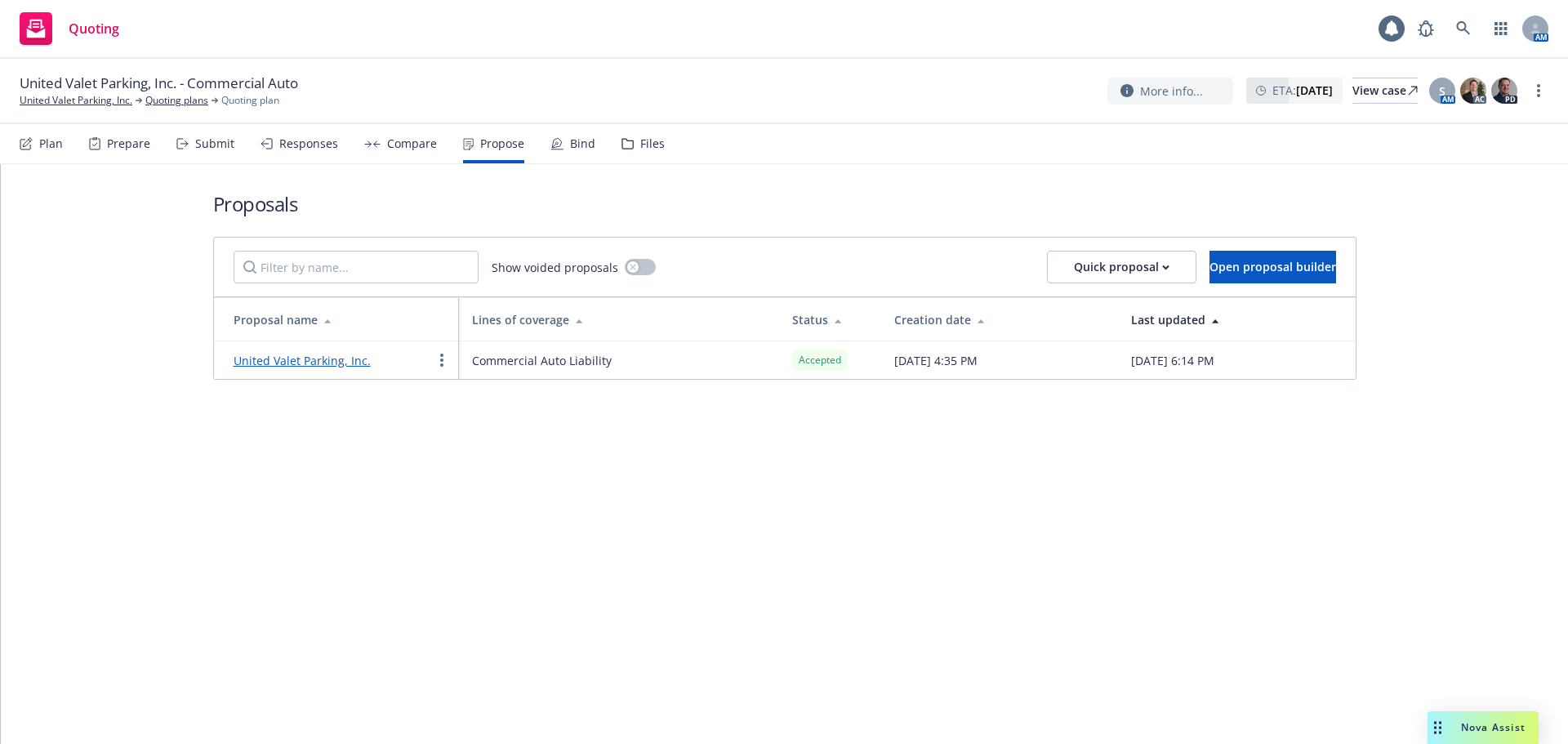
click at [330, 374] on td "United Valet Parking, Inc." at bounding box center [336, 361] width 245 height 38
click at [570, 143] on div "Bind" at bounding box center [582, 143] width 25 height 13
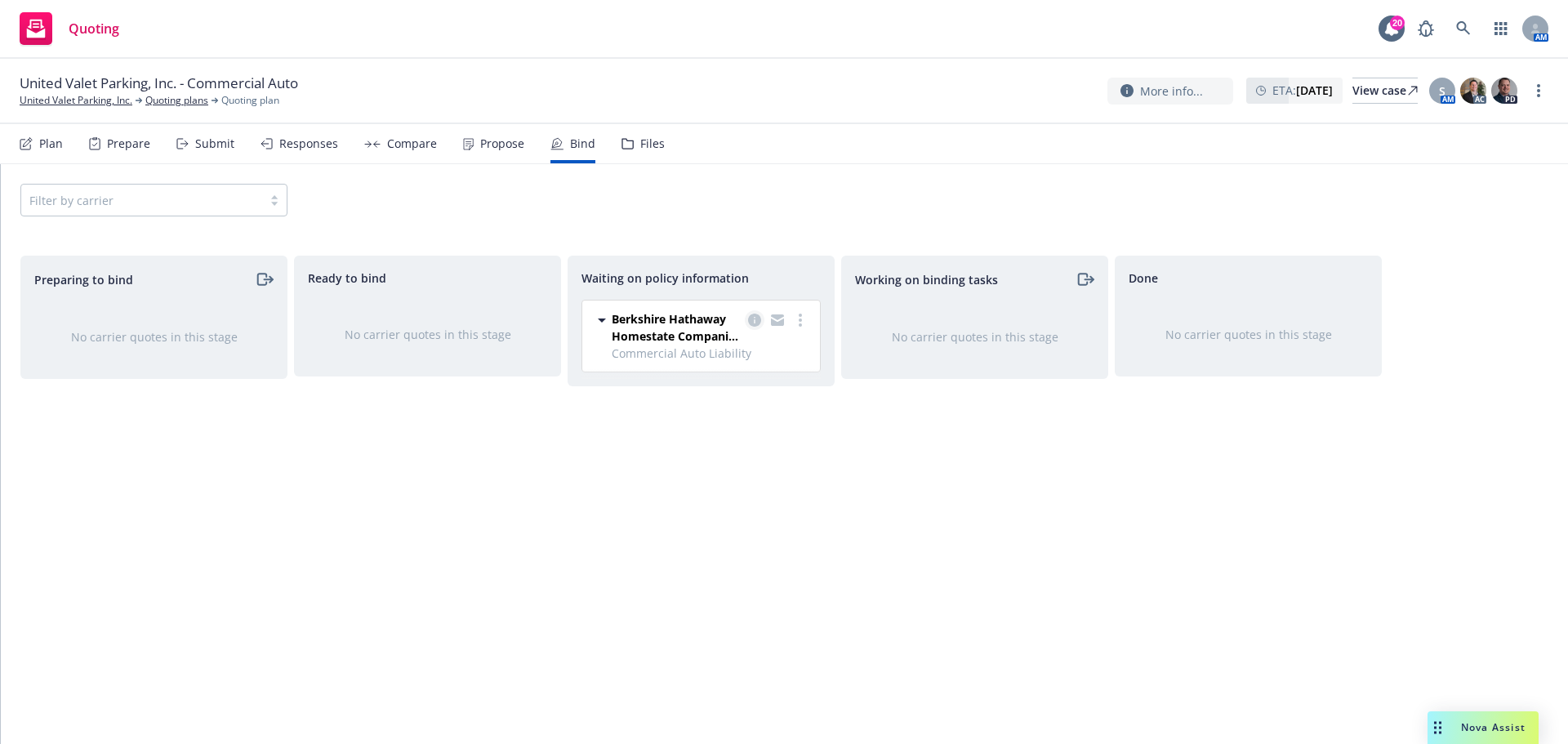
click at [757, 315] on icon "copy logging email" at bounding box center [754, 320] width 13 height 13
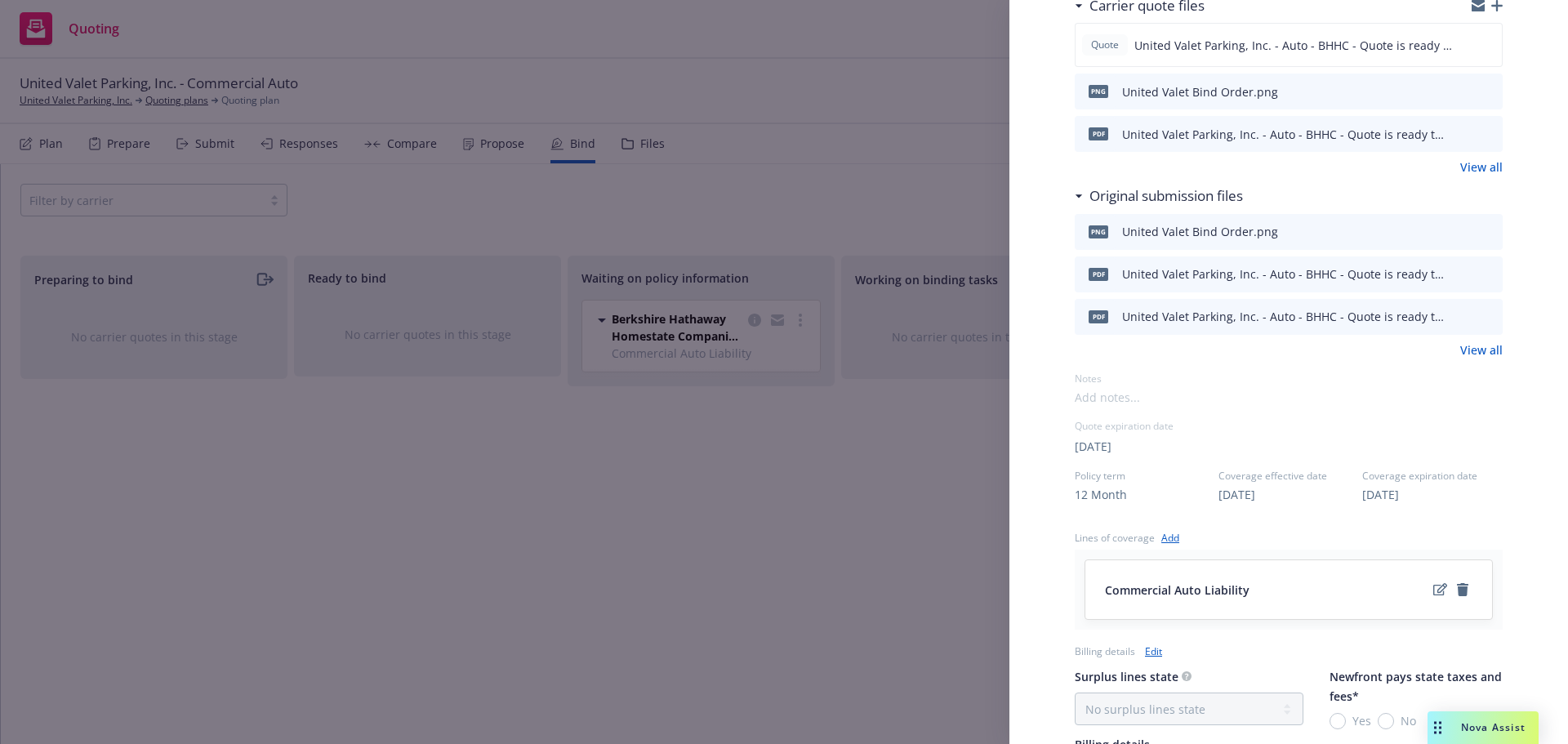
scroll to position [381, 0]
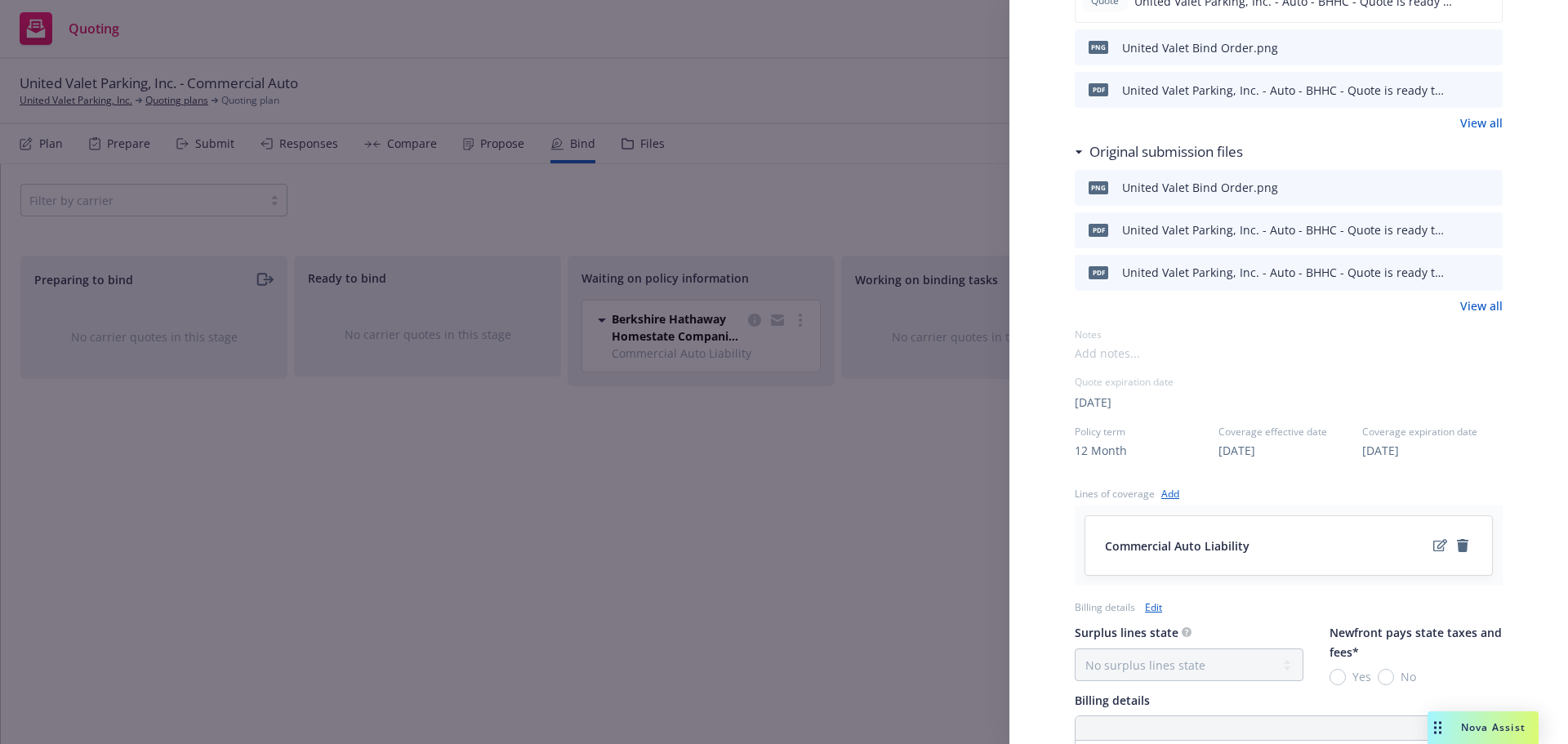
click at [821, 424] on div "Display Name Berkshire Hathaway Homestate Companies (BHHC) Carrier Berkshire Ha…" at bounding box center [784, 372] width 1568 height 744
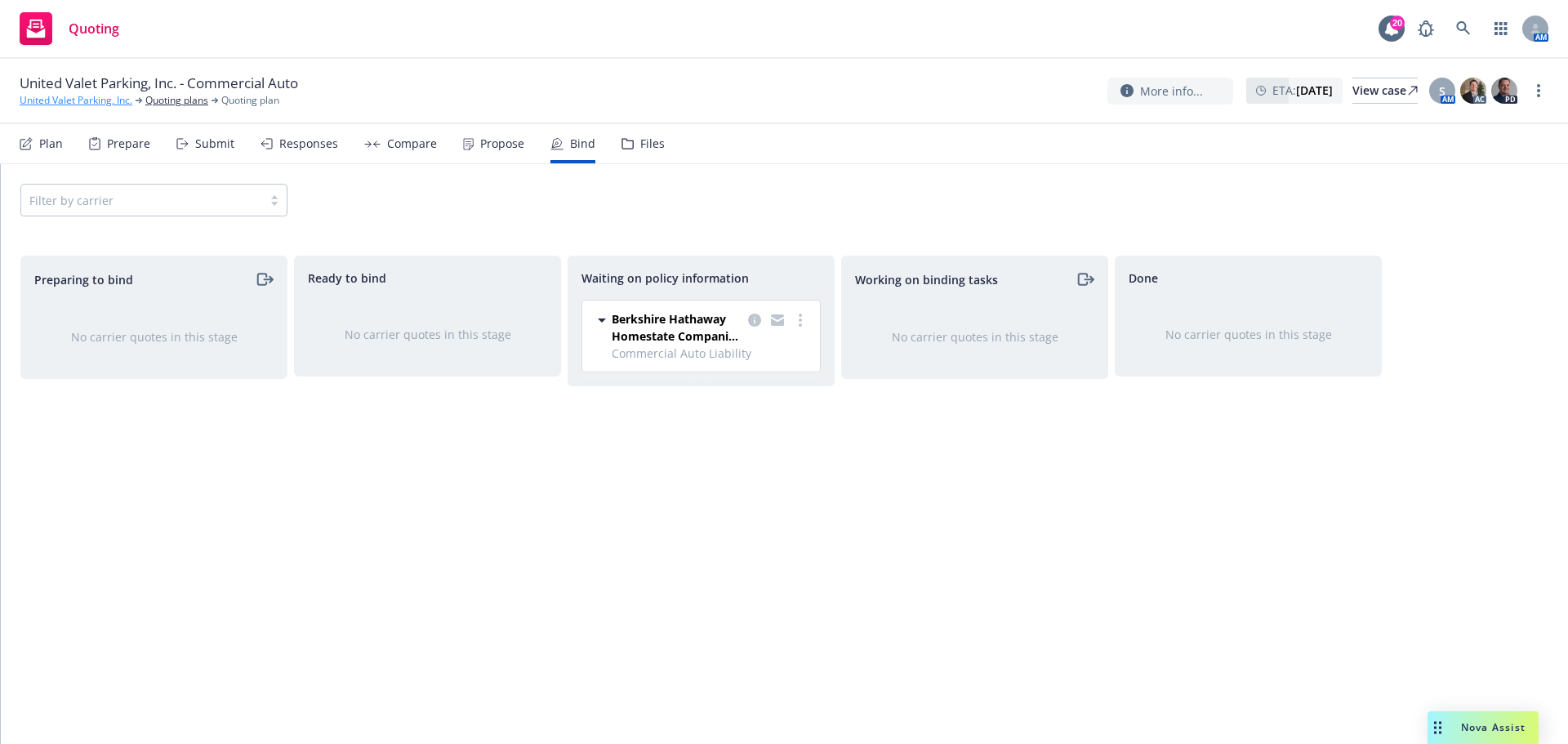
click at [54, 104] on link "United Valet Parking, Inc." at bounding box center [76, 100] width 113 height 15
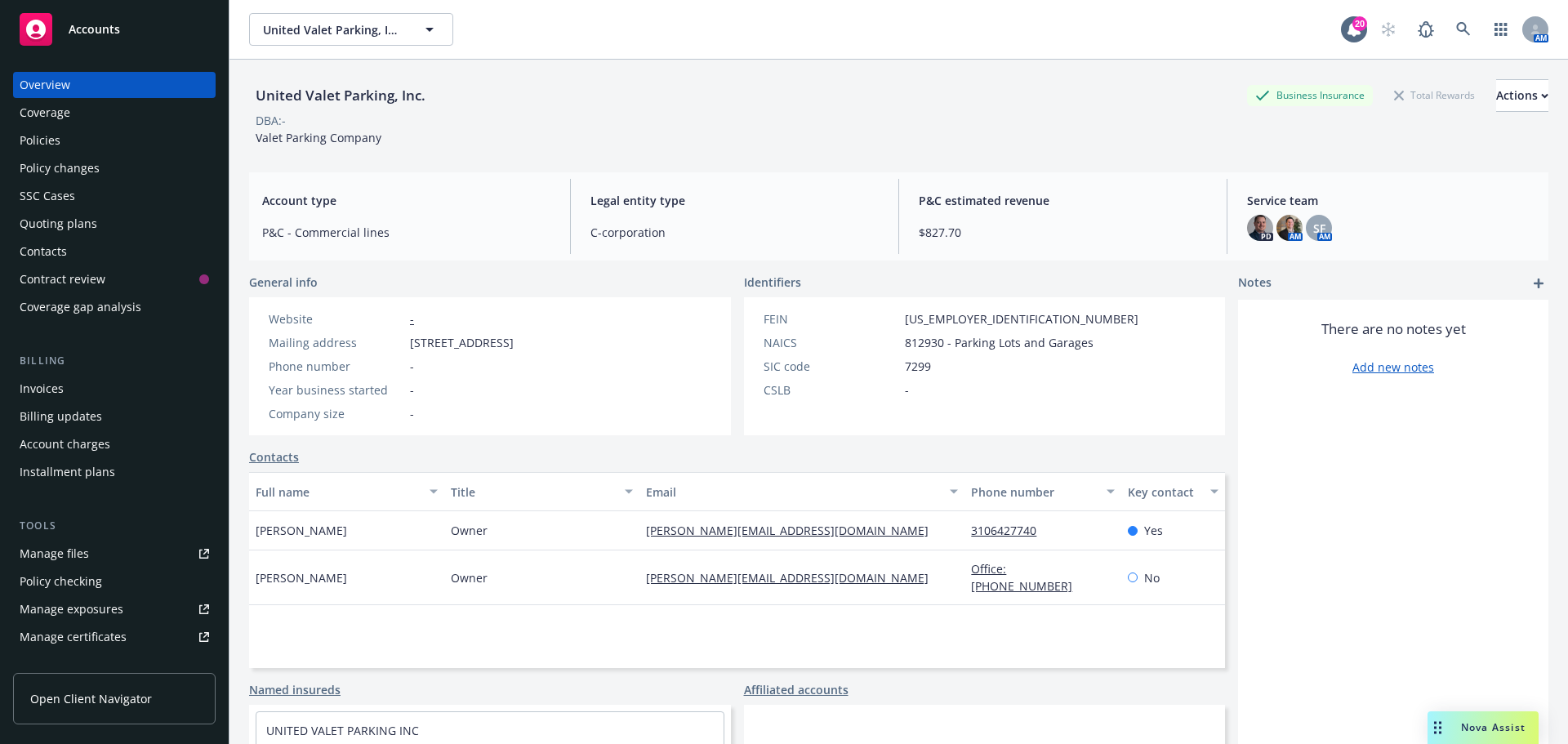
drag, startPoint x: 83, startPoint y: 142, endPoint x: 117, endPoint y: 144, distance: 34.1
click at [83, 142] on div "Policies" at bounding box center [115, 141] width 190 height 26
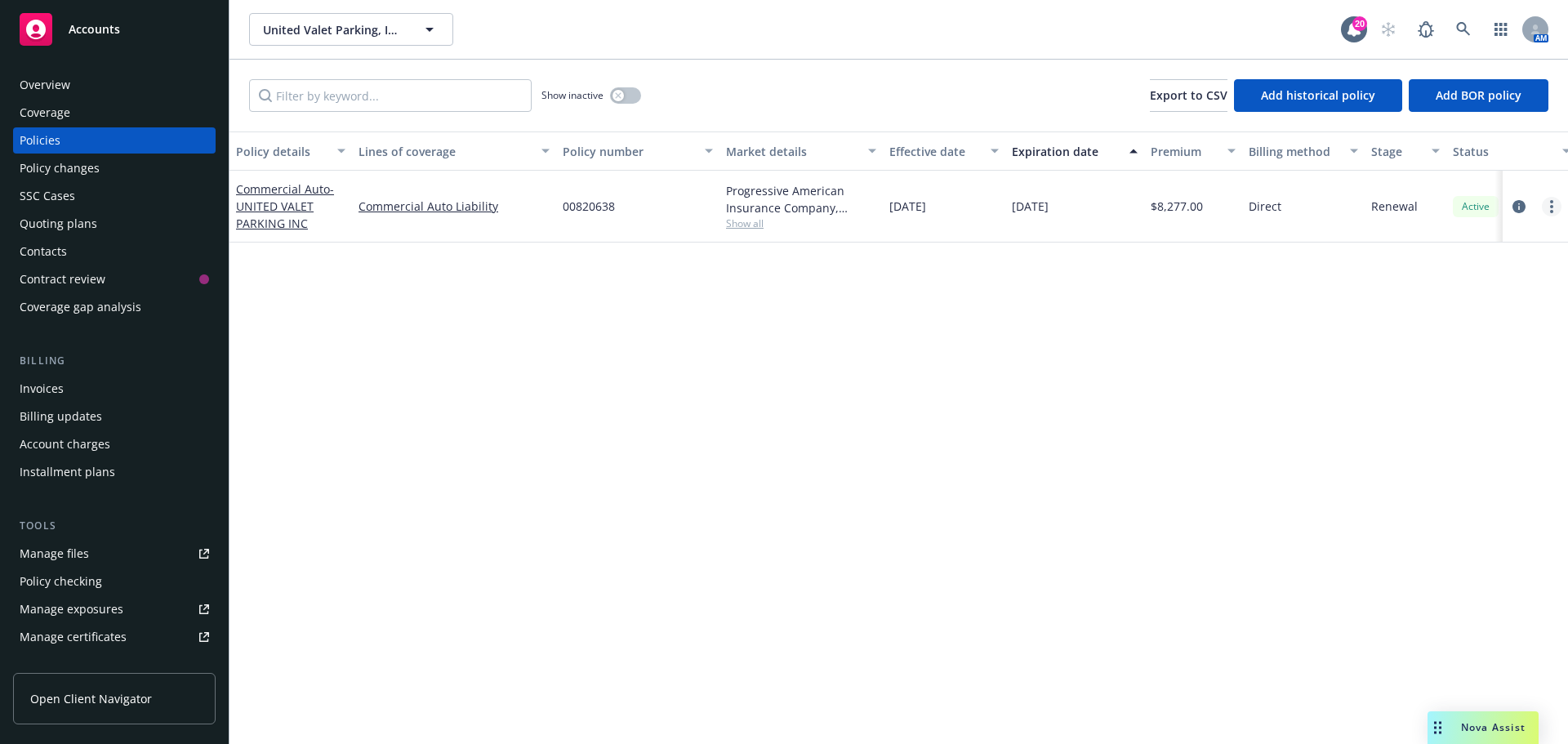
click at [1548, 213] on link "more" at bounding box center [1552, 207] width 20 height 20
click at [1473, 423] on link "Copy logging email" at bounding box center [1465, 435] width 192 height 33
click at [88, 87] on div "Overview" at bounding box center [115, 85] width 190 height 26
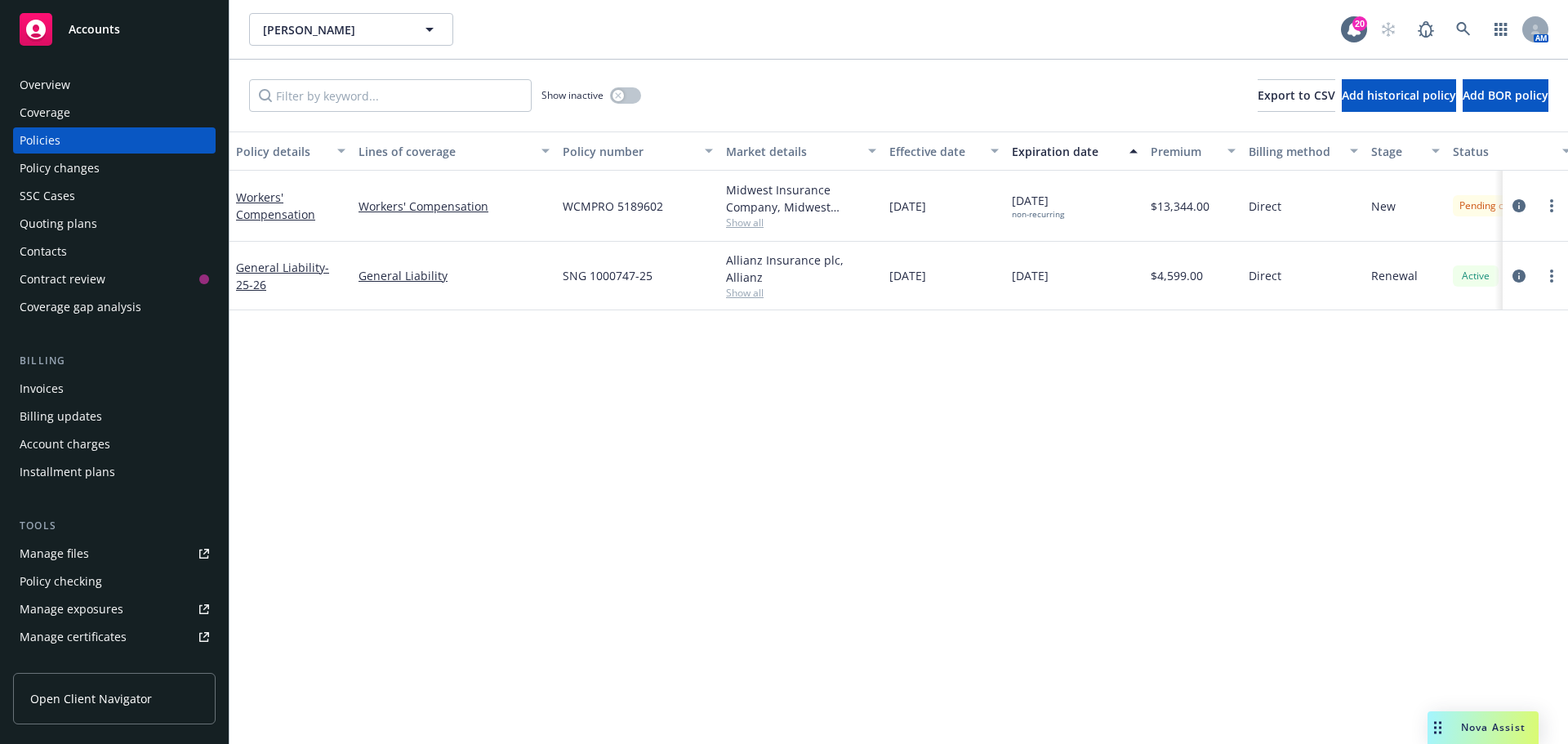
click at [99, 224] on div "Quoting plans" at bounding box center [115, 224] width 190 height 26
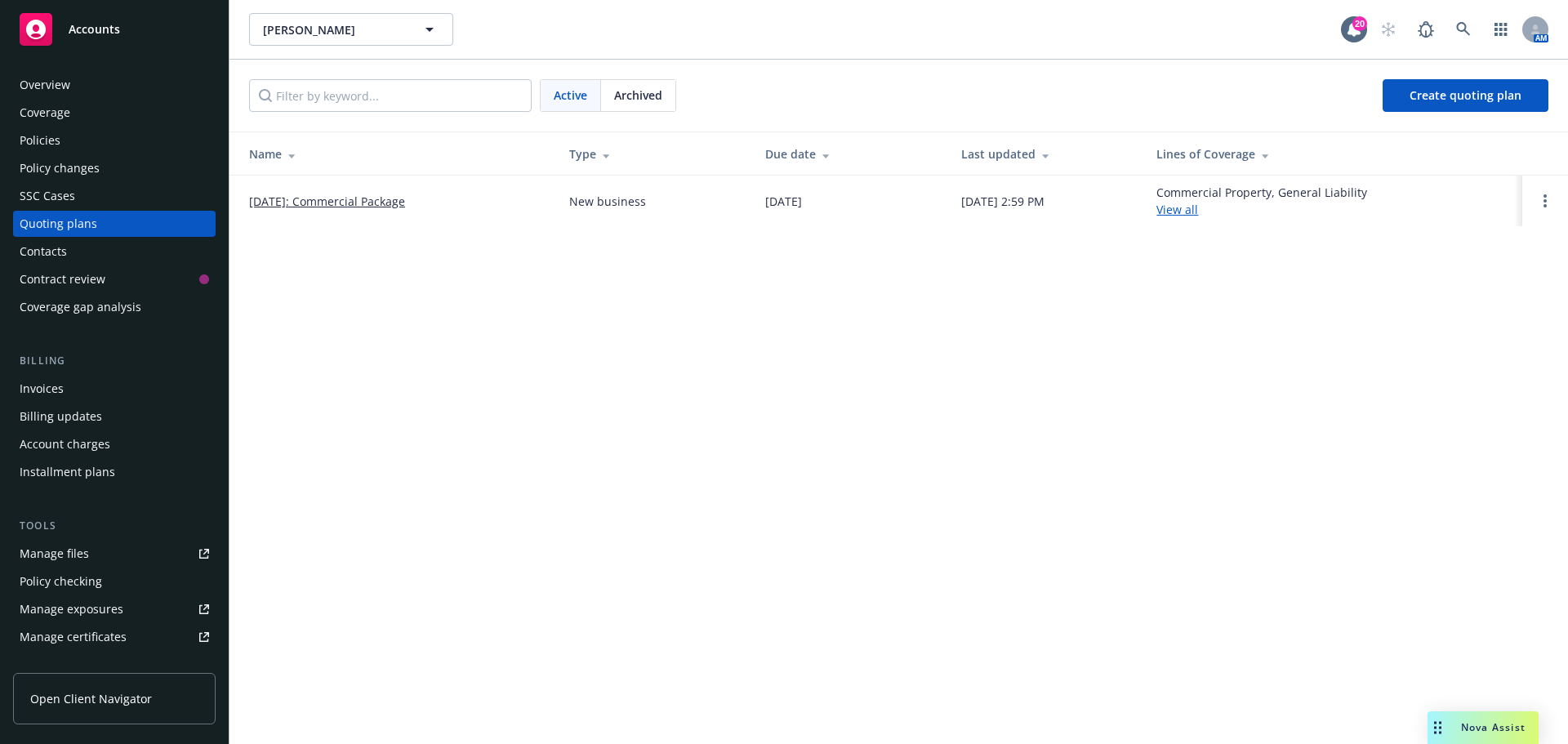
click at [651, 92] on span "Archived" at bounding box center [638, 95] width 48 height 17
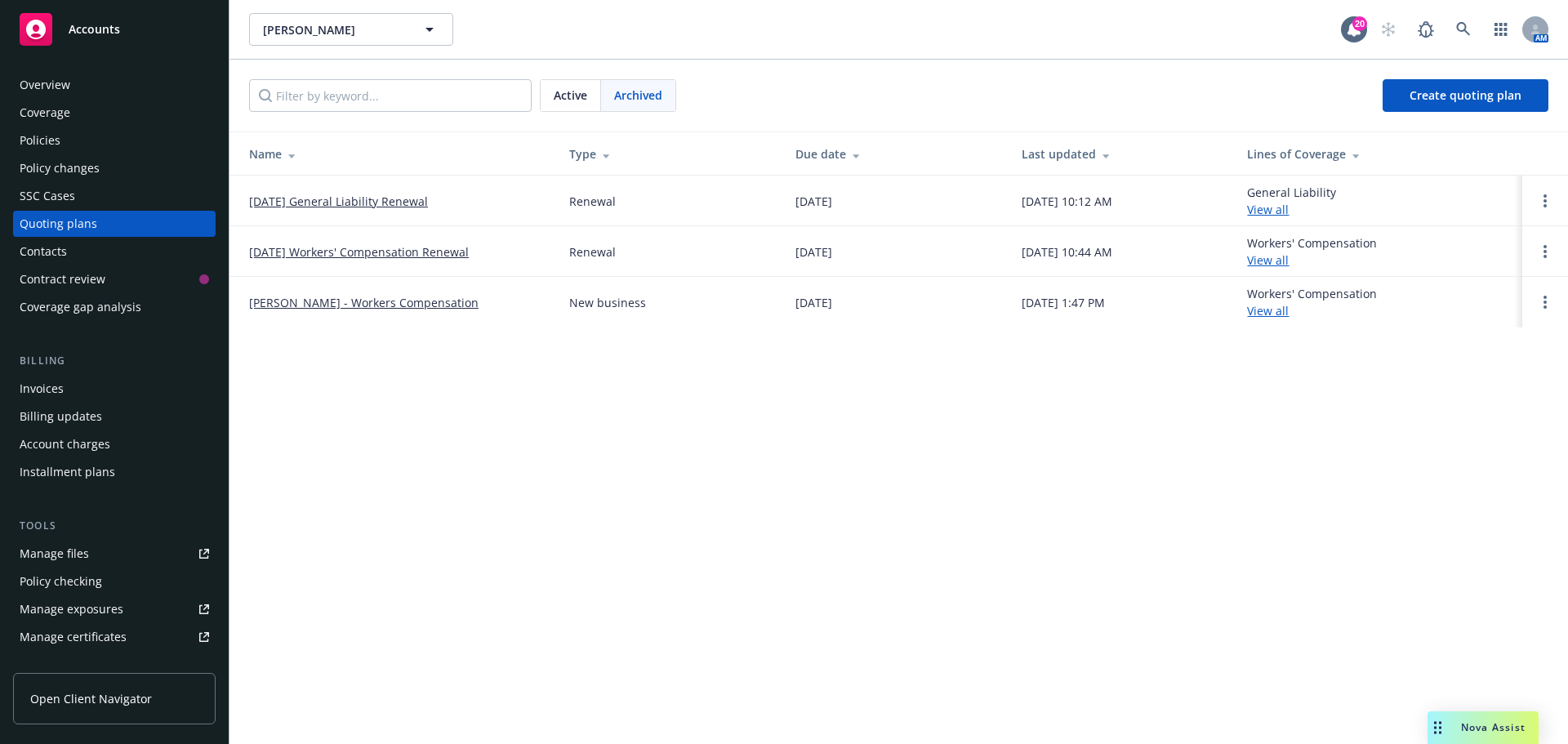
click at [574, 92] on span "Active" at bounding box center [570, 95] width 34 height 17
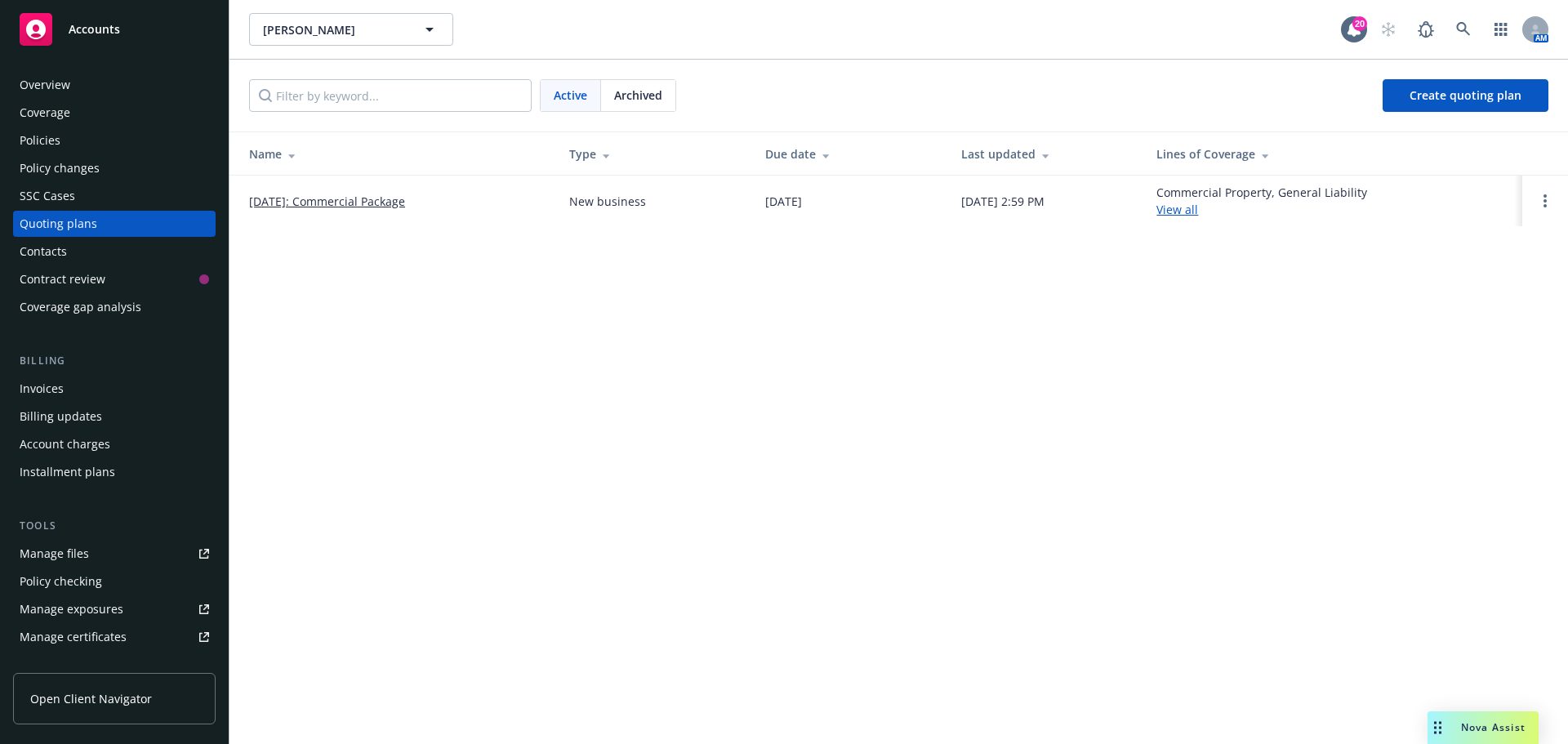
click at [108, 173] on div "Policy changes" at bounding box center [115, 168] width 190 height 26
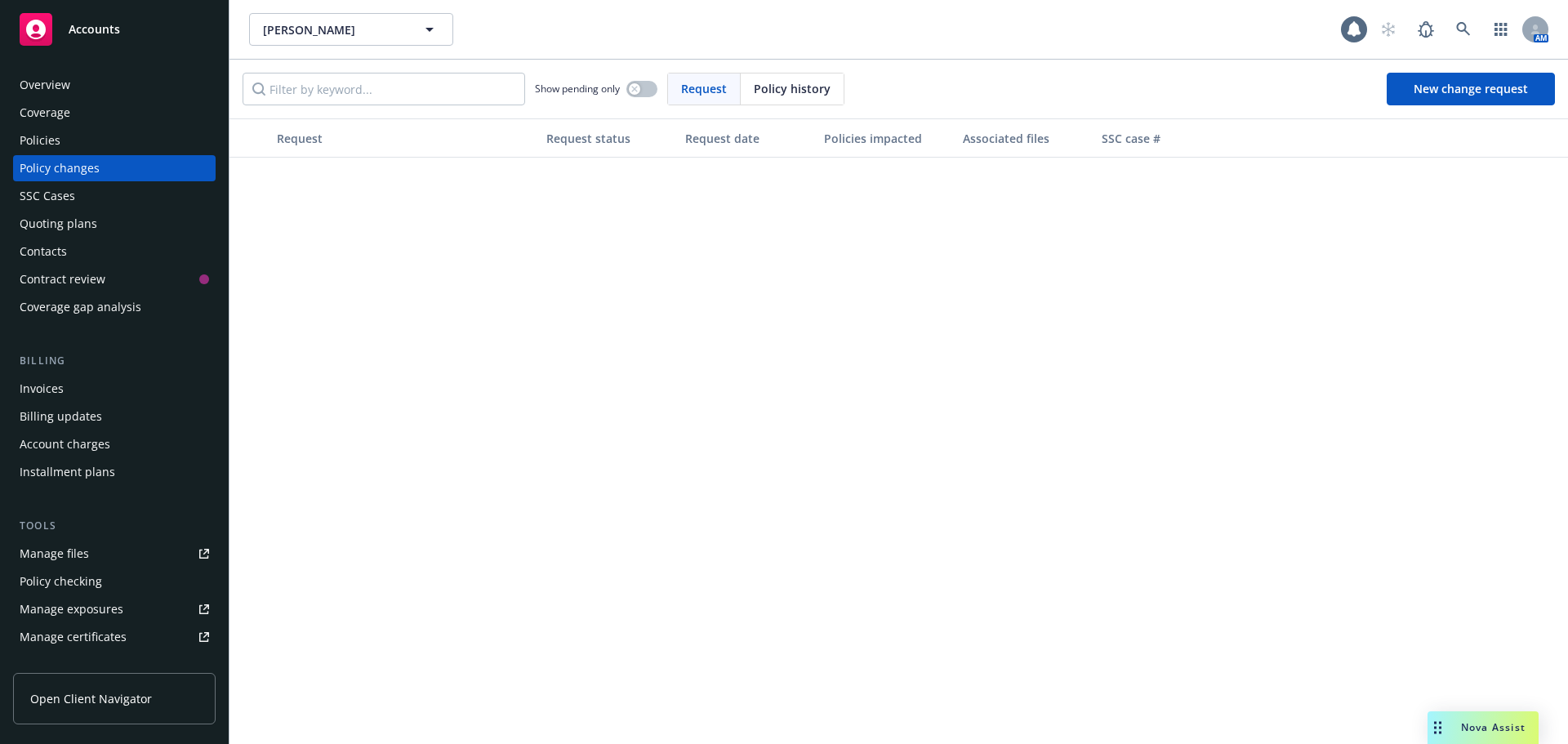
click at [801, 74] on div "Policy history" at bounding box center [792, 89] width 103 height 31
